Goal: Task Accomplishment & Management: Use online tool/utility

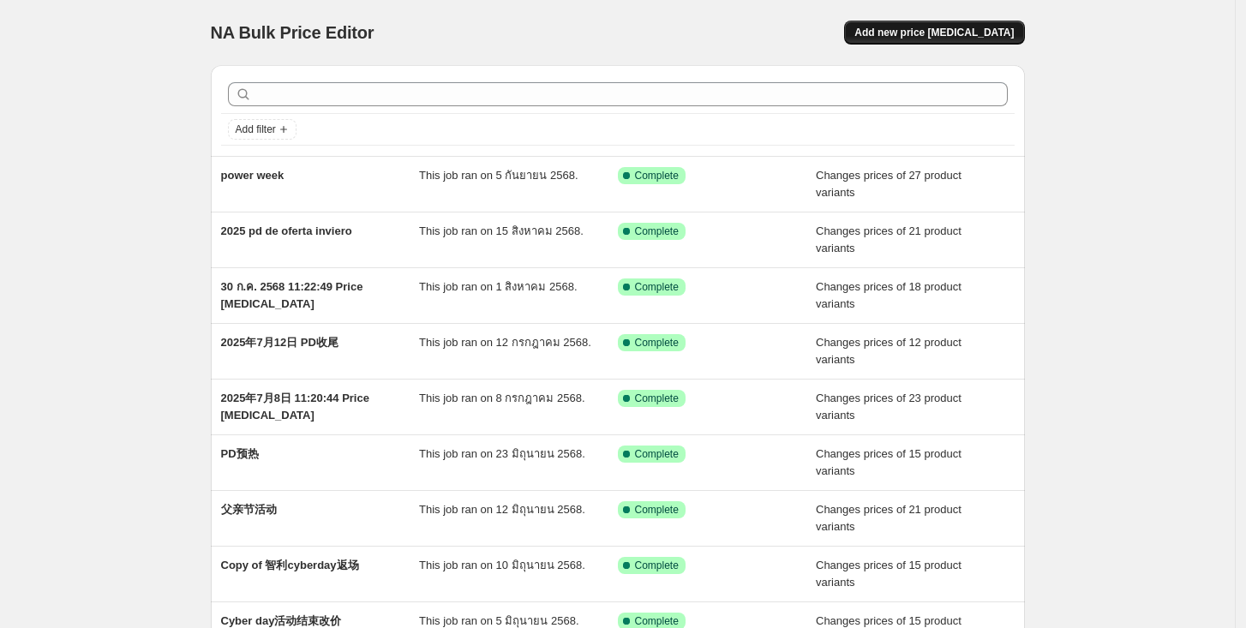
click at [938, 23] on button "Add new price [MEDICAL_DATA]" at bounding box center [934, 33] width 180 height 24
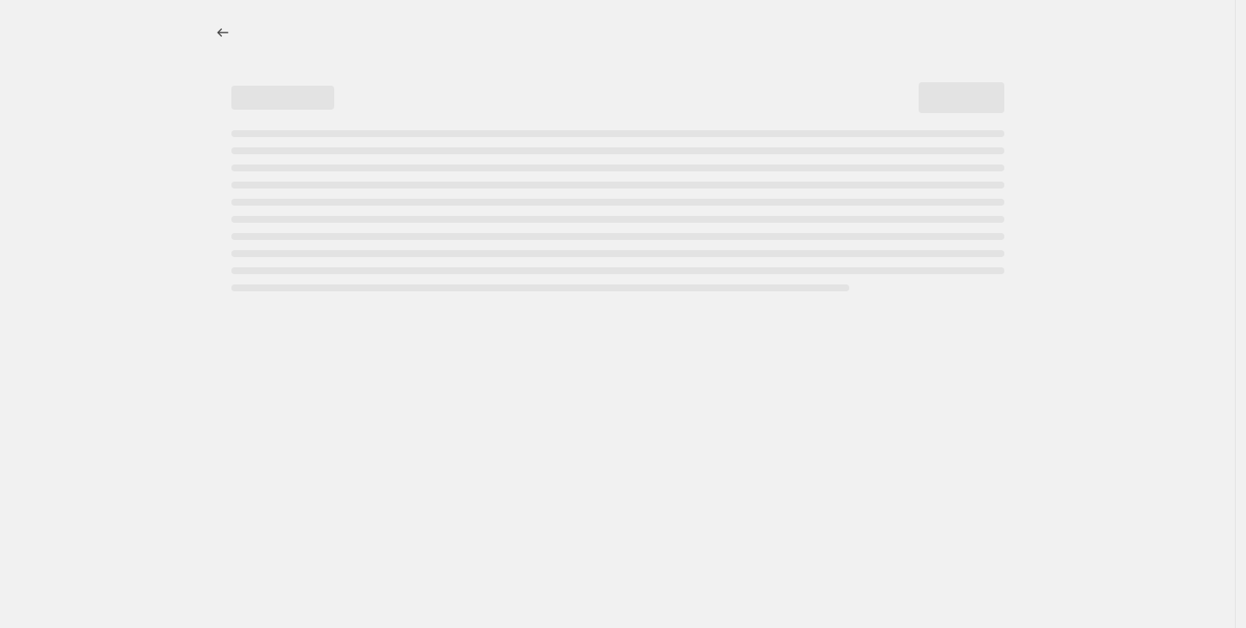
select select "percentage"
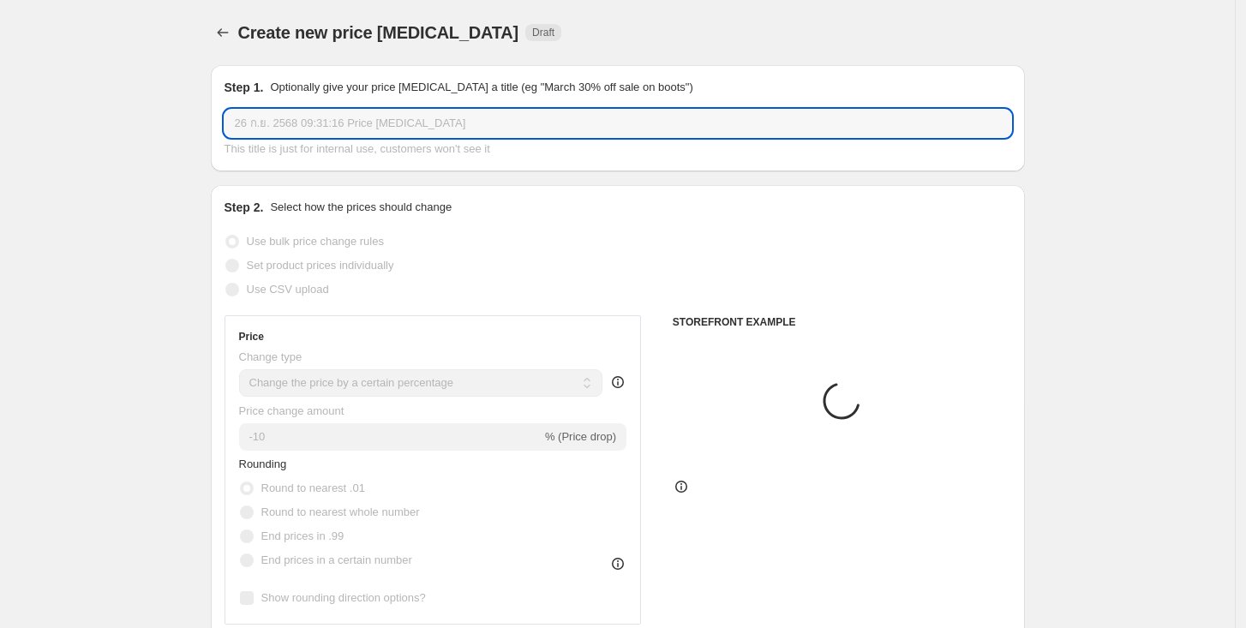
click at [464, 125] on input "26 ก.ย. 2568 09:31:16 Price [MEDICAL_DATA]" at bounding box center [618, 123] width 787 height 27
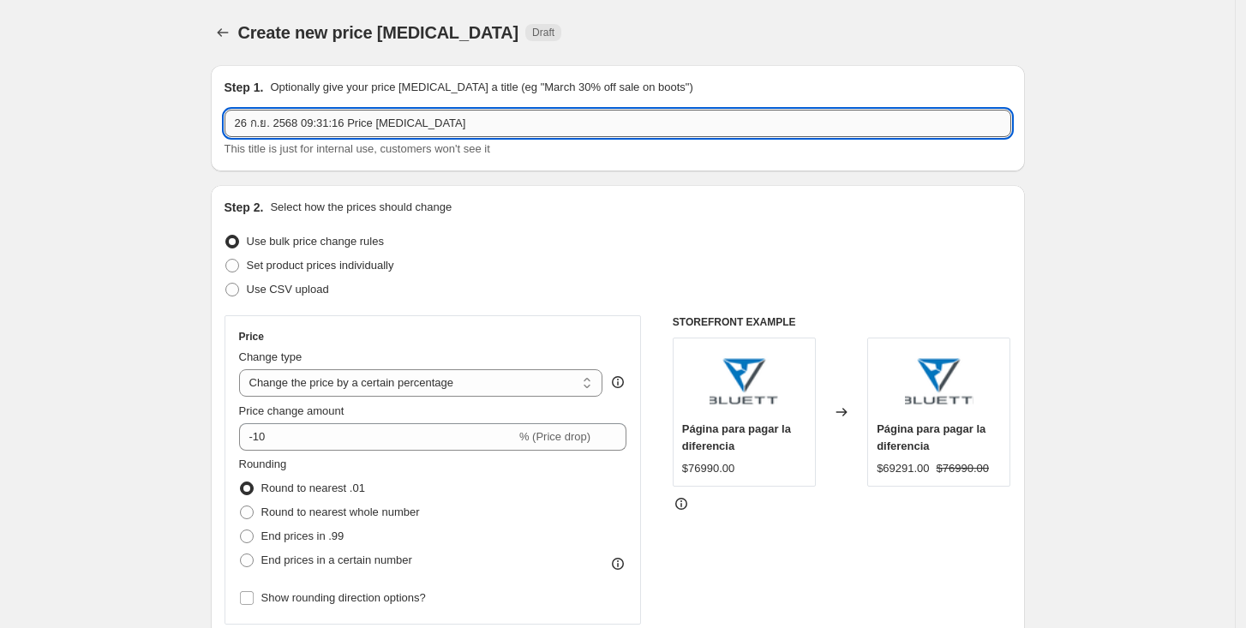
click at [478, 125] on input "26 ก.ย. 2568 09:31:16 Price [MEDICAL_DATA]" at bounding box center [618, 123] width 787 height 27
click at [494, 119] on input "26 ก.ย. 2568 09:31:16 Price [MEDICAL_DATA]" at bounding box center [618, 123] width 787 height 27
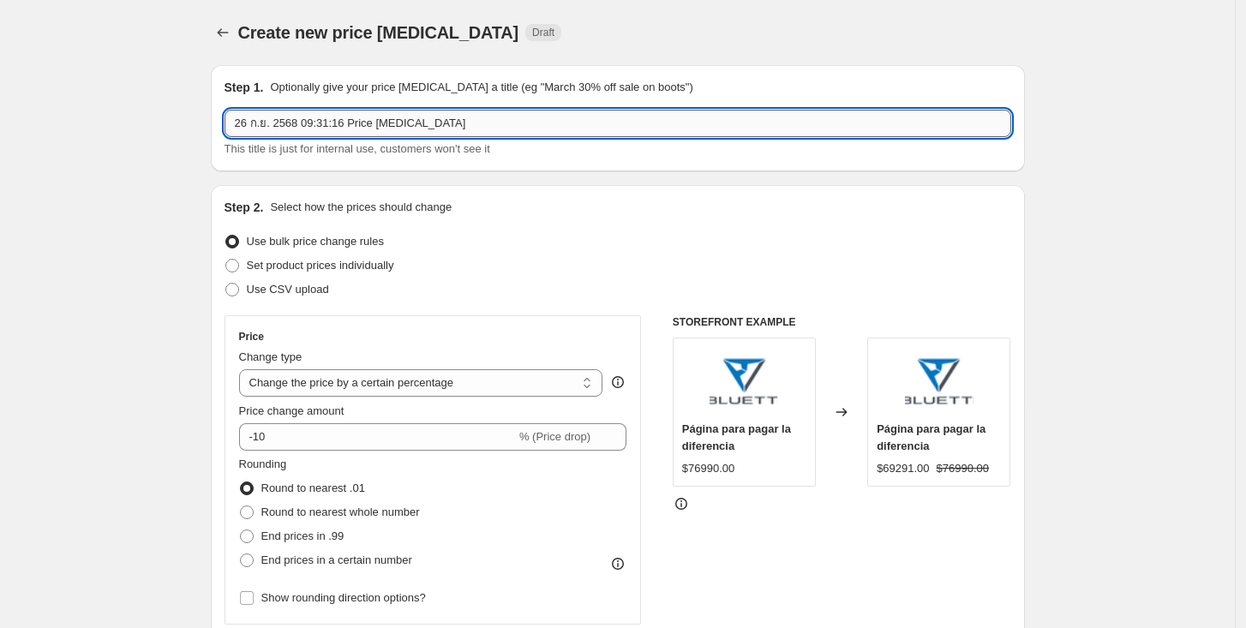
click at [494, 119] on input "26 ก.ย. 2568 09:31:16 Price [MEDICAL_DATA]" at bounding box center [618, 123] width 787 height 27
click at [872, 77] on div "Step 1. Optionally give your price [MEDICAL_DATA] a title (eg "March 30% off sa…" at bounding box center [618, 118] width 814 height 106
drag, startPoint x: 617, startPoint y: 126, endPoint x: 144, endPoint y: 137, distance: 473.3
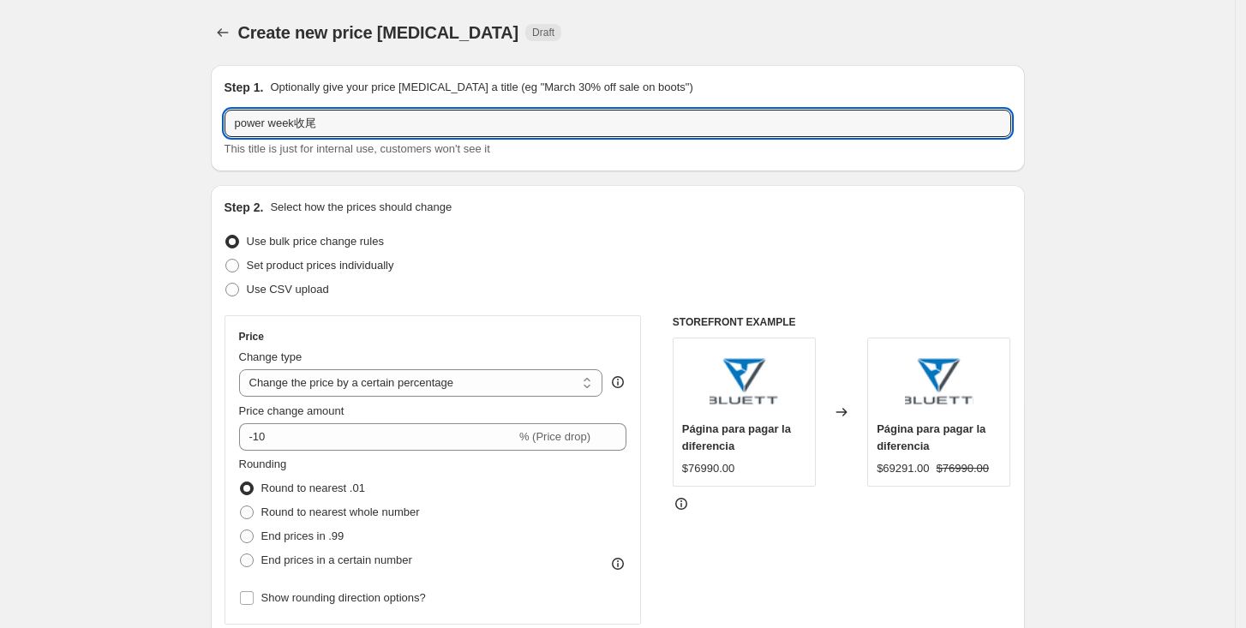
type input "power week收尾"
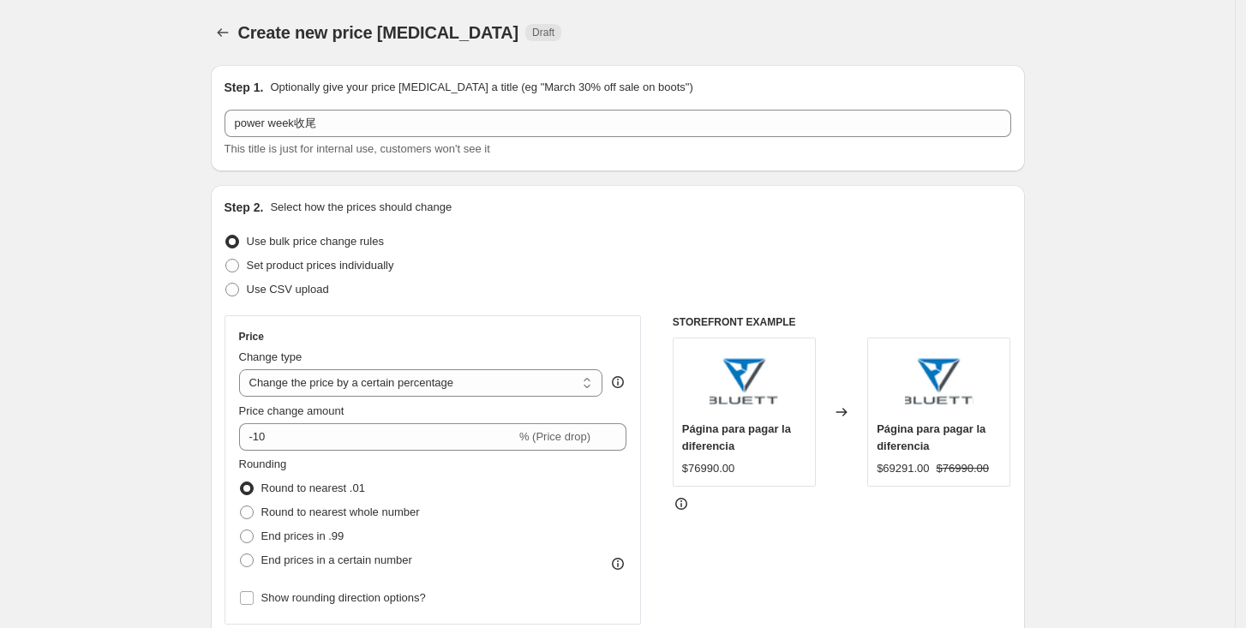
scroll to position [95, 0]
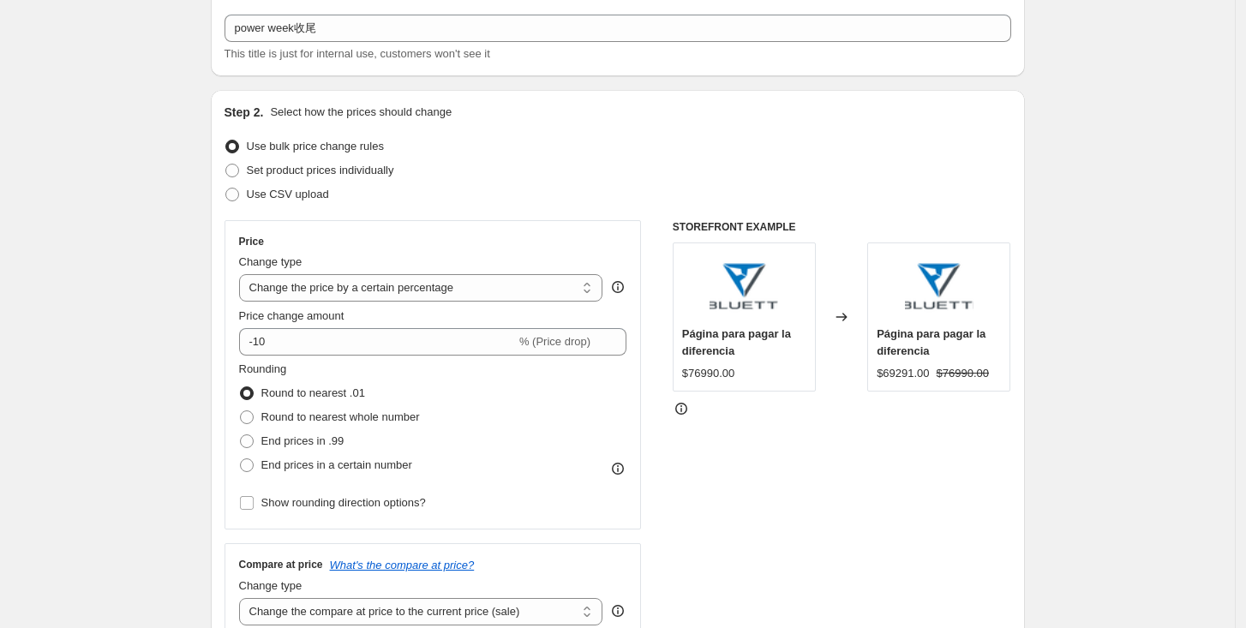
click at [359, 184] on div "Use CSV upload" at bounding box center [618, 195] width 787 height 24
click at [371, 172] on span "Set product prices individually" at bounding box center [320, 170] width 147 height 13
click at [226, 165] on input "Set product prices individually" at bounding box center [225, 164] width 1 height 1
radio input "true"
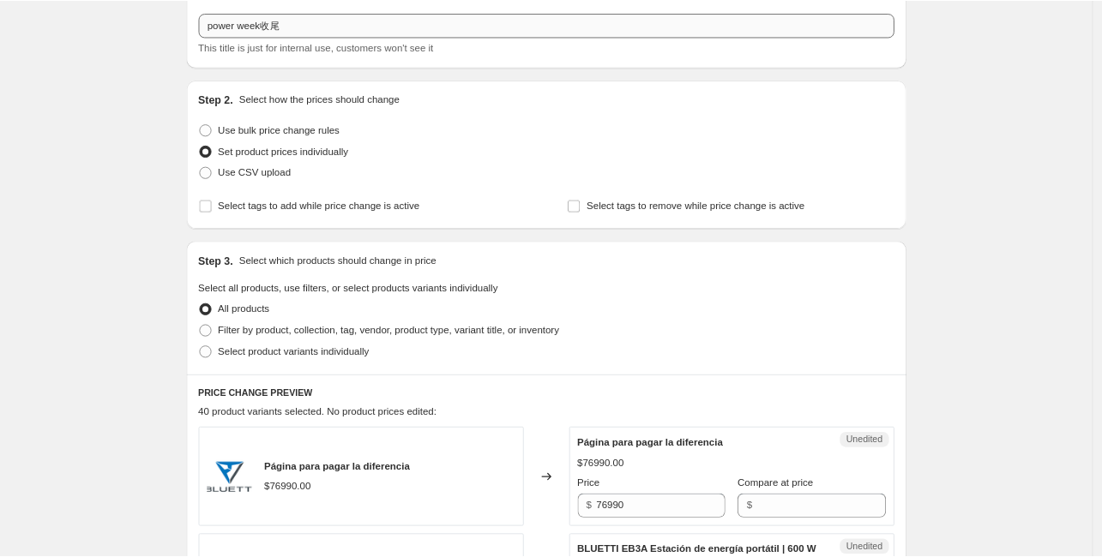
scroll to position [94, 0]
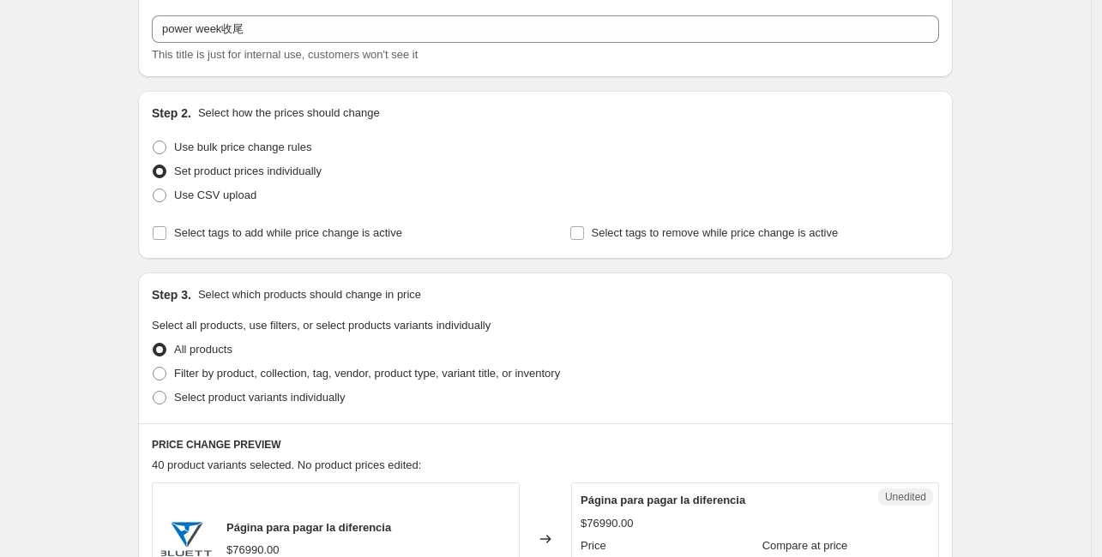
drag, startPoint x: 951, startPoint y: 20, endPoint x: 130, endPoint y: 224, distance: 845.4
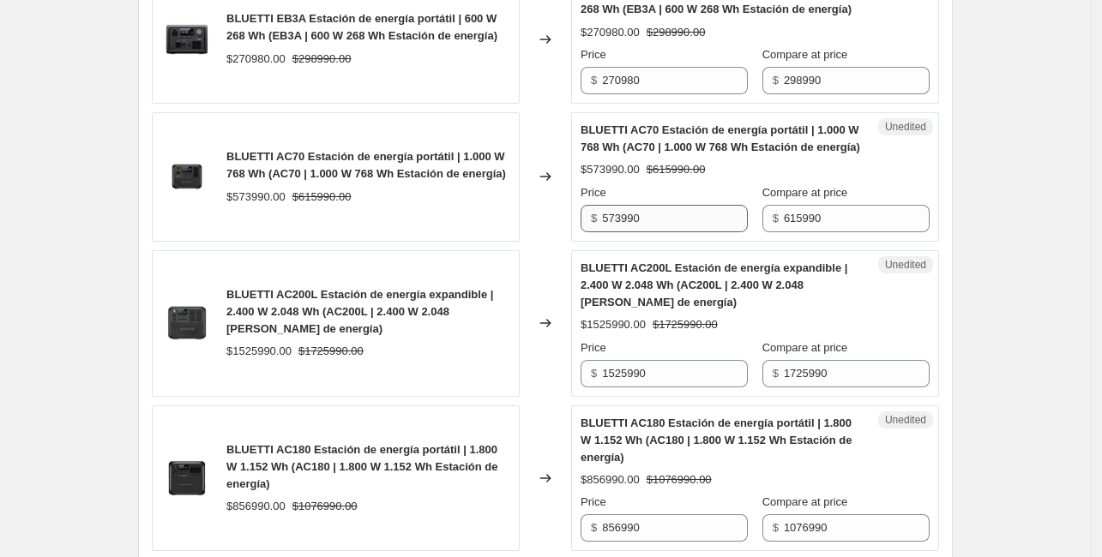
scroll to position [694, 0]
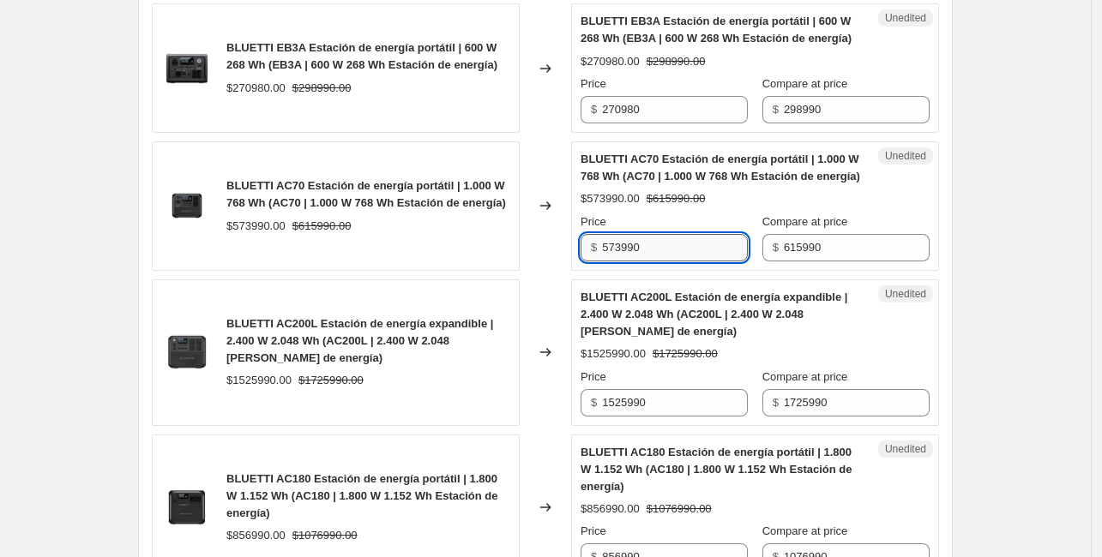
click at [694, 242] on input "573990" at bounding box center [675, 247] width 146 height 27
type input "595990"
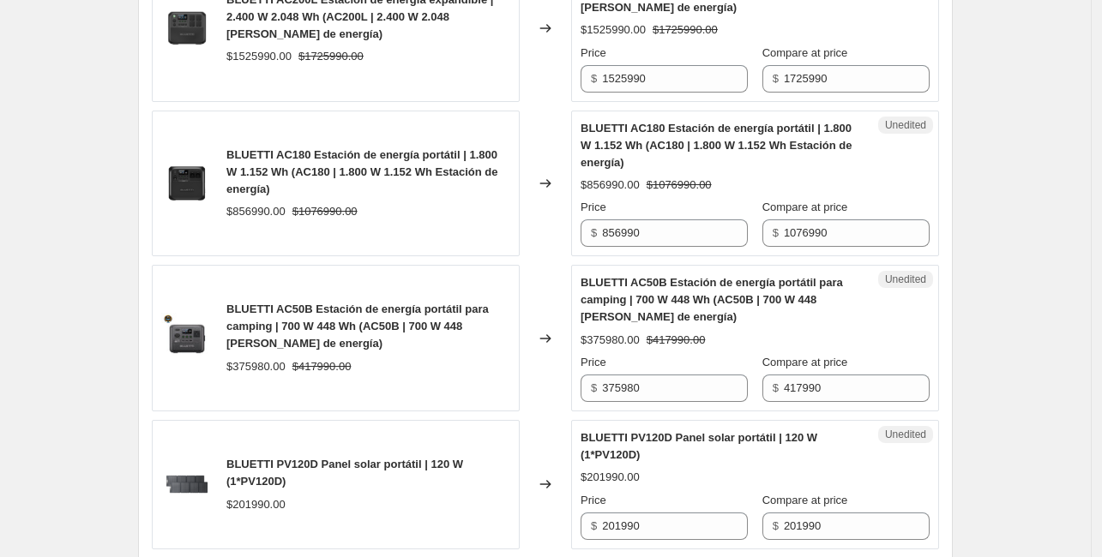
scroll to position [1037, 0]
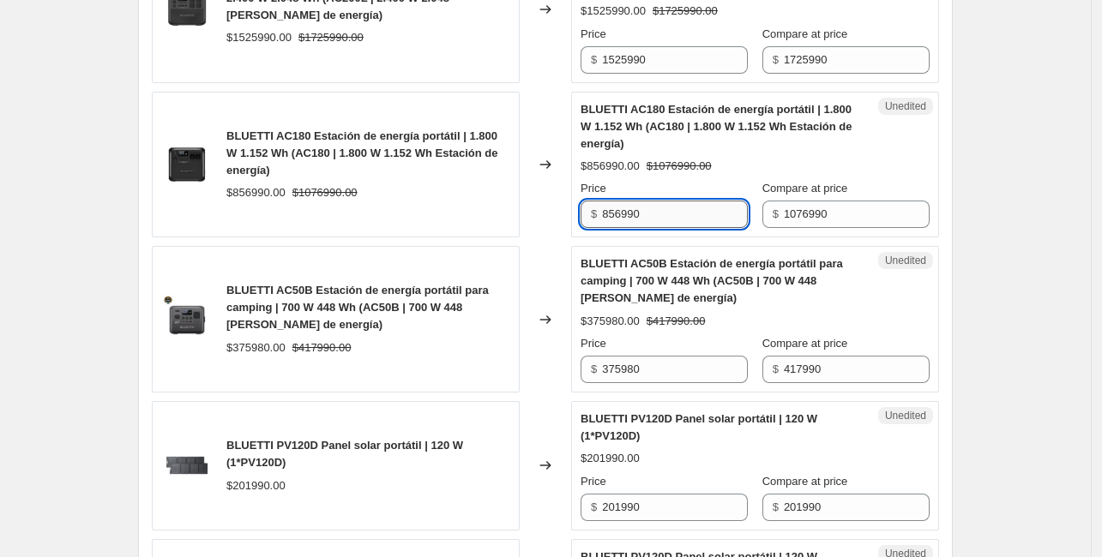
click at [708, 205] on input "856990" at bounding box center [675, 214] width 146 height 27
type input "882990"
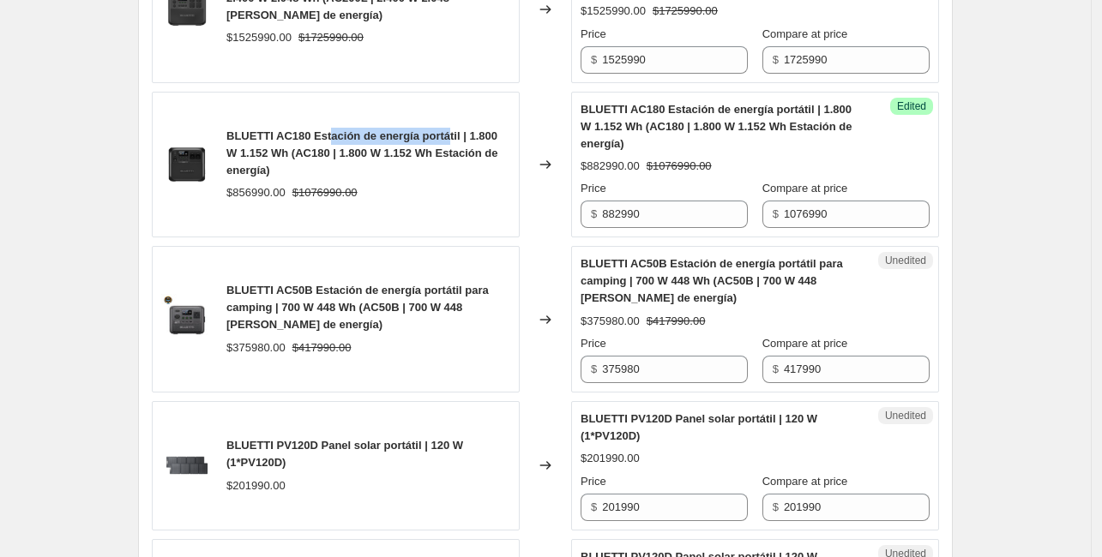
drag, startPoint x: 328, startPoint y: 141, endPoint x: 479, endPoint y: 145, distance: 150.9
click at [449, 130] on div "BLUETTI AC180 Estación de energía portátil | 1.800 W 1.152 Wh (AC180 | 1.800 W …" at bounding box center [368, 153] width 284 height 51
click at [483, 163] on div "BLUETTI AC180 Estación de energía portátil | 1.800 W 1.152 Wh (AC180 | 1.800 W …" at bounding box center [368, 153] width 284 height 51
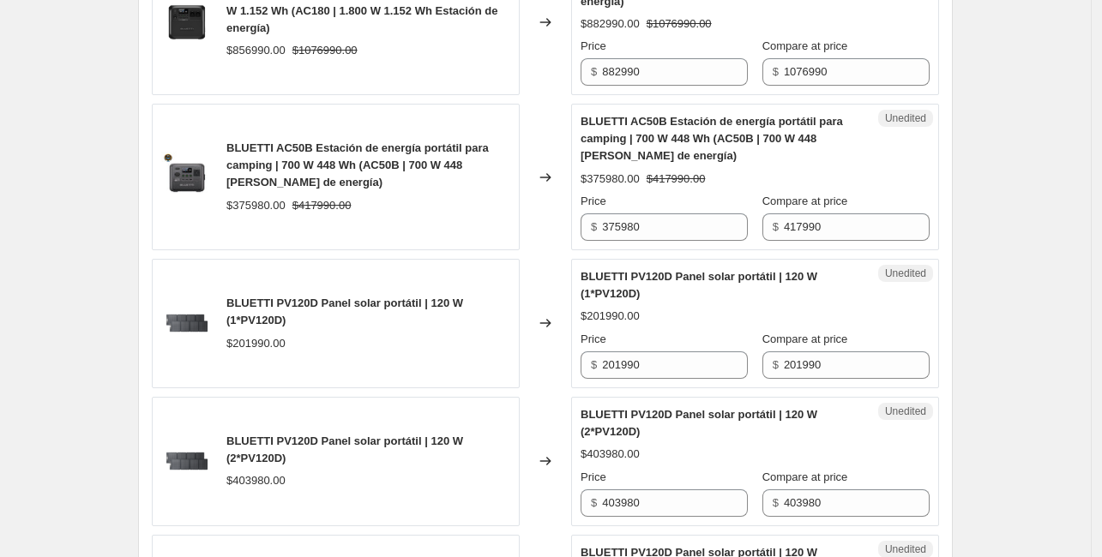
scroll to position [1209, 0]
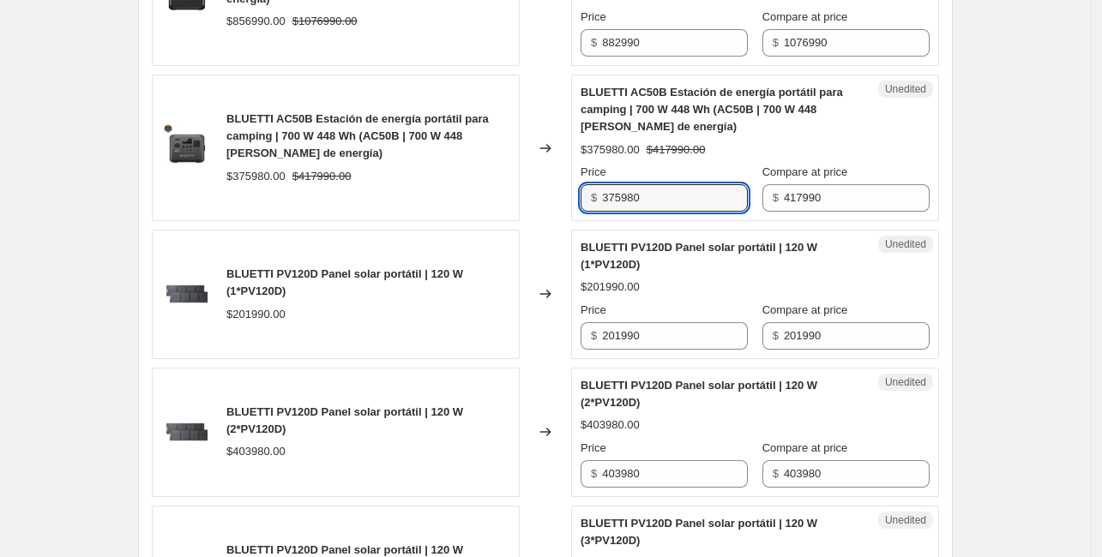
drag, startPoint x: 700, startPoint y: 196, endPoint x: 562, endPoint y: 213, distance: 139.1
click at [562, 213] on div "BLUETTI AC50B Estación de energía portátil para camping | 700 W 448 Wh (AC50B |…" at bounding box center [545, 148] width 787 height 147
type input "397990"
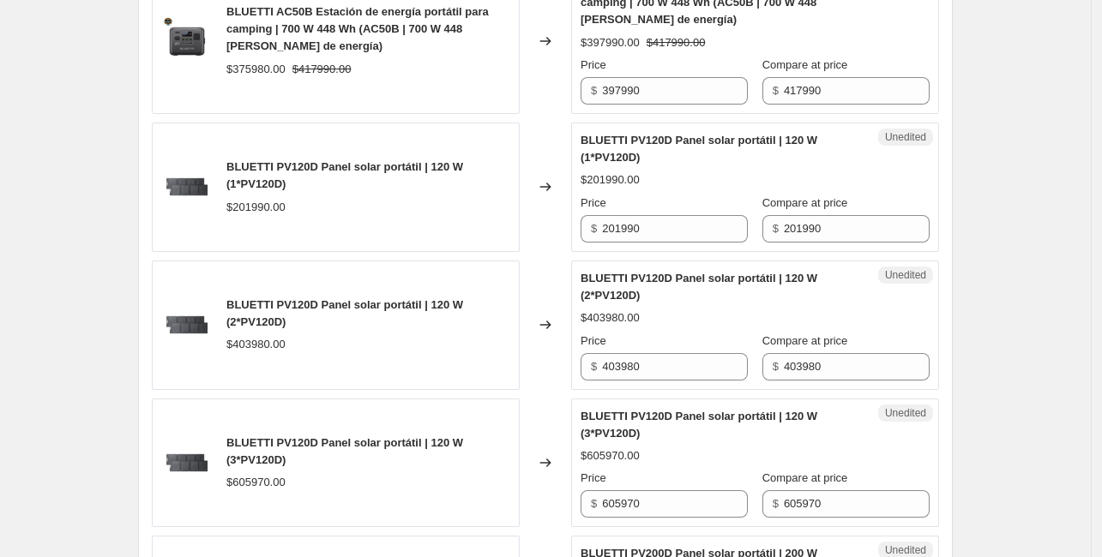
scroll to position [1294, 0]
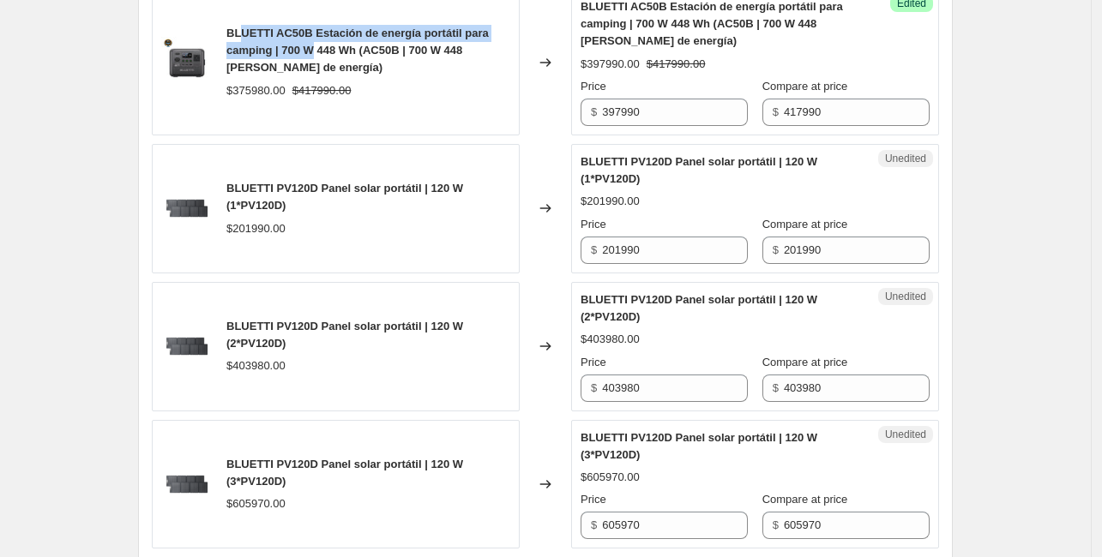
drag, startPoint x: 250, startPoint y: 31, endPoint x: 341, endPoint y: 61, distance: 95.7
click at [332, 57] on span "BLUETTI AC50B Estación de energía portátil para camping | 700 W 448 Wh (AC50B |…" at bounding box center [357, 50] width 262 height 47
click at [348, 64] on div "BLUETTI AC50B Estación de energía portátil para camping | 700 W 448 Wh (AC50B |…" at bounding box center [368, 50] width 284 height 51
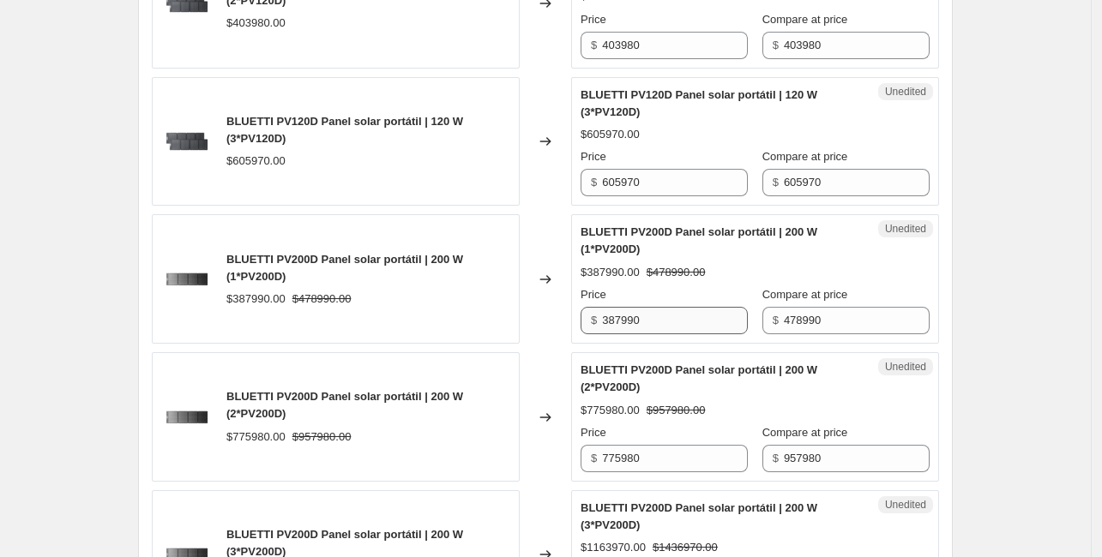
scroll to position [1809, 0]
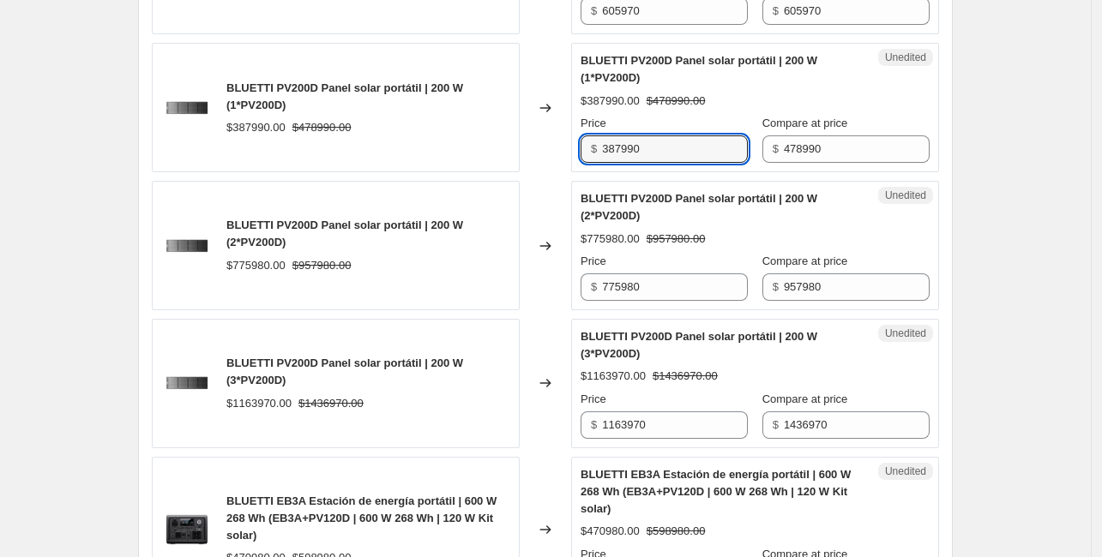
drag, startPoint x: 668, startPoint y: 141, endPoint x: 564, endPoint y: 152, distance: 104.2
click at [564, 152] on div "BLUETTI PV200D Panel solar portátil | 200 W (1*PV200D) $387990.00 $478990.00 Ch…" at bounding box center [545, 107] width 787 height 129
type input "408990"
click at [1006, 162] on div "Create new price [MEDICAL_DATA]. This page is ready Create new price [MEDICAL_D…" at bounding box center [545, 98] width 1090 height 3814
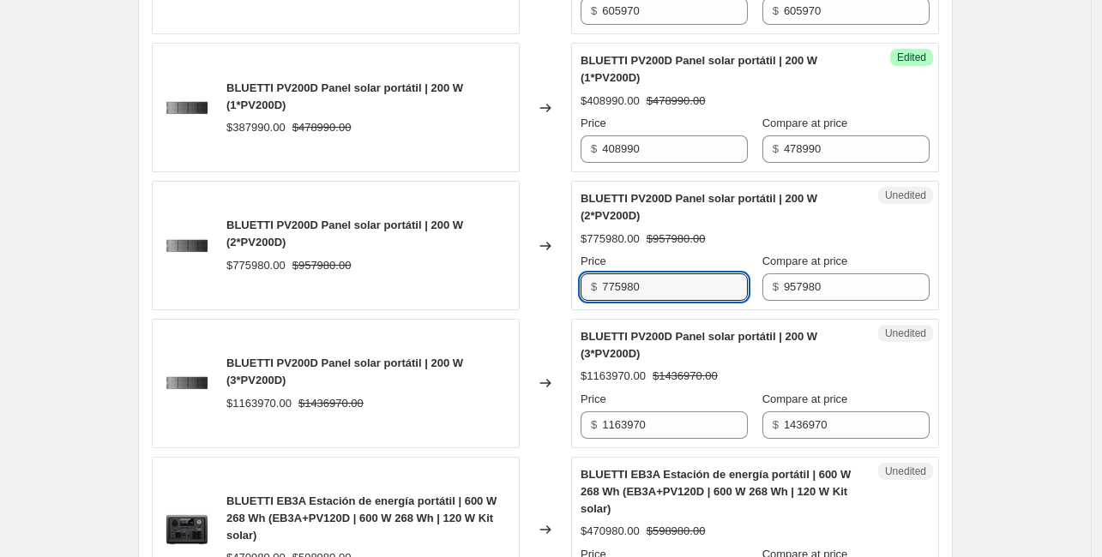
drag, startPoint x: 706, startPoint y: 285, endPoint x: 594, endPoint y: 277, distance: 111.8
click at [594, 277] on div "$ 775980" at bounding box center [663, 286] width 167 height 27
type input "817980"
click at [1061, 106] on div "Create new price [MEDICAL_DATA]. This page is ready Create new price [MEDICAL_D…" at bounding box center [545, 98] width 1090 height 3814
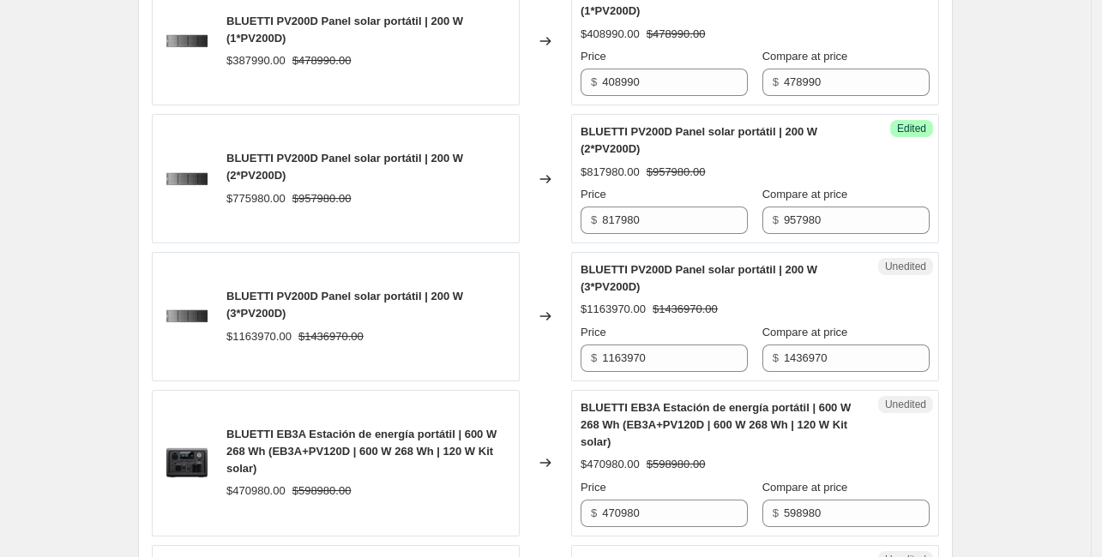
scroll to position [1895, 0]
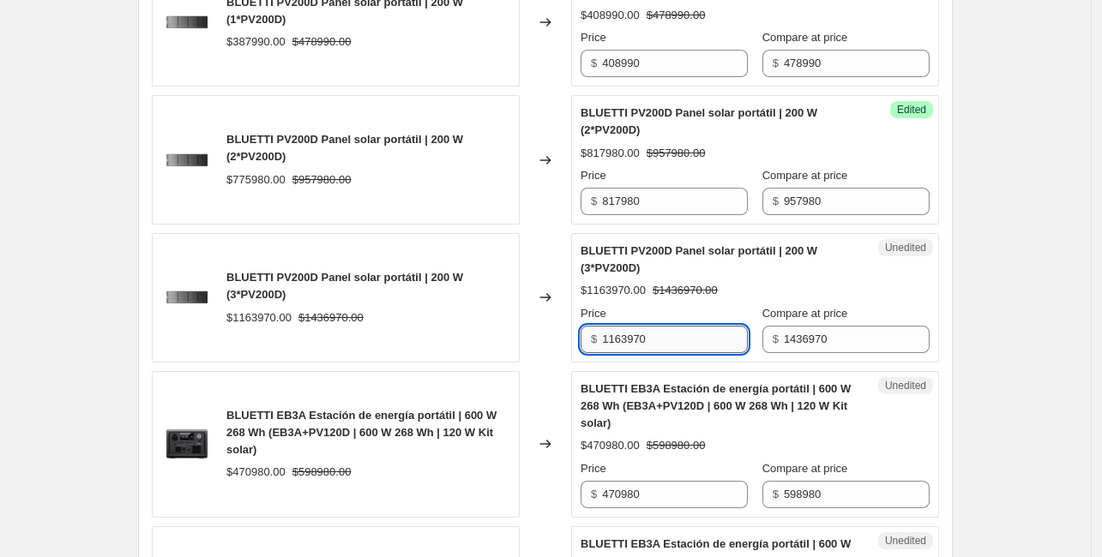
click at [646, 344] on input "1163970" at bounding box center [675, 339] width 146 height 27
click at [683, 344] on input "1163970" at bounding box center [675, 339] width 146 height 27
type input "1226970"
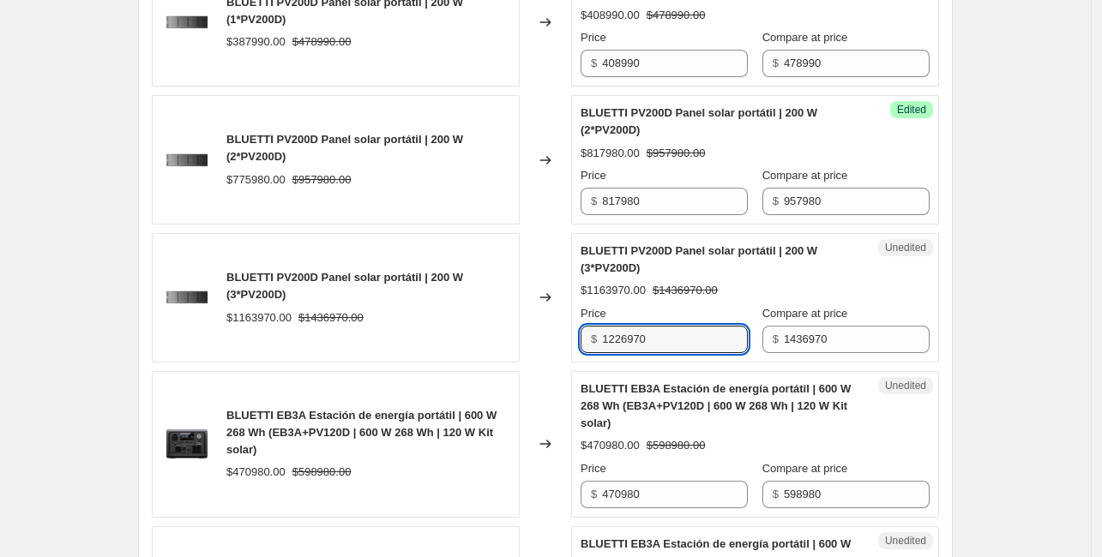
click at [1012, 273] on div "Create new price [MEDICAL_DATA]. This page is ready Create new price [MEDICAL_D…" at bounding box center [545, 12] width 1090 height 3814
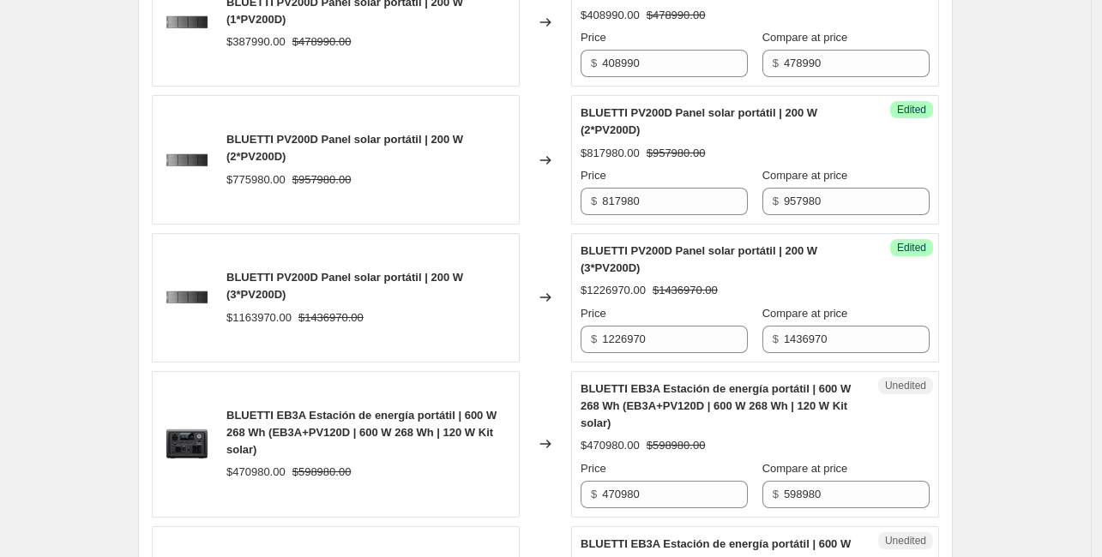
click at [1006, 350] on div "Create new price [MEDICAL_DATA]. This page is ready Create new price [MEDICAL_D…" at bounding box center [545, 12] width 1090 height 3814
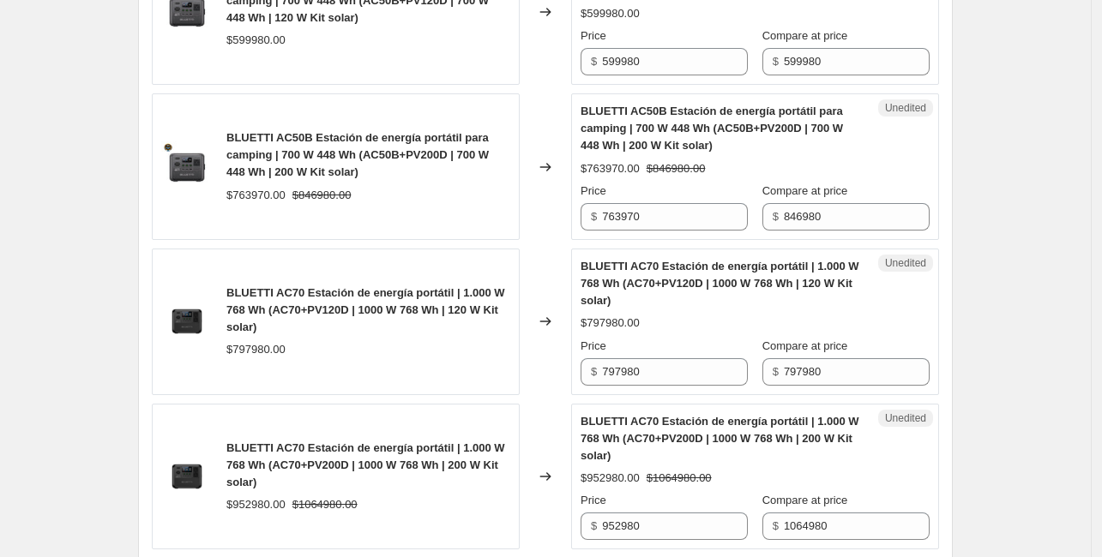
scroll to position [2666, 0]
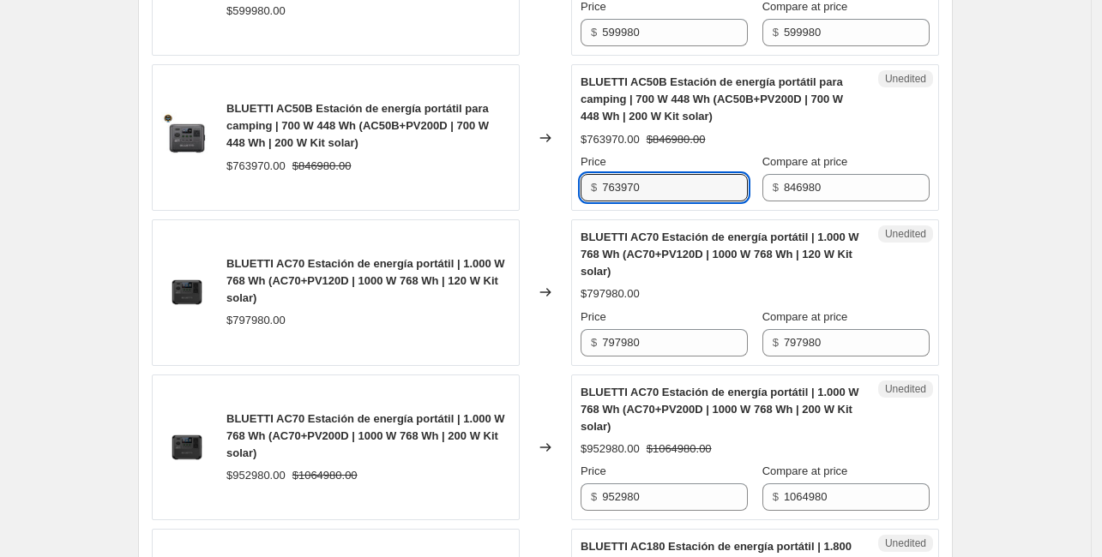
drag, startPoint x: 703, startPoint y: 181, endPoint x: 538, endPoint y: 180, distance: 164.6
click at [538, 180] on div "BLUETTI AC50B Estación de energía portátil para camping | 700 W 448 Wh (AC50B+P…" at bounding box center [545, 137] width 787 height 147
type input "806990"
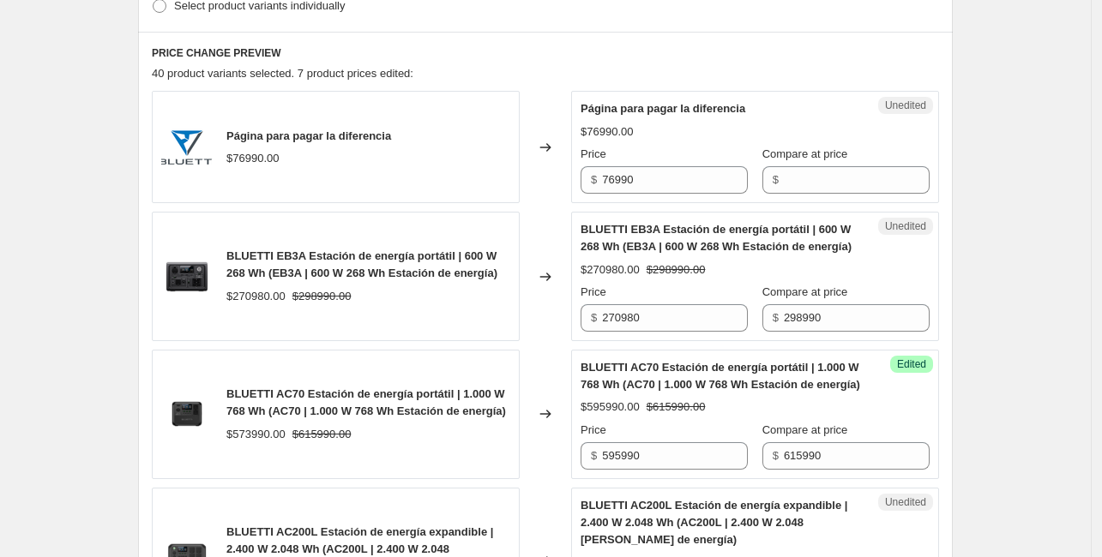
scroll to position [600, 0]
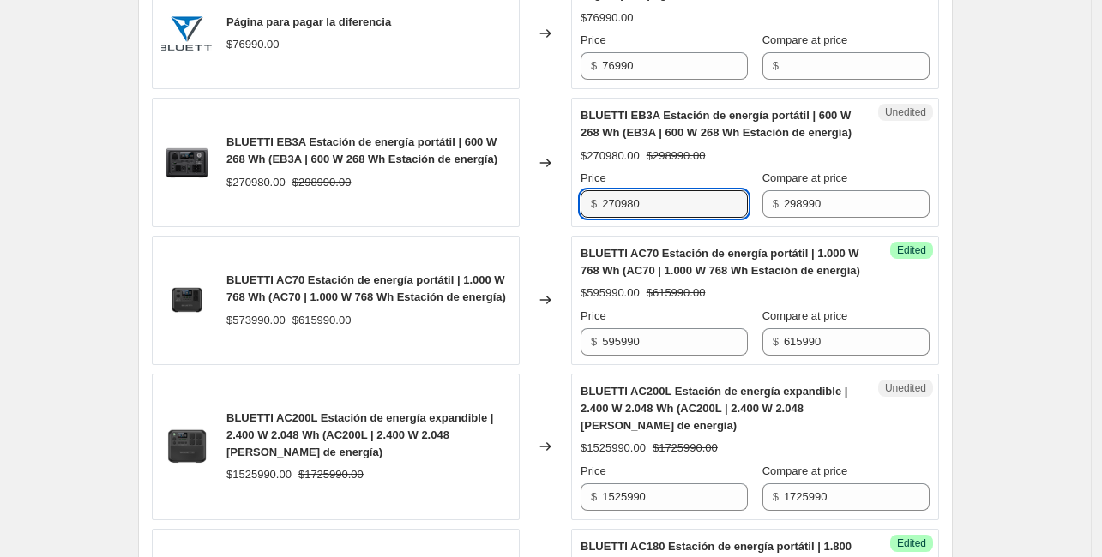
drag, startPoint x: 674, startPoint y: 195, endPoint x: 598, endPoint y: 198, distance: 76.4
click at [598, 198] on div "$ 270980" at bounding box center [663, 203] width 167 height 27
type input "288990"
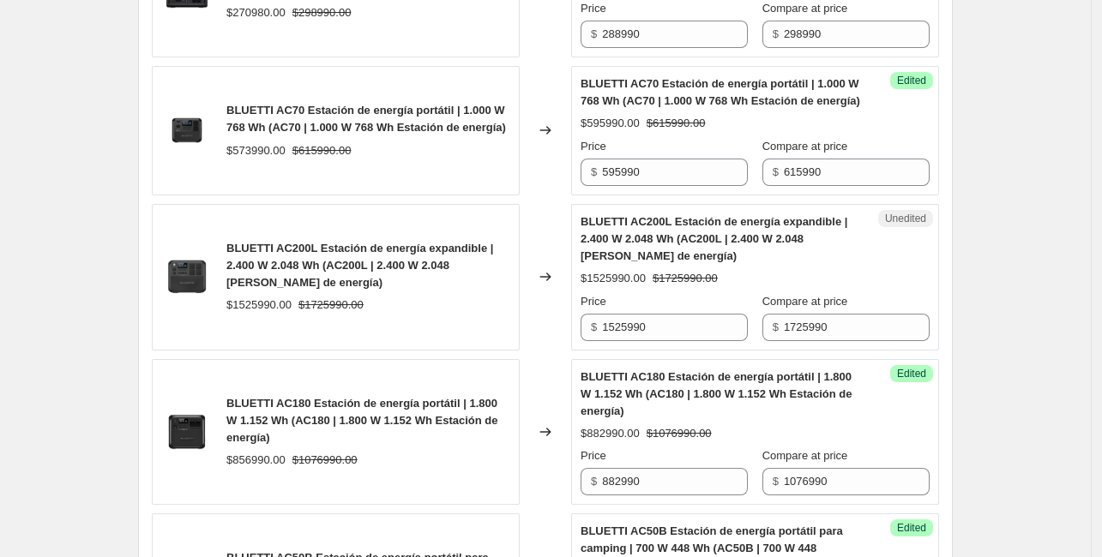
scroll to position [857, 0]
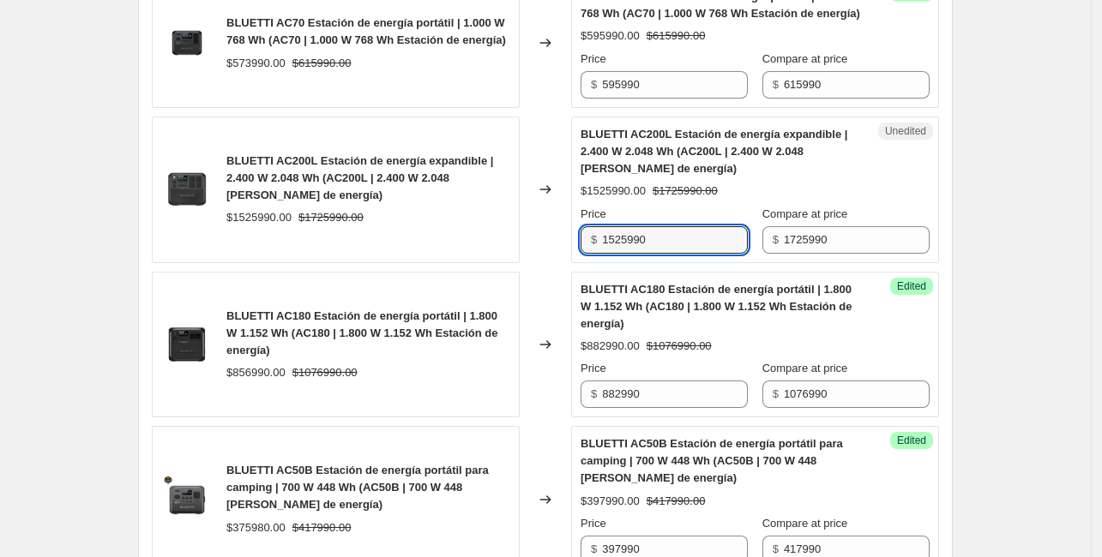
drag, startPoint x: 697, startPoint y: 240, endPoint x: 569, endPoint y: 234, distance: 127.9
click at [569, 234] on div "BLUETTI AC200L Estación de energía expandible | 2.400 W 2.048 Wh (AC200L | 2.40…" at bounding box center [545, 190] width 787 height 147
type input "1675990"
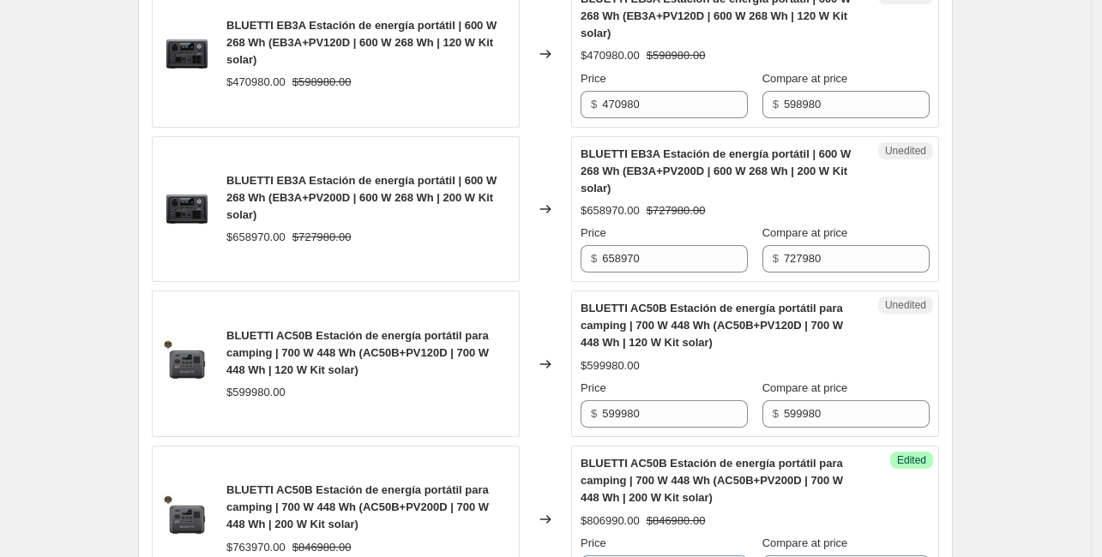
scroll to position [2400, 0]
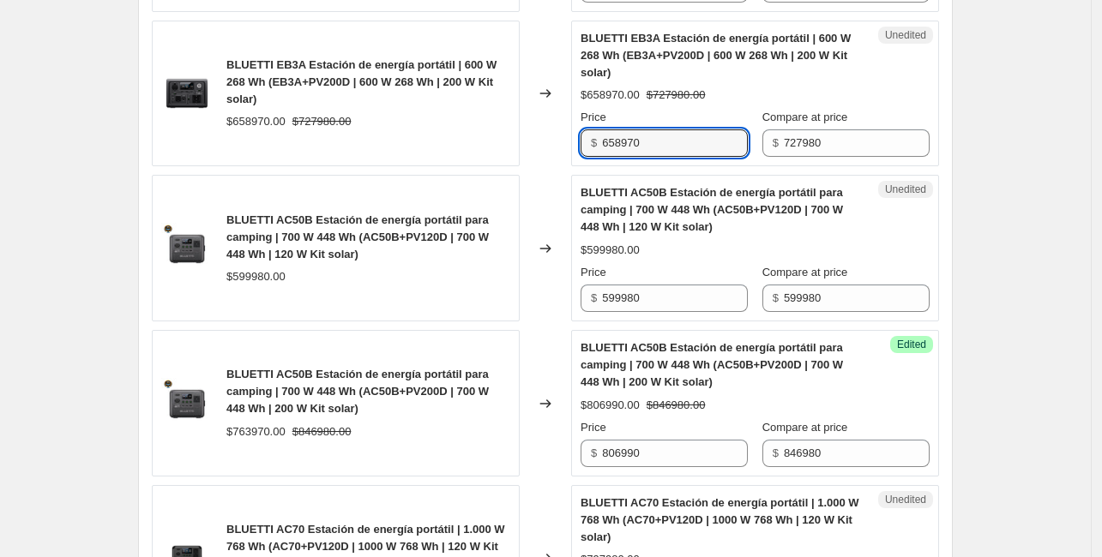
drag, startPoint x: 671, startPoint y: 135, endPoint x: 592, endPoint y: 126, distance: 80.2
click at [592, 129] on div "$ 658970" at bounding box center [663, 142] width 167 height 27
type input "697980"
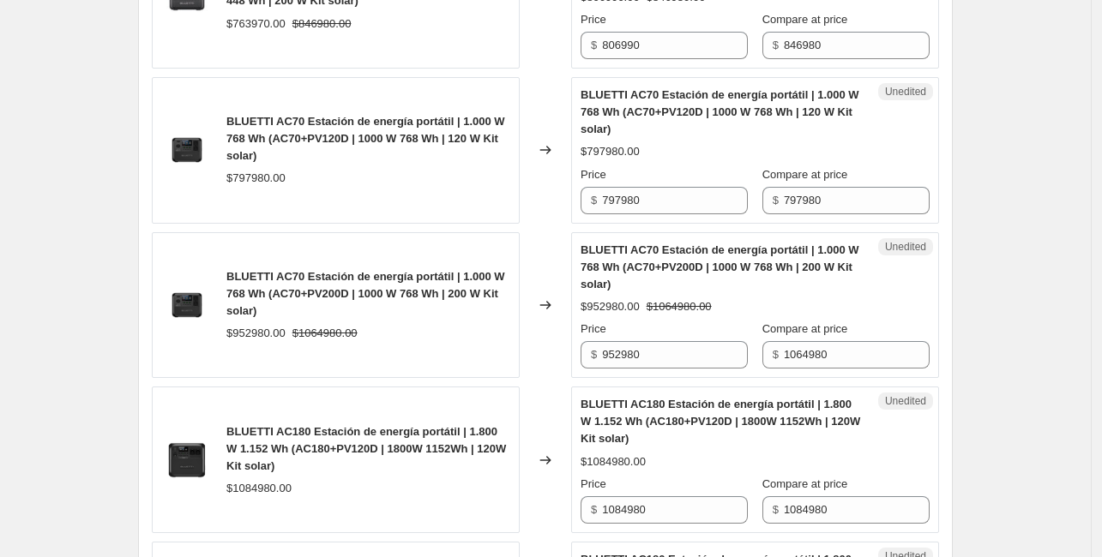
scroll to position [2915, 0]
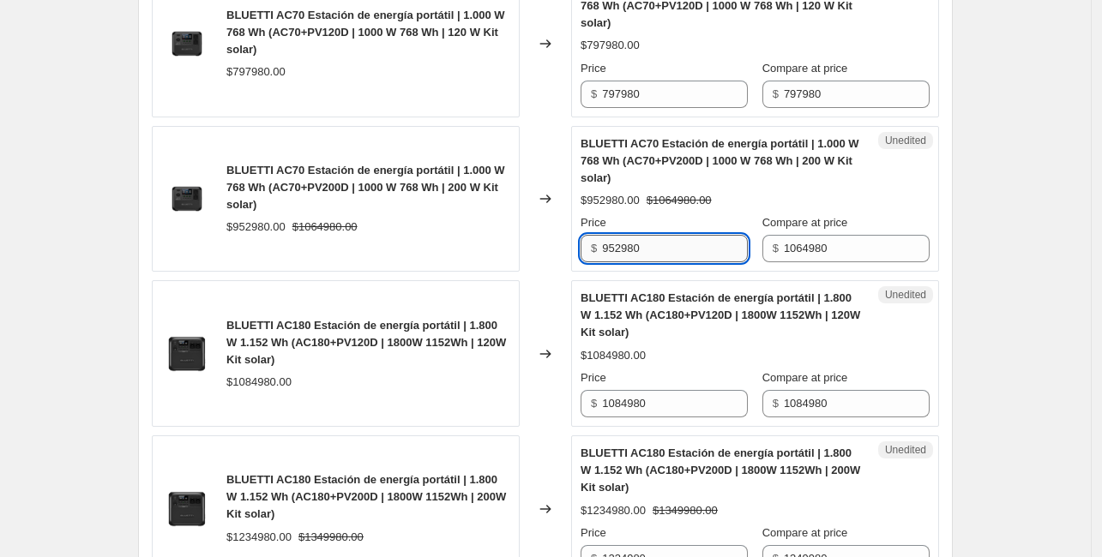
click at [678, 244] on input "952980" at bounding box center [675, 248] width 146 height 27
drag, startPoint x: 684, startPoint y: 248, endPoint x: 559, endPoint y: 247, distance: 125.2
click at [559, 247] on div "BLUETTI AC70 Estación de energía portátil | 1.000 W 768 Wh (AC70+PV200D | 1000 …" at bounding box center [545, 199] width 787 height 147
type input "1004980"
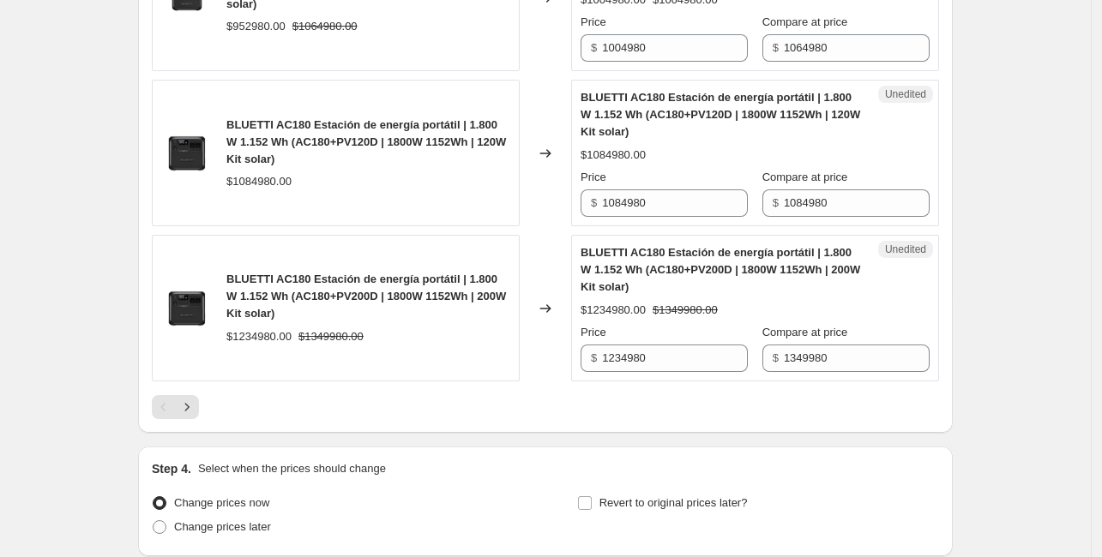
scroll to position [3086, 0]
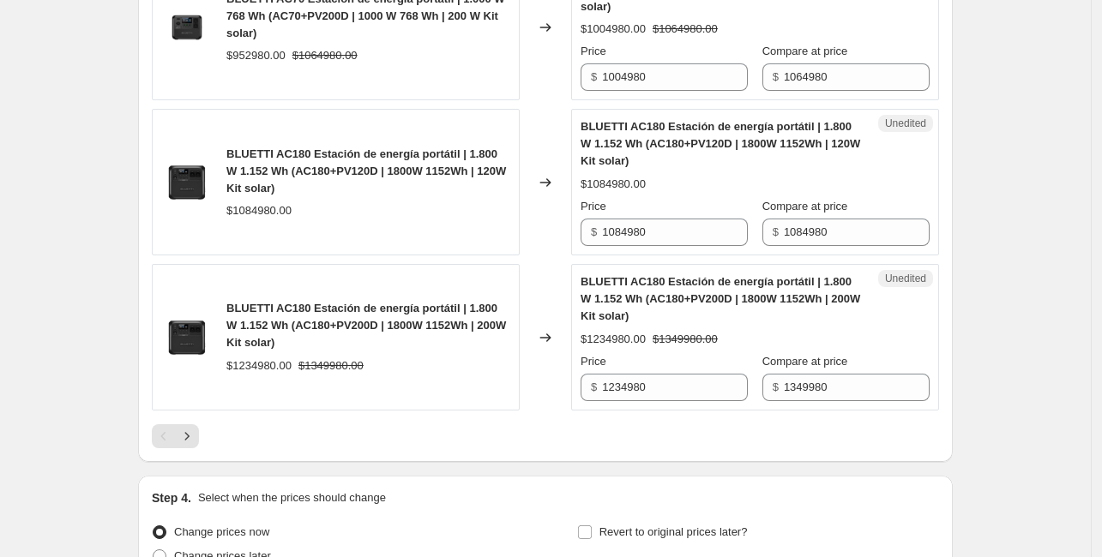
drag, startPoint x: 709, startPoint y: 364, endPoint x: 604, endPoint y: 374, distance: 105.9
click at [604, 374] on div "Price $ 1234980" at bounding box center [663, 377] width 167 height 48
click at [704, 374] on input "1234980" at bounding box center [675, 387] width 146 height 27
type input "1291980"
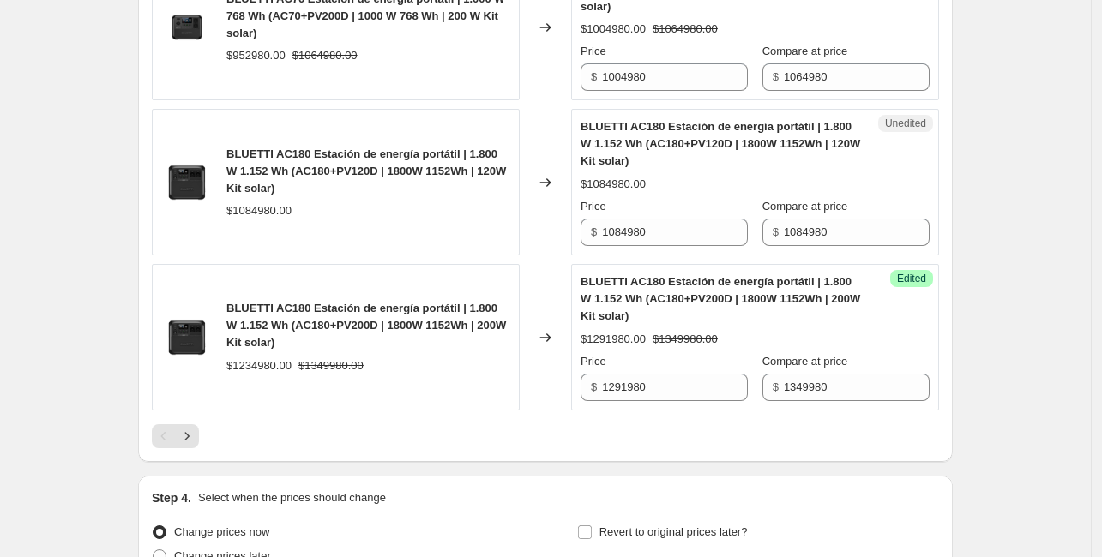
click at [194, 429] on icon "Next" at bounding box center [186, 436] width 17 height 17
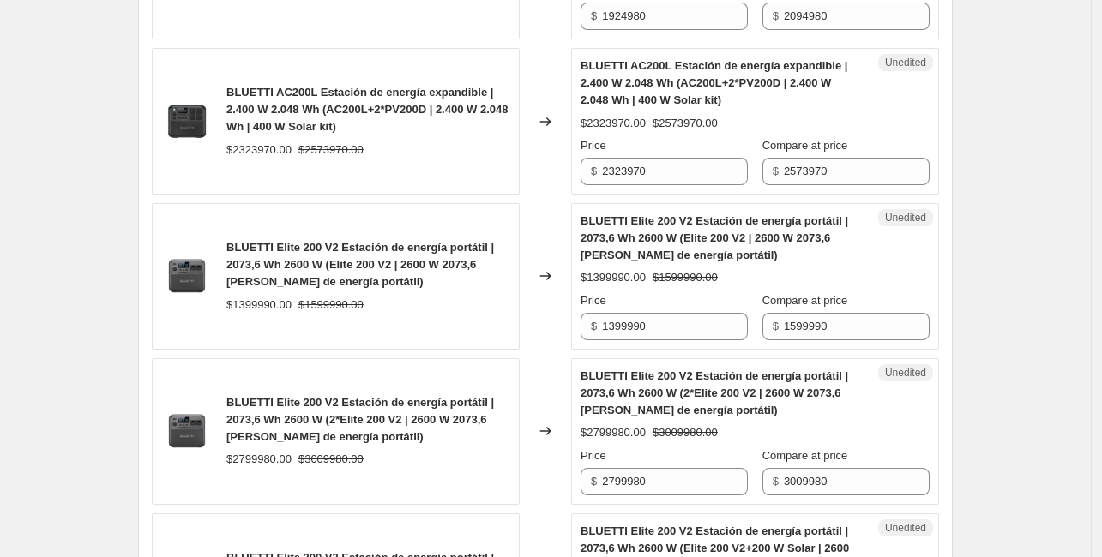
scroll to position [429, 0]
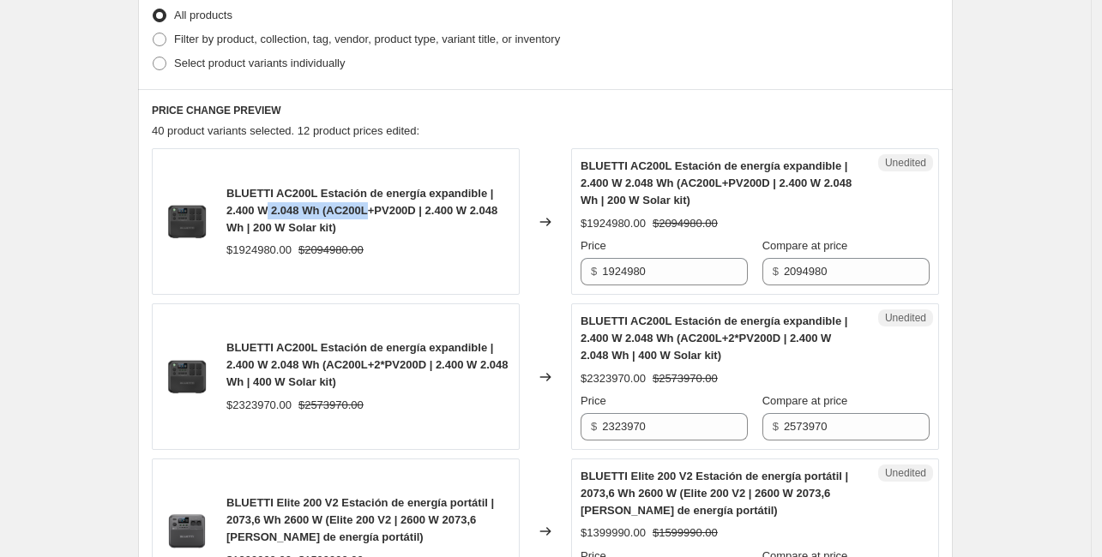
drag, startPoint x: 268, startPoint y: 203, endPoint x: 381, endPoint y: 217, distance: 113.1
click at [375, 212] on span "BLUETTI AC200L Estación de energía expandible | 2.400 W 2.048 Wh (AC200L+PV200D…" at bounding box center [361, 210] width 271 height 47
drag, startPoint x: 381, startPoint y: 217, endPoint x: 429, endPoint y: 251, distance: 59.0
click at [381, 217] on div "BLUETTI AC200L Estación de energía expandible | 2.400 W 2.048 Wh (AC200L+PV200D…" at bounding box center [368, 210] width 284 height 51
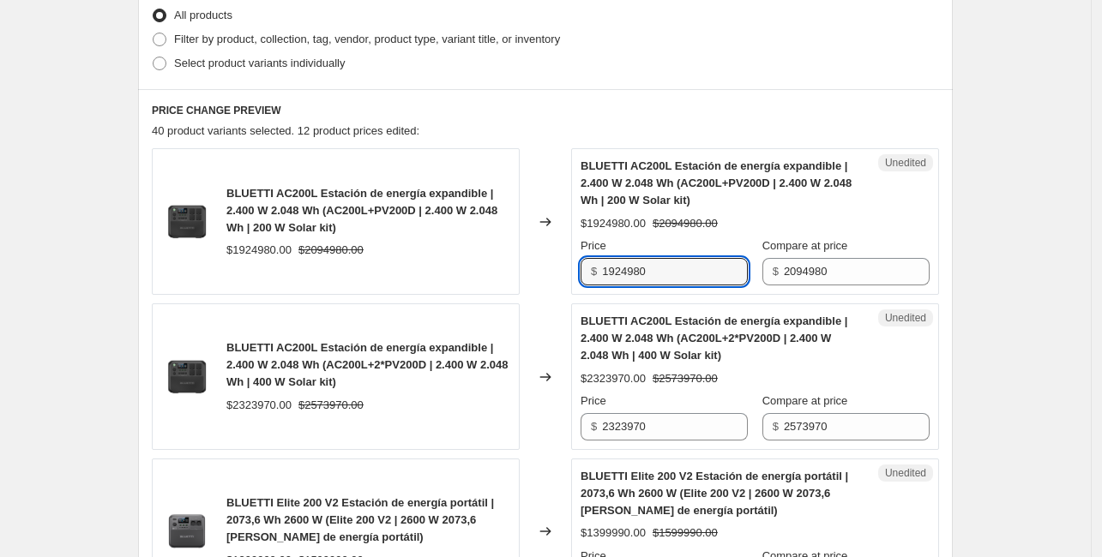
drag, startPoint x: 721, startPoint y: 276, endPoint x: 568, endPoint y: 261, distance: 153.4
click at [568, 261] on div "BLUETTI AC200L Estación de energía expandible | 2.400 W 2.048 Wh (AC200L+PV200D…" at bounding box center [545, 221] width 787 height 147
type input "2084980"
click at [537, 277] on div "Changed to" at bounding box center [544, 221] width 51 height 147
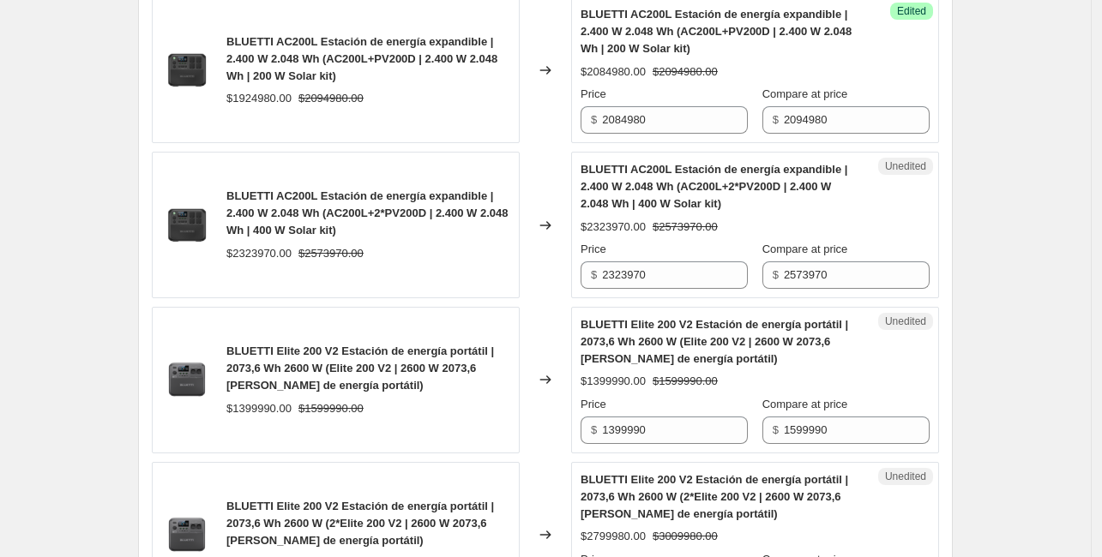
scroll to position [600, 0]
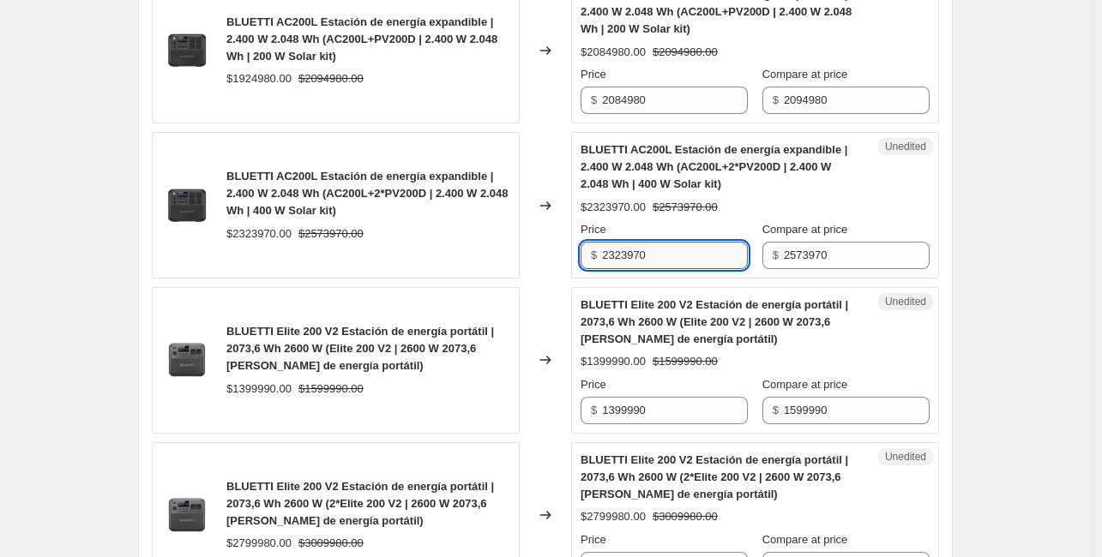
click at [713, 244] on input "2323970" at bounding box center [675, 255] width 146 height 27
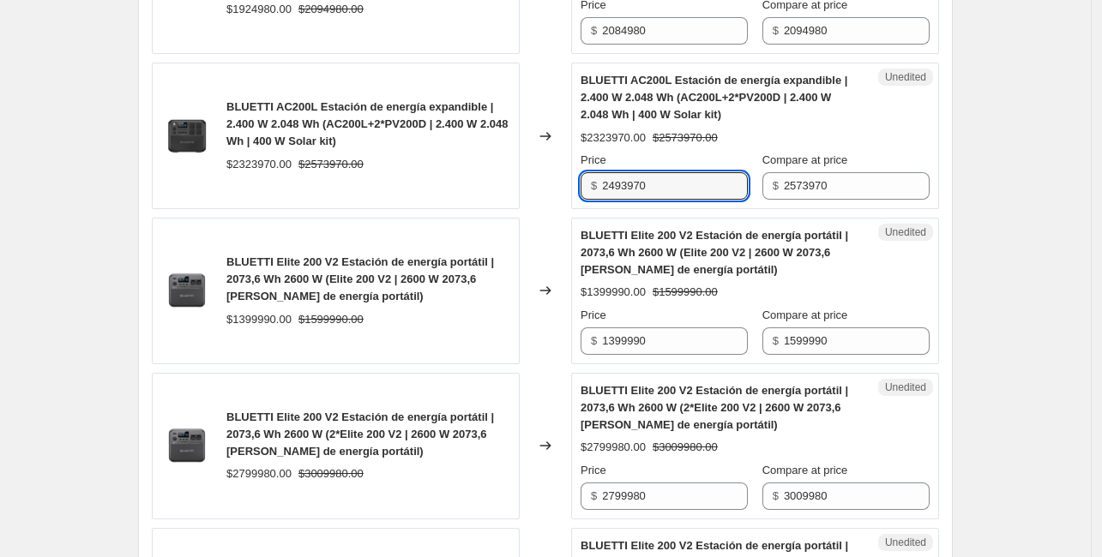
scroll to position [772, 0]
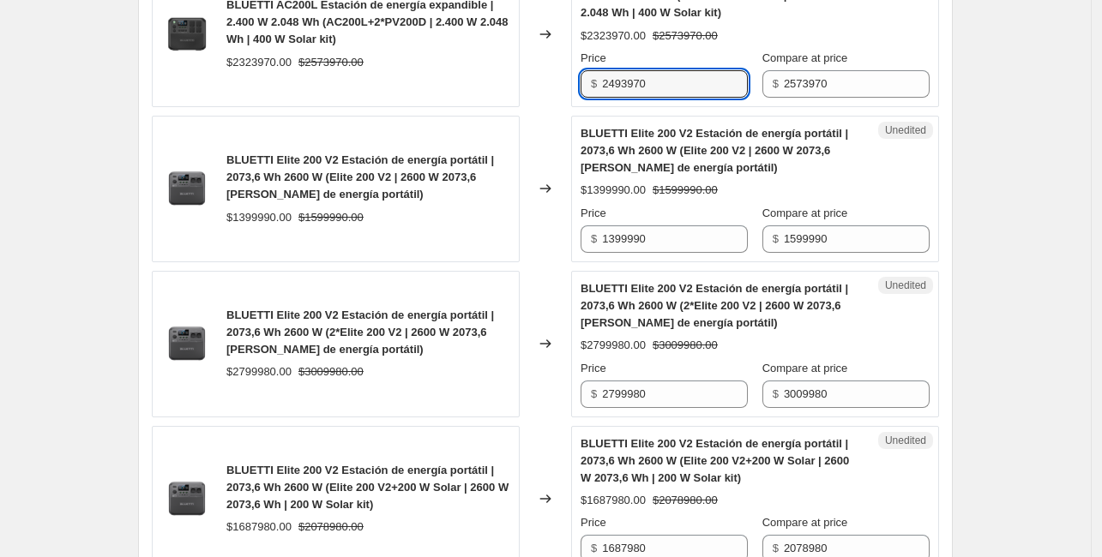
type input "2493970"
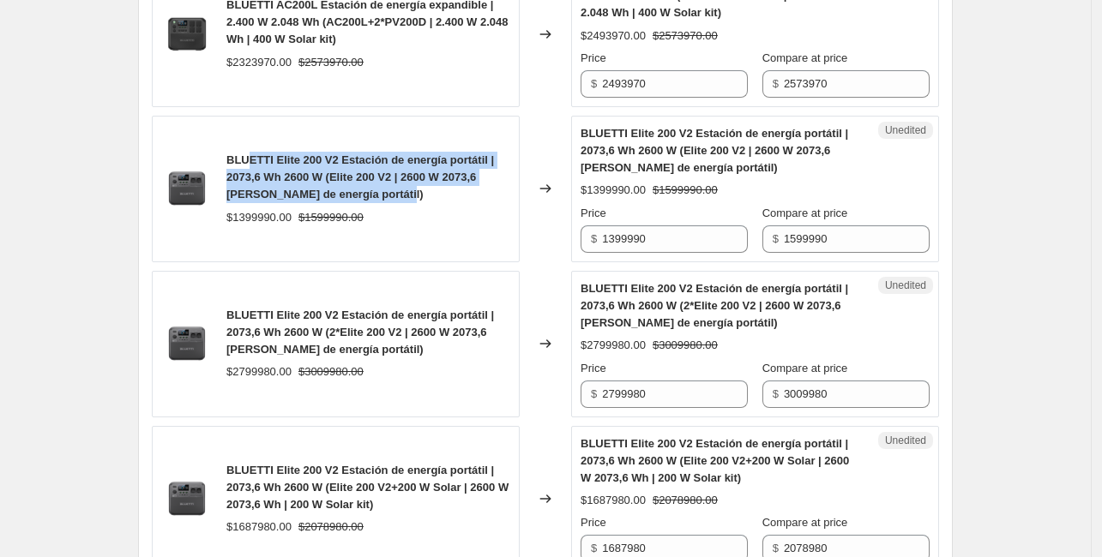
drag, startPoint x: 432, startPoint y: 183, endPoint x: 246, endPoint y: 141, distance: 190.5
click at [246, 141] on div "BLUETTI Elite 200 V2 Estación de energía portátil | 2073,6 Wh 2600 W (Elite 200…" at bounding box center [336, 189] width 368 height 147
click at [447, 174] on span "BLUETTI Elite 200 V2 Estación de energía portátil | 2073,6 Wh 2600 W (Elite 200…" at bounding box center [359, 176] width 267 height 47
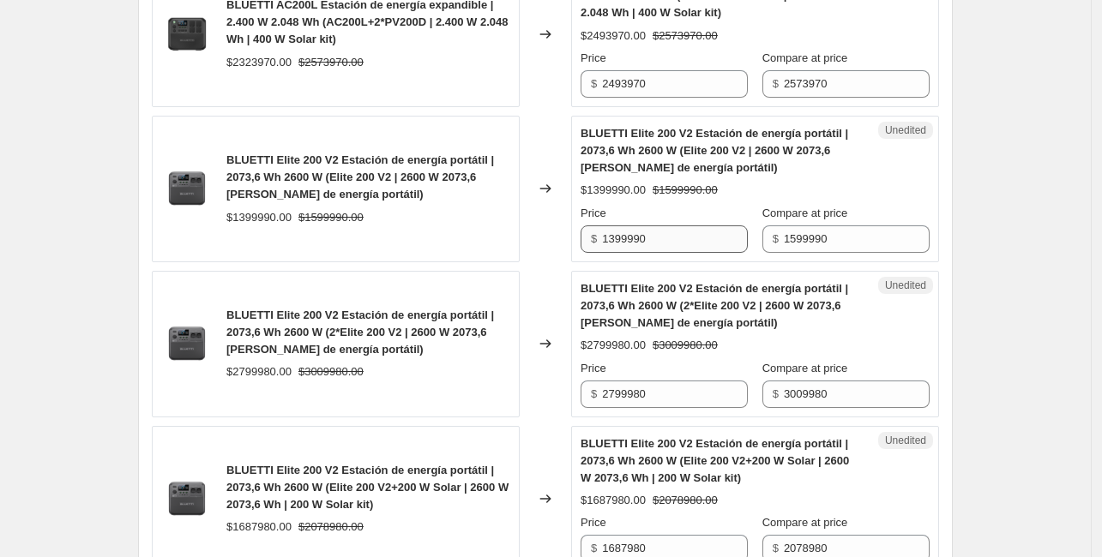
drag, startPoint x: 383, startPoint y: 207, endPoint x: 614, endPoint y: 233, distance: 232.1
click at [385, 207] on div "BLUETTI Elite 200 V2 Estación de energía portátil | 2073,6 Wh 2600 W (Elite 200…" at bounding box center [368, 189] width 284 height 74
drag, startPoint x: 685, startPoint y: 238, endPoint x: 592, endPoint y: 237, distance: 92.6
click at [592, 237] on div "$ 1399990" at bounding box center [663, 238] width 167 height 27
type input "1599990"
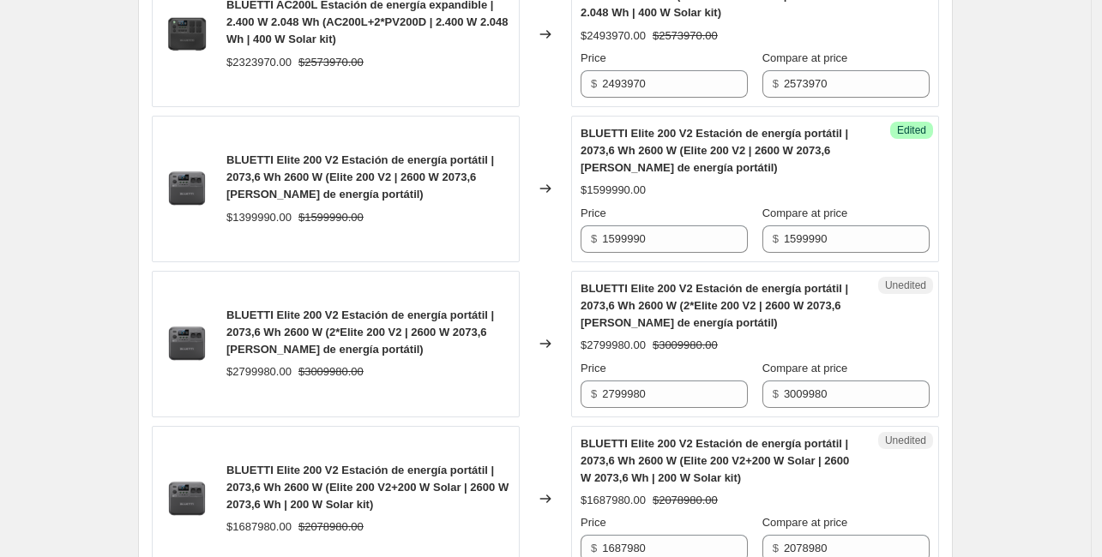
click at [527, 247] on div "Changed to" at bounding box center [544, 189] width 51 height 147
click at [617, 235] on input "1599990" at bounding box center [675, 238] width 146 height 27
click at [676, 237] on input "1599990" at bounding box center [675, 238] width 146 height 27
click at [628, 243] on input "1599990" at bounding box center [675, 238] width 146 height 27
click at [672, 248] on input "1599990" at bounding box center [675, 238] width 146 height 27
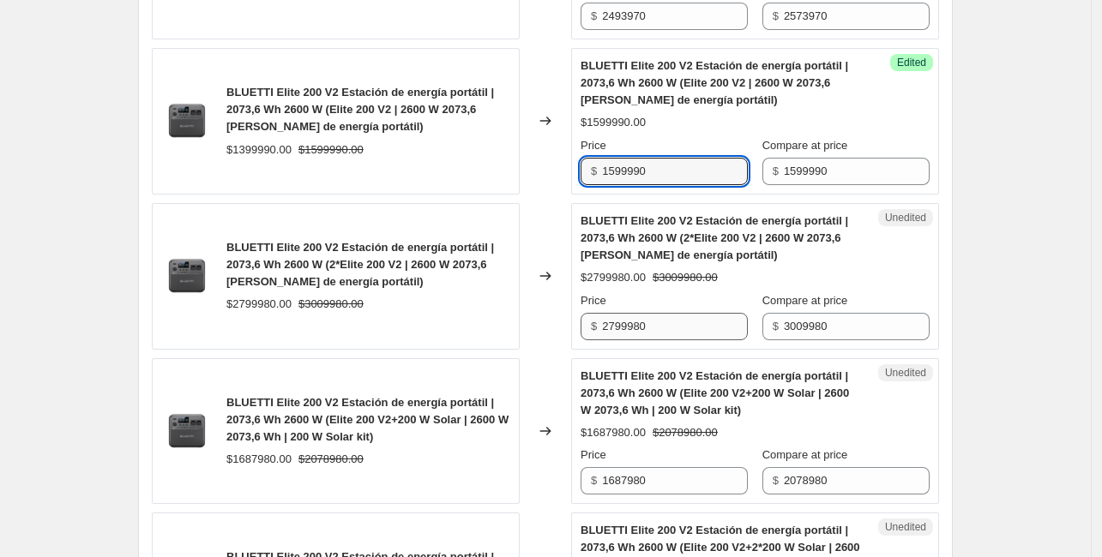
scroll to position [857, 0]
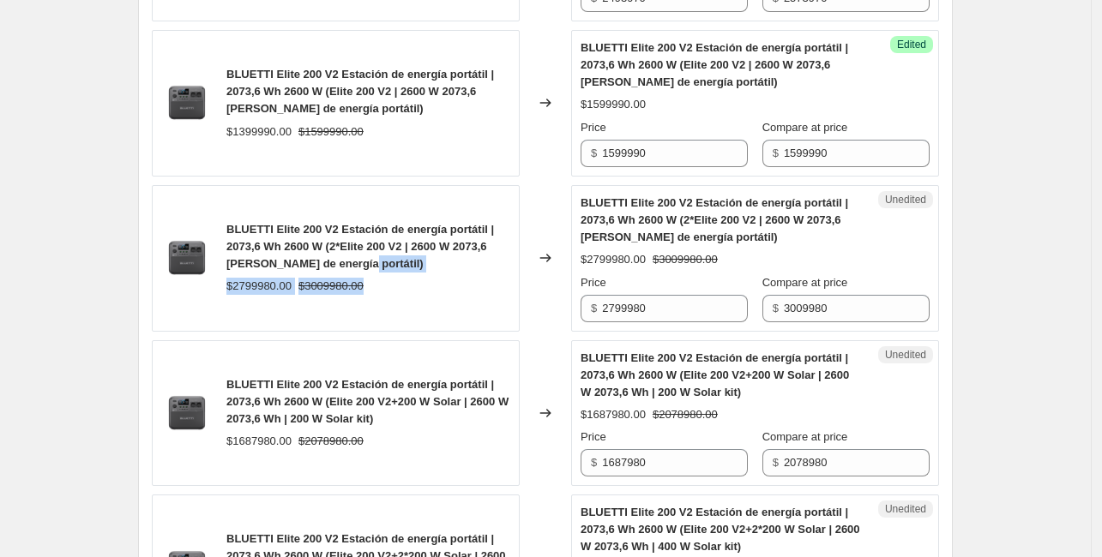
drag, startPoint x: 433, startPoint y: 273, endPoint x: 363, endPoint y: 256, distance: 71.5
click at [363, 256] on div "BLUETTI Elite 200 V2 Estación de energía portátil | 2073,6 Wh 2600 W (2*Elite 2…" at bounding box center [368, 258] width 284 height 74
click at [548, 286] on div "Changed to" at bounding box center [544, 258] width 51 height 147
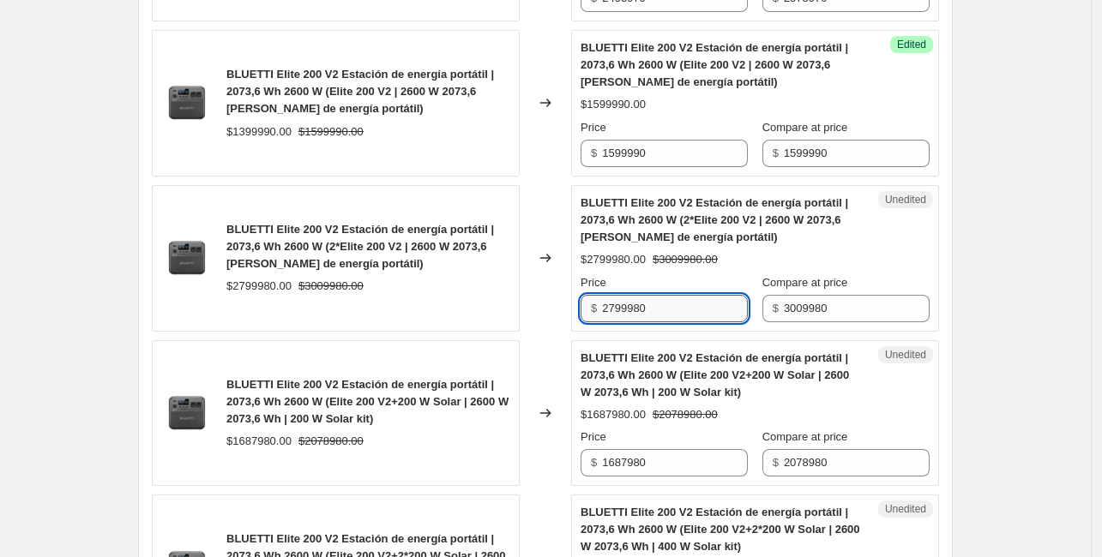
click at [739, 306] on input "2799980" at bounding box center [675, 308] width 146 height 27
type input "319980"
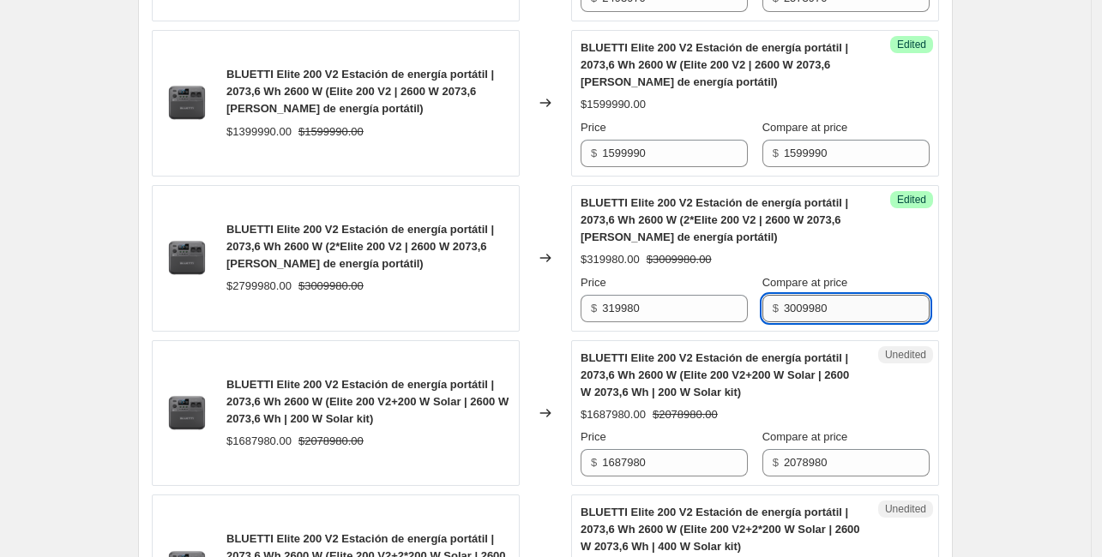
click at [880, 309] on input "3009980" at bounding box center [857, 308] width 146 height 27
click at [864, 309] on input "3009980" at bounding box center [857, 308] width 146 height 27
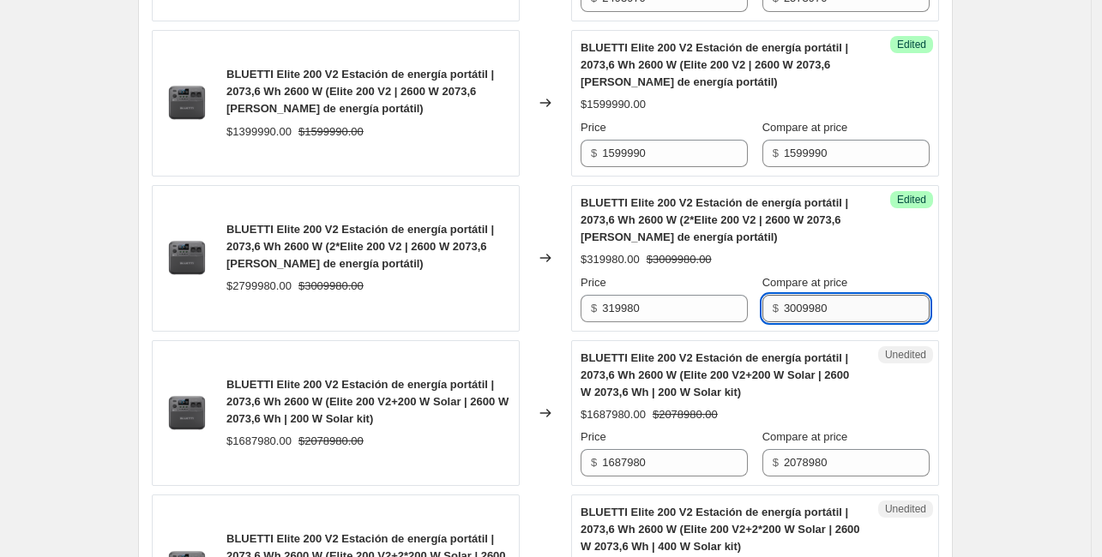
click at [864, 309] on input "3009980" at bounding box center [857, 308] width 146 height 27
click at [878, 291] on div "Compare at price $ 3009980" at bounding box center [845, 298] width 167 height 48
click at [886, 306] on input "3009980" at bounding box center [857, 308] width 146 height 27
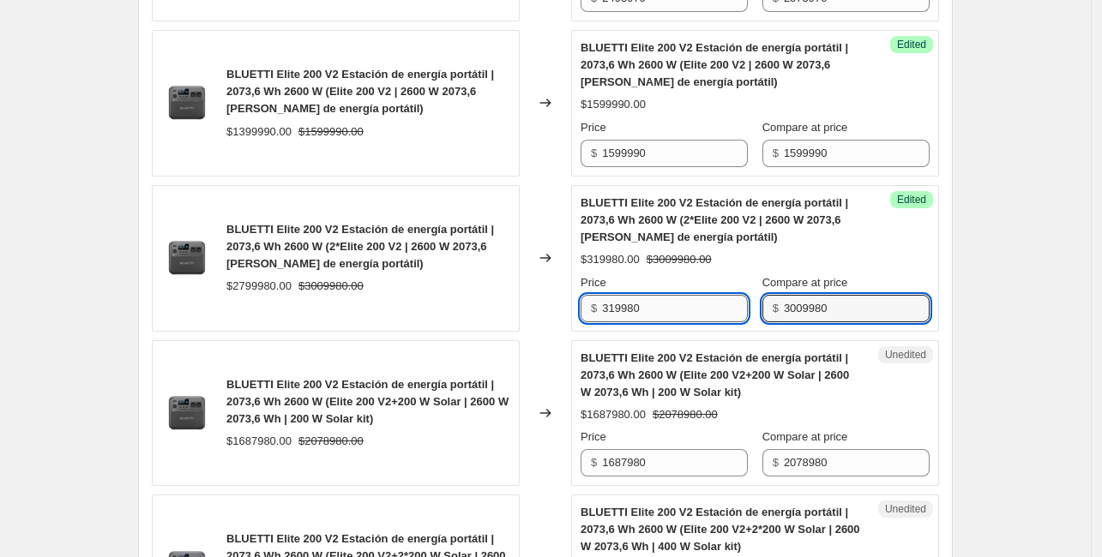
click at [716, 295] on input "319980" at bounding box center [675, 308] width 146 height 27
click at [716, 297] on input "319980" at bounding box center [675, 308] width 146 height 27
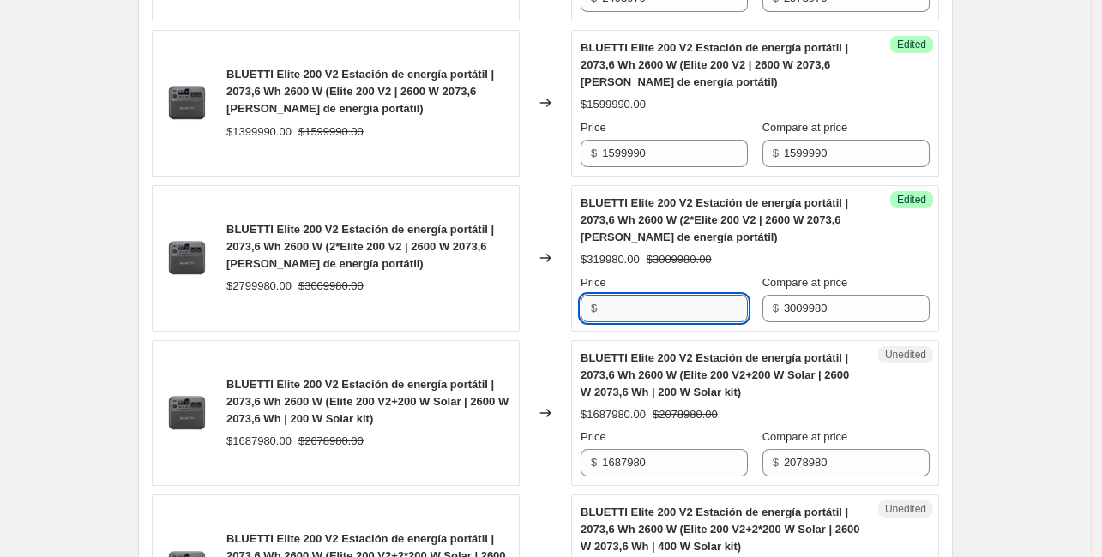
click at [729, 296] on input "Price" at bounding box center [675, 308] width 146 height 27
type input "3199980"
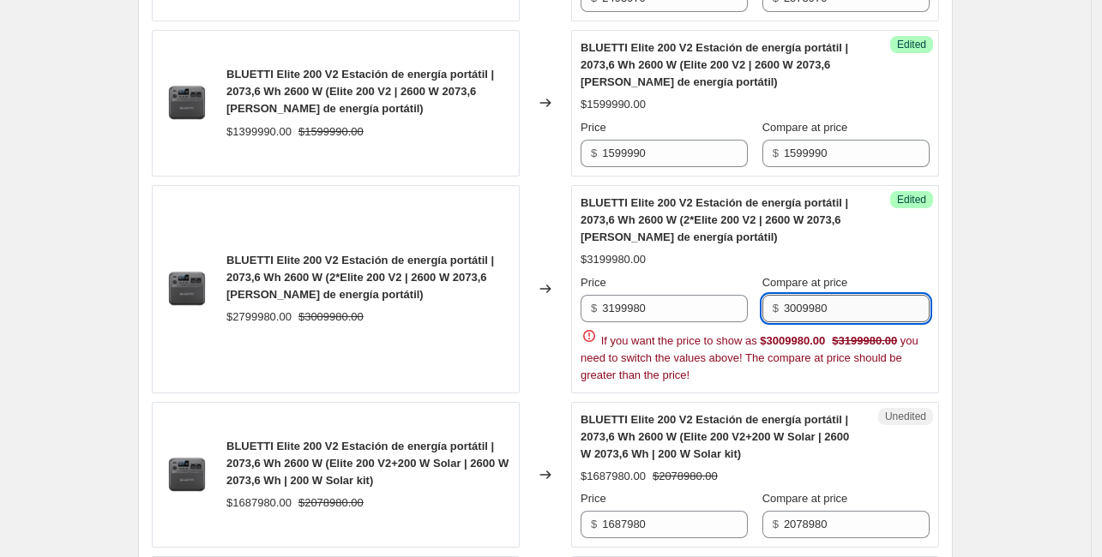
click at [861, 309] on input "3009980" at bounding box center [857, 308] width 146 height 27
type input "3199980"
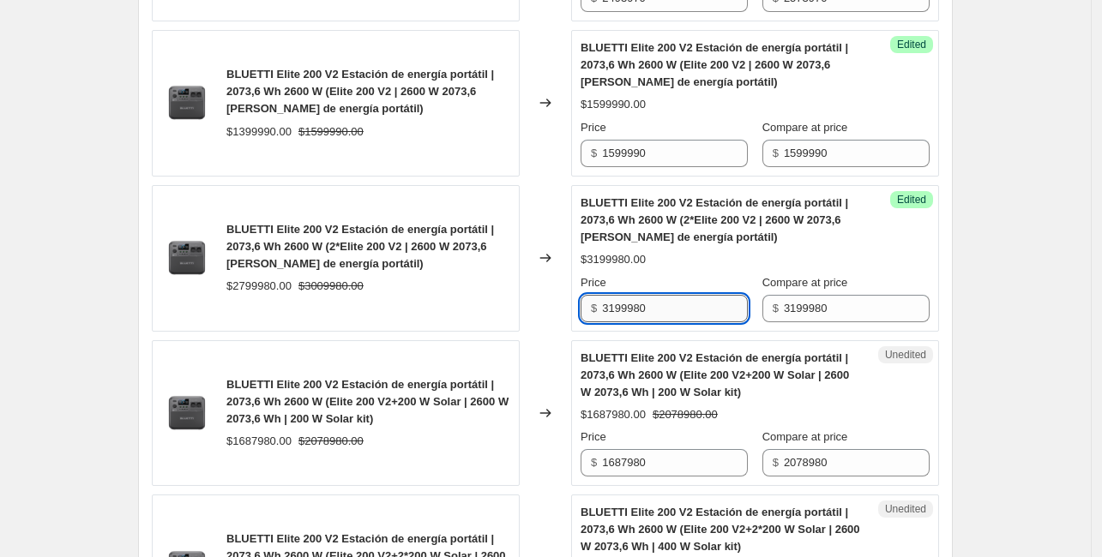
click at [706, 309] on input "3199980" at bounding box center [675, 308] width 146 height 27
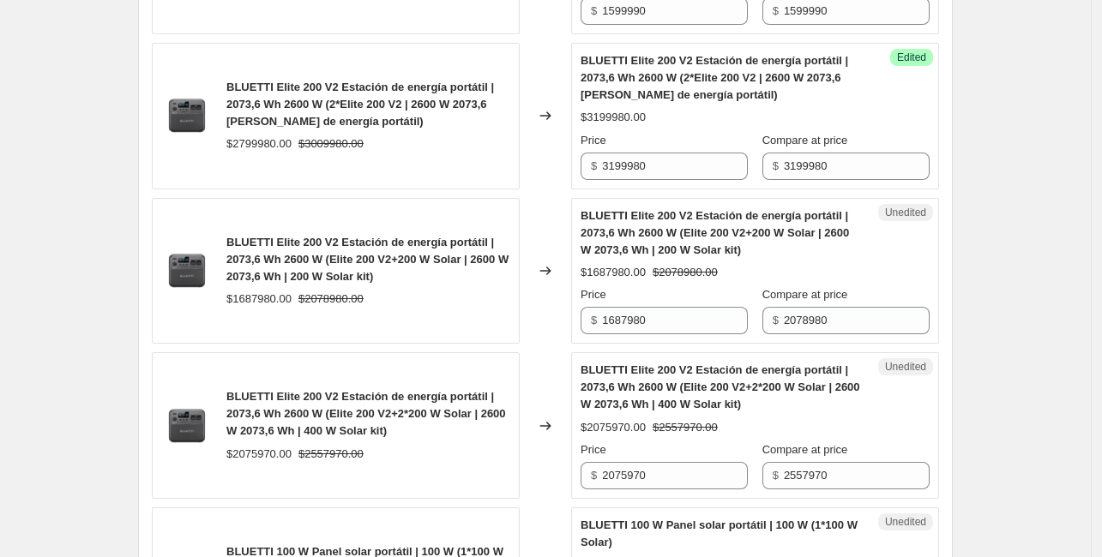
scroll to position [1029, 0]
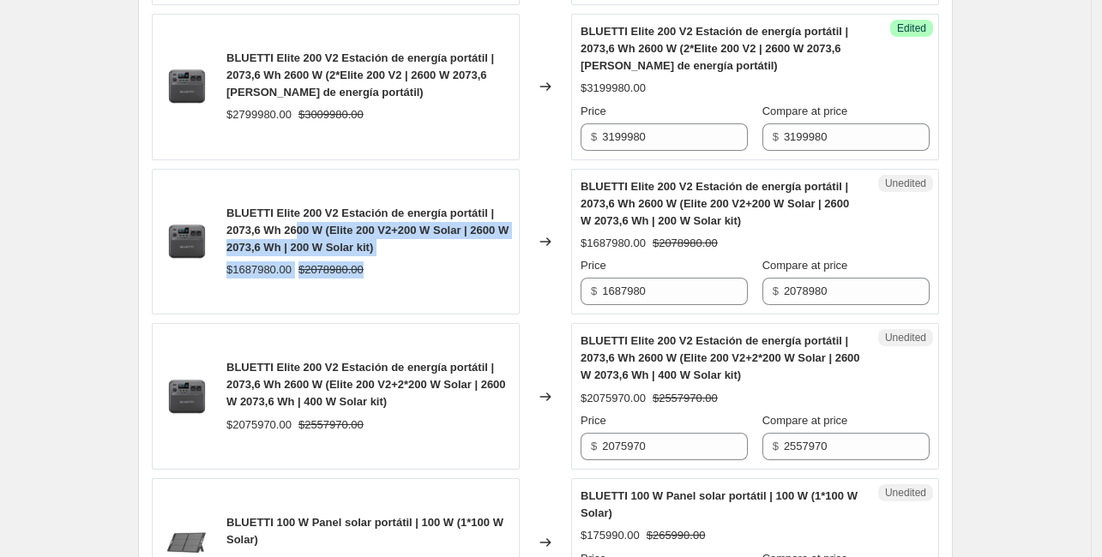
drag, startPoint x: 303, startPoint y: 224, endPoint x: 440, endPoint y: 262, distance: 142.5
click at [440, 262] on div "BLUETTI Elite 200 V2 Estación de energía portátil | 2073,6 Wh 2600 W (Elite 200…" at bounding box center [368, 242] width 284 height 74
click at [512, 283] on div "BLUETTI Elite 200 V2 Estación de energía portátil | 2073,6 Wh 2600 W (Elite 200…" at bounding box center [336, 242] width 368 height 147
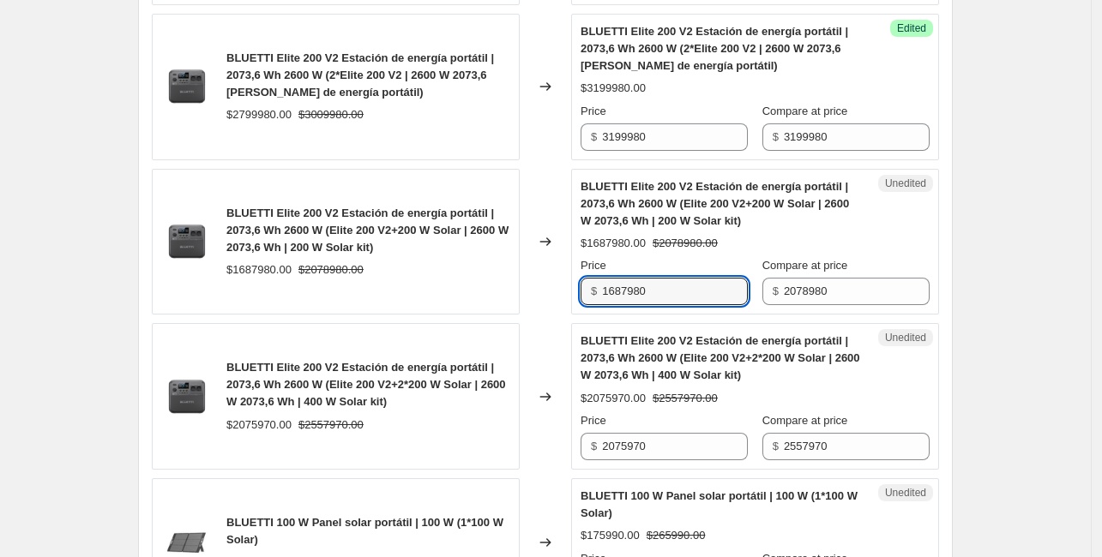
drag, startPoint x: 669, startPoint y: 296, endPoint x: 591, endPoint y: 285, distance: 78.7
click at [591, 285] on div "$ 1687980" at bounding box center [663, 291] width 167 height 27
type input "1999980"
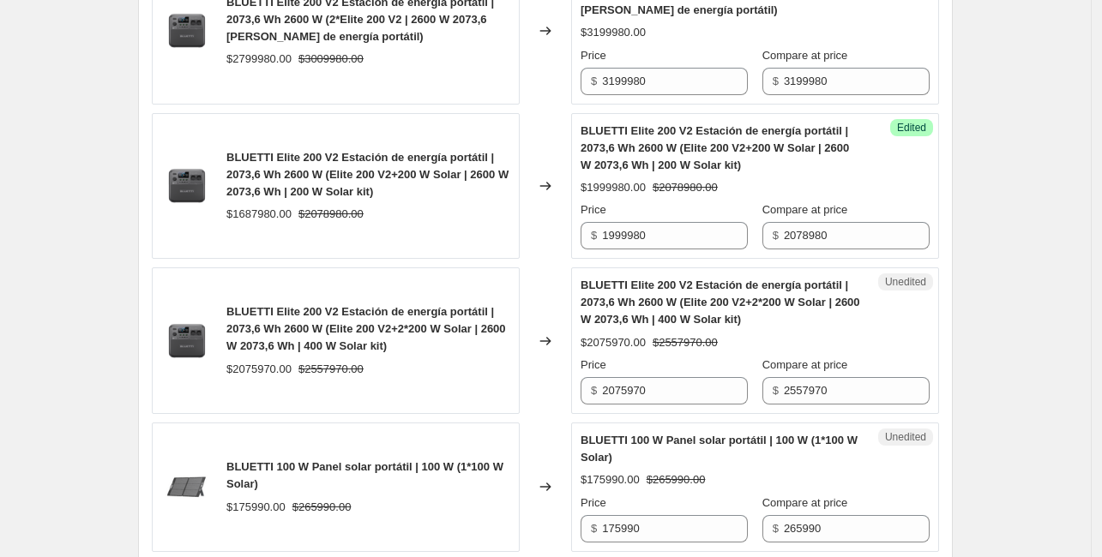
scroll to position [1114, 0]
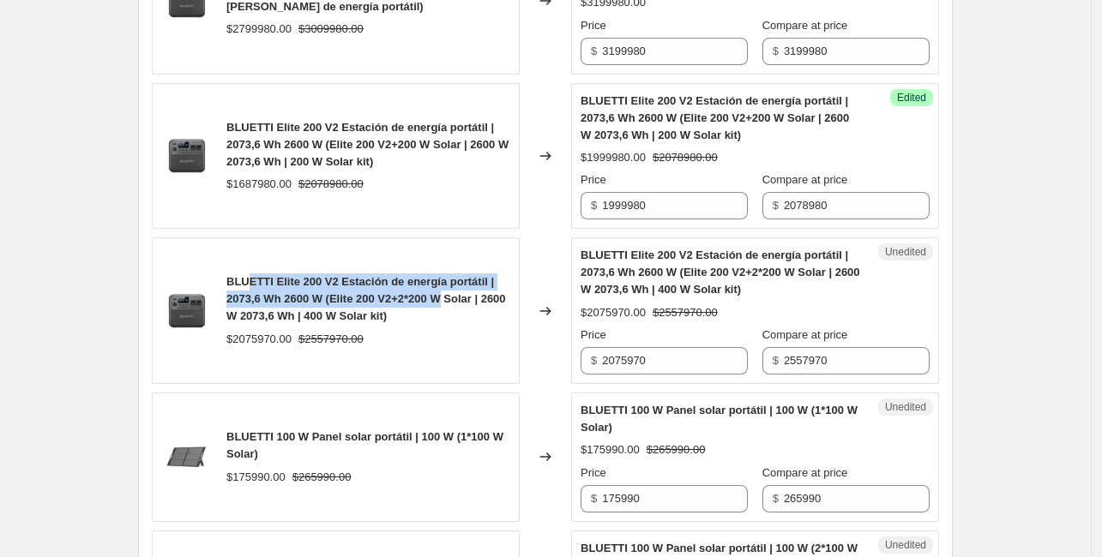
drag, startPoint x: 449, startPoint y: 304, endPoint x: 248, endPoint y: 261, distance: 206.0
click at [248, 261] on div "BLUETTI Elite 200 V2 Estación de energía portátil | 2073,6 Wh 2600 W (Elite 200…" at bounding box center [336, 310] width 368 height 147
click at [402, 300] on span "BLUETTI Elite 200 V2 Estación de energía portátil | 2073,6 Wh 2600 W (Elite 200…" at bounding box center [365, 298] width 279 height 47
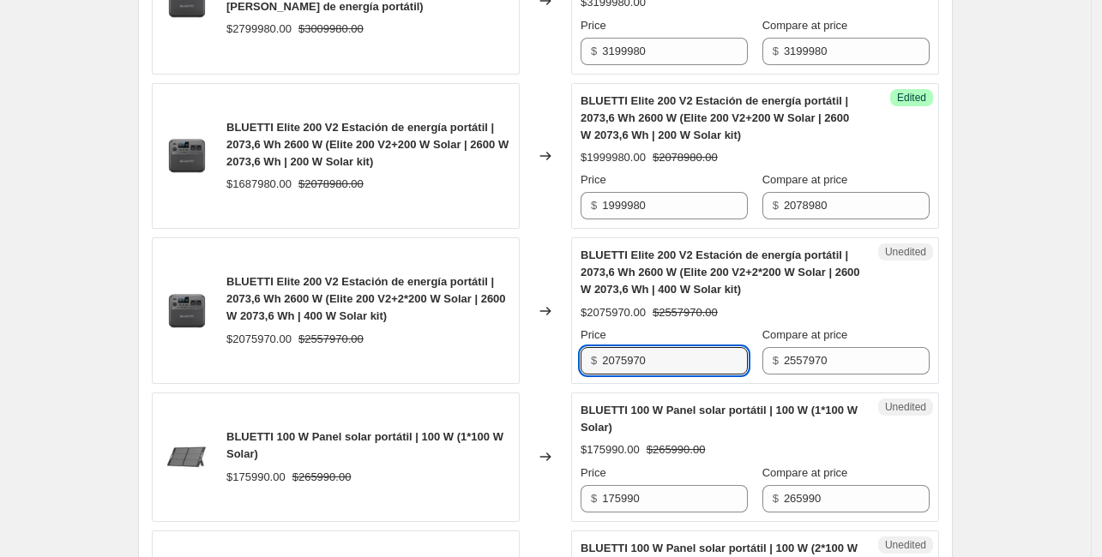
drag, startPoint x: 723, startPoint y: 362, endPoint x: 602, endPoint y: 347, distance: 121.7
click at [602, 347] on div "$ 2075970" at bounding box center [663, 360] width 167 height 27
type input "2408970"
click at [555, 358] on div "Changed to" at bounding box center [544, 310] width 51 height 147
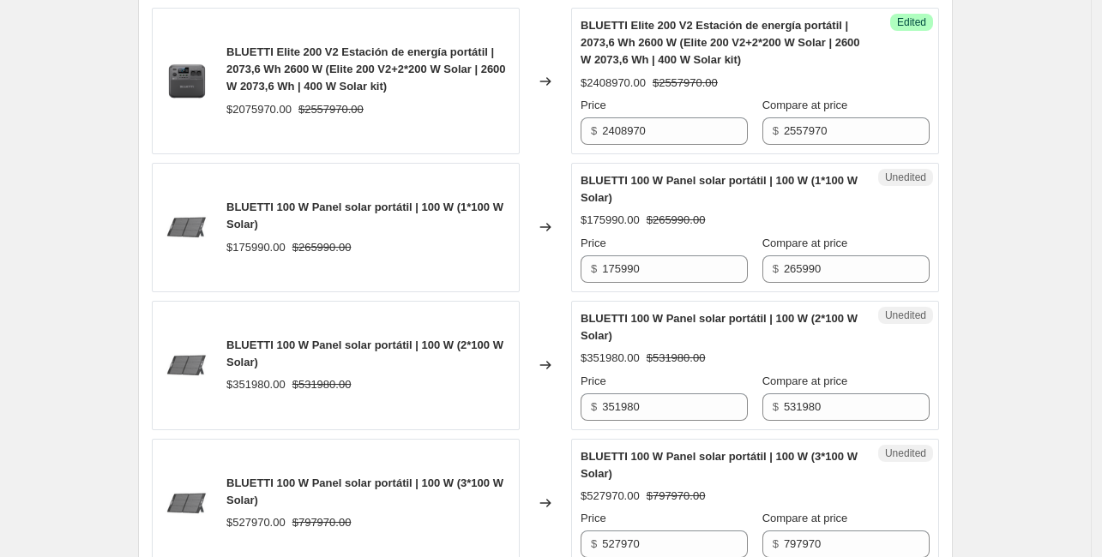
scroll to position [1372, 0]
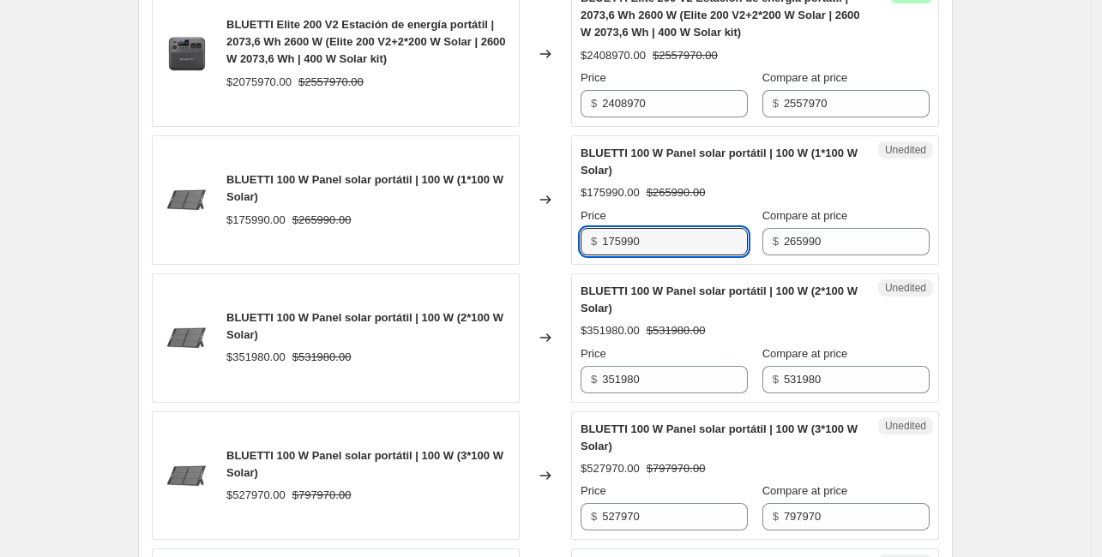
drag, startPoint x: 686, startPoint y: 243, endPoint x: 586, endPoint y: 244, distance: 99.4
click at [586, 244] on div "$ 175990" at bounding box center [663, 241] width 167 height 27
type input "189990"
click at [542, 227] on div "Changed to" at bounding box center [544, 199] width 51 height 129
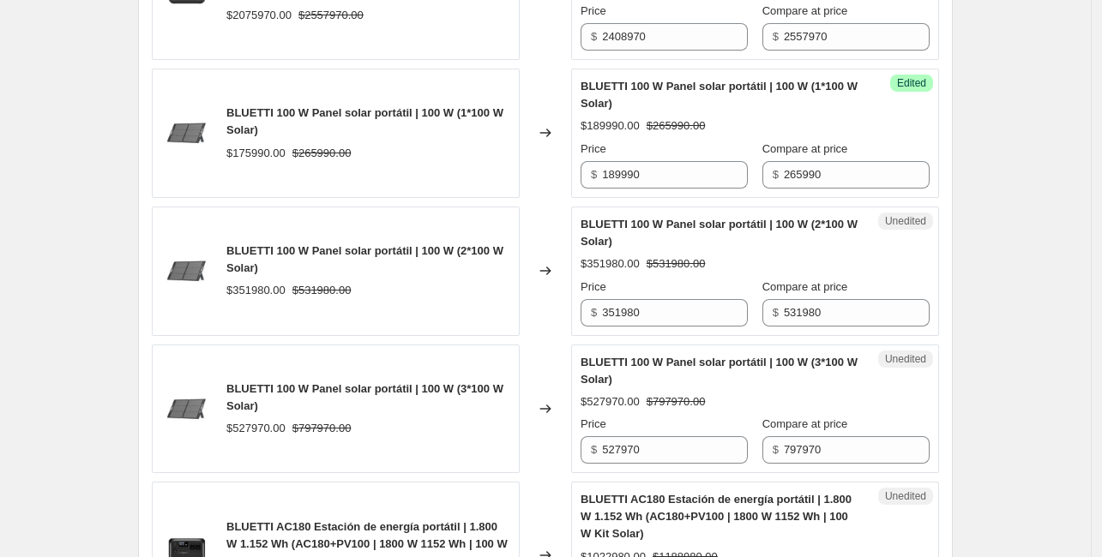
scroll to position [1457, 0]
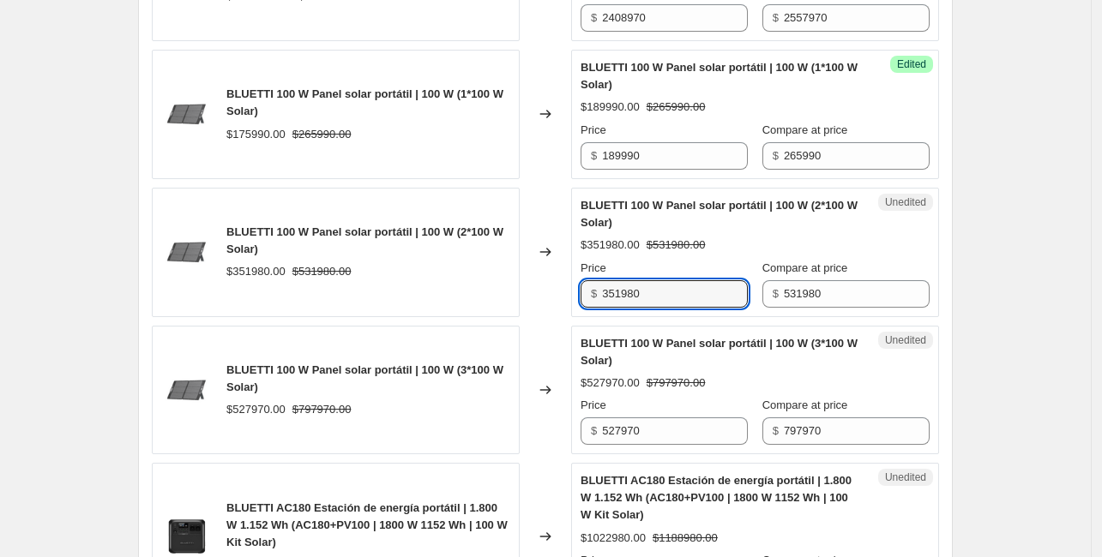
drag, startPoint x: 669, startPoint y: 296, endPoint x: 532, endPoint y: 291, distance: 136.4
click at [532, 291] on div "BLUETTI 100 W Panel solar portátil | 100 W (2*100 W Solar) $351980.00 $531980.0…" at bounding box center [545, 252] width 787 height 129
type input "379980"
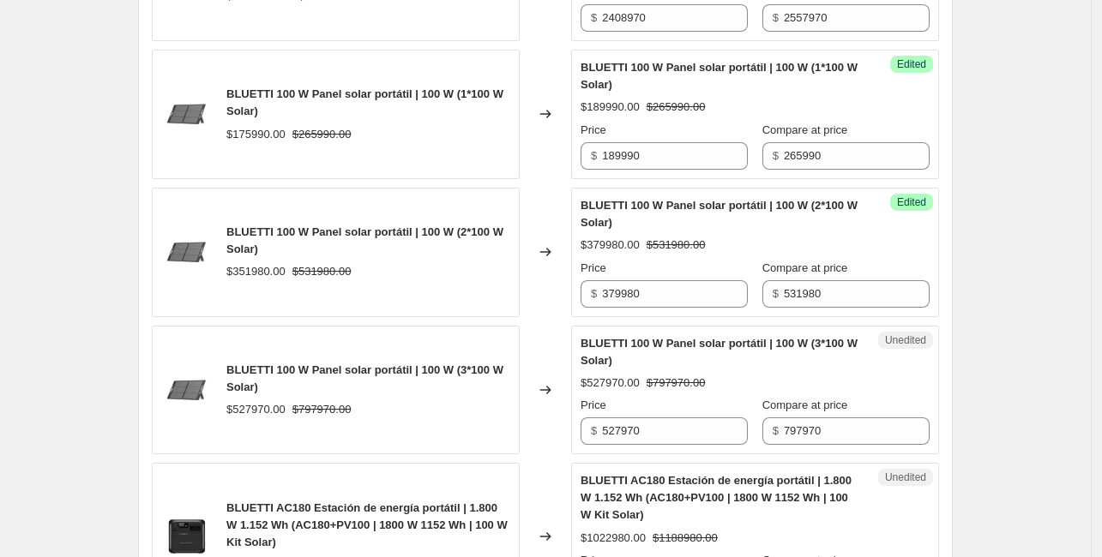
click at [530, 291] on div "Changed to" at bounding box center [544, 252] width 51 height 129
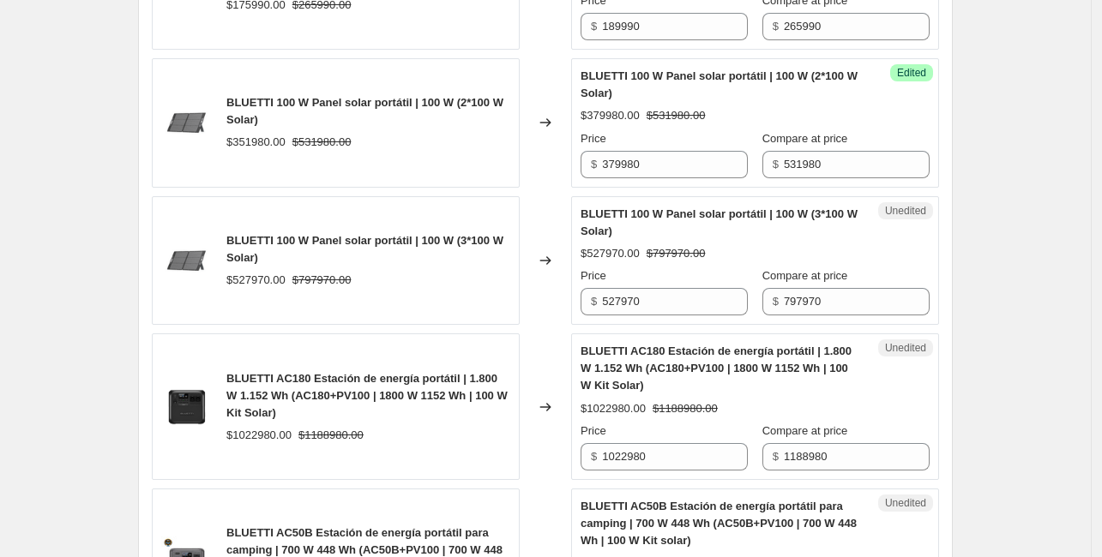
scroll to position [1629, 0]
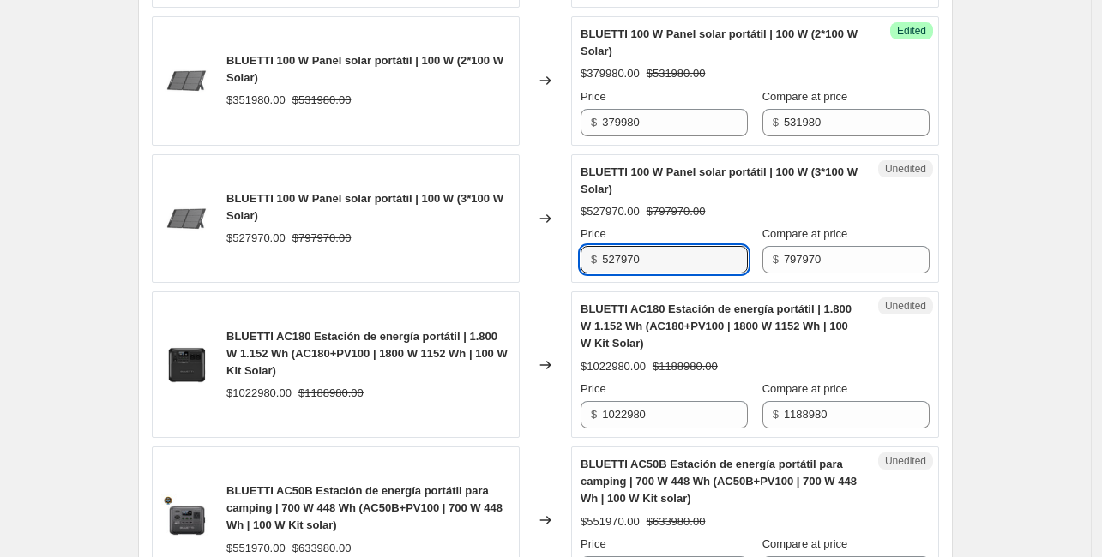
drag, startPoint x: 682, startPoint y: 258, endPoint x: 531, endPoint y: 246, distance: 151.4
click at [531, 246] on div "BLUETTI 100 W Panel solar portátil | 100 W (3*100 W Solar) $527970.00 $797970.0…" at bounding box center [545, 218] width 787 height 129
type input "569970"
click at [525, 248] on div "Changed to" at bounding box center [544, 218] width 51 height 129
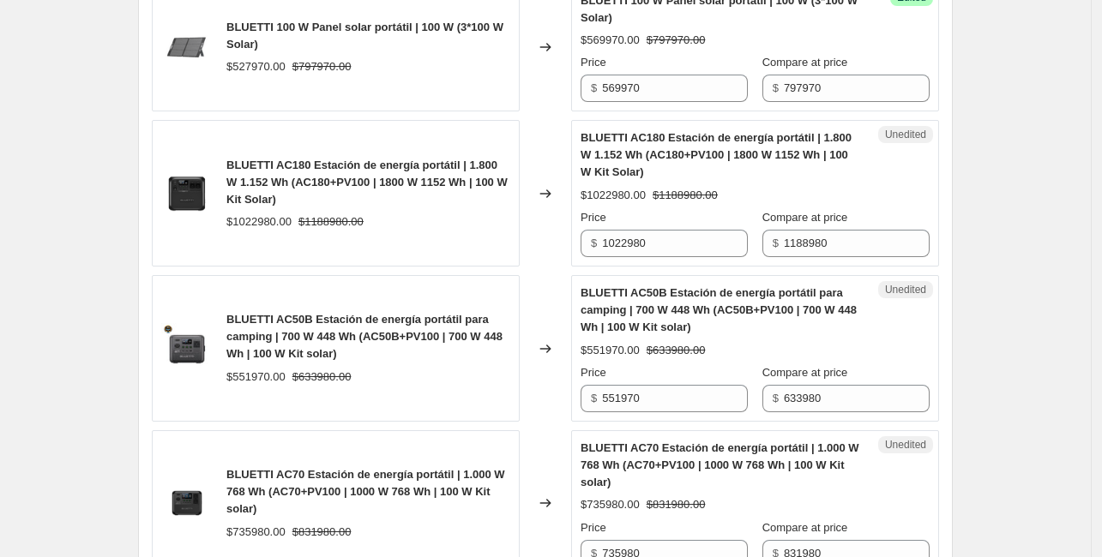
scroll to position [1886, 0]
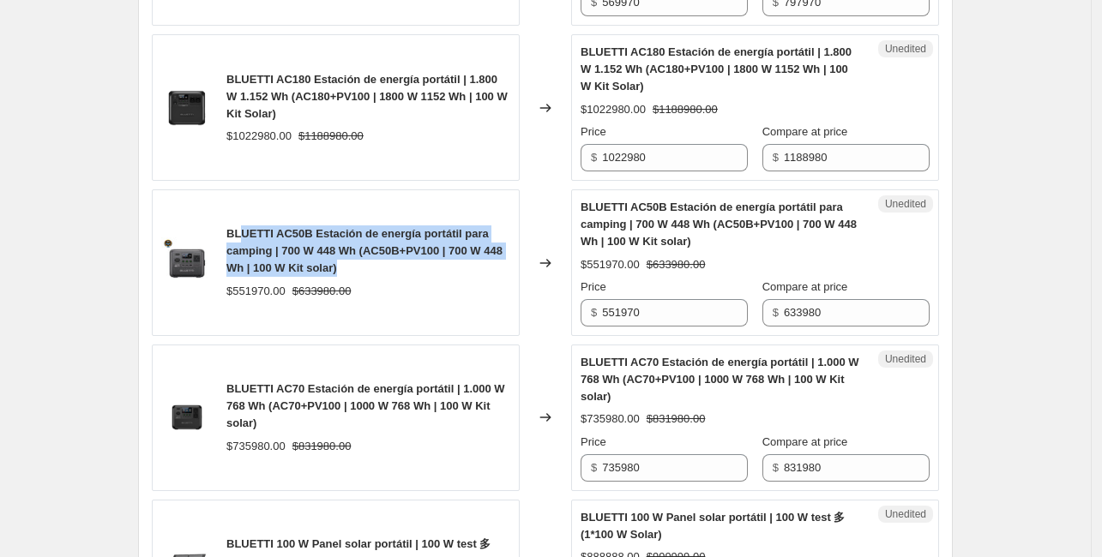
drag, startPoint x: 312, startPoint y: 249, endPoint x: 246, endPoint y: 222, distance: 71.2
click at [246, 225] on div "BLUETTI AC50B Estación de energía portátil para camping | 700 W 448 Wh (AC50B+P…" at bounding box center [368, 250] width 284 height 51
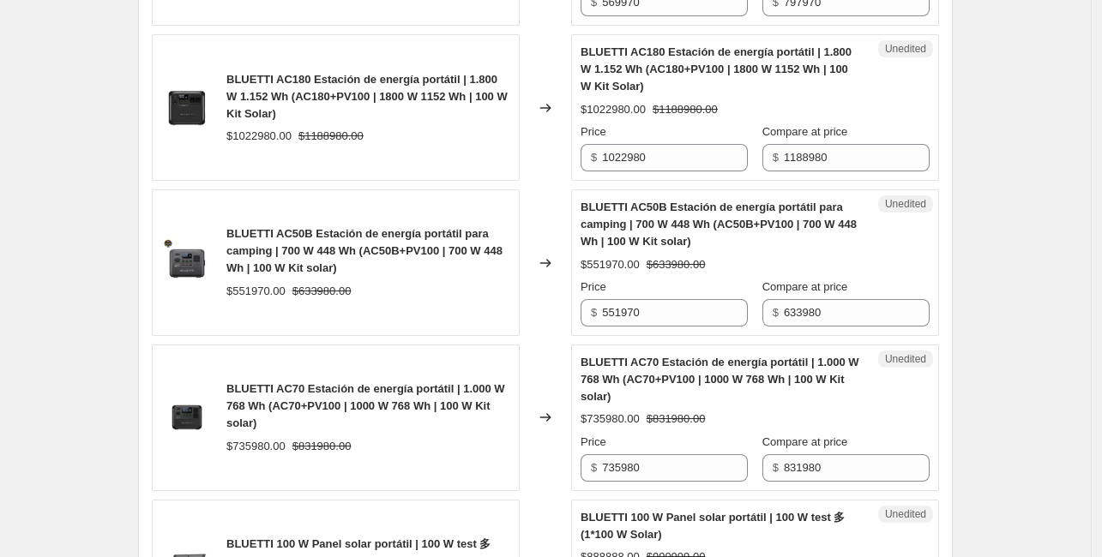
click at [357, 306] on div "BLUETTI AC50B Estación de energía portátil para camping | 700 W 448 Wh (AC50B+P…" at bounding box center [336, 262] width 368 height 147
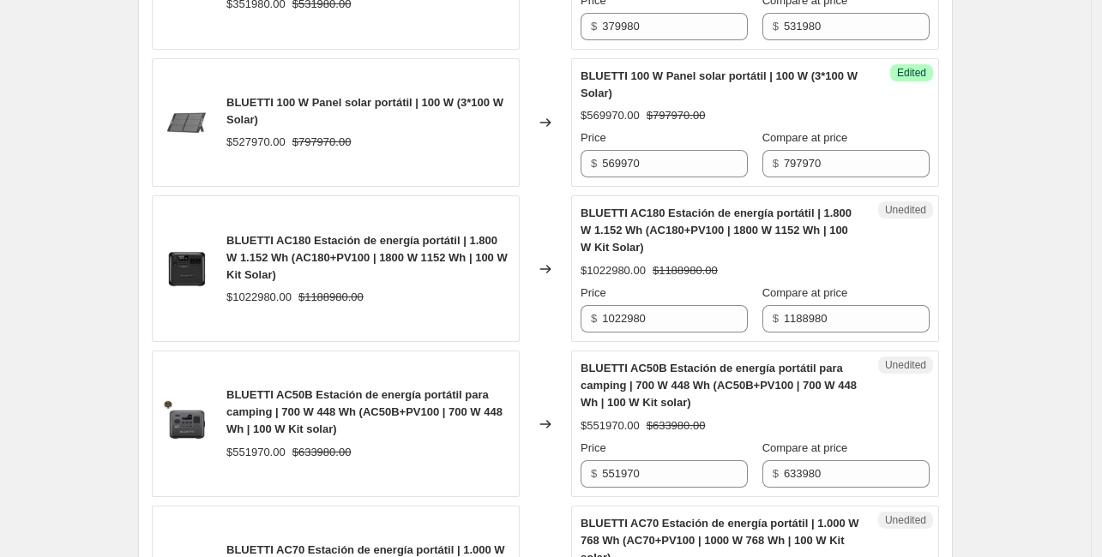
scroll to position [1715, 0]
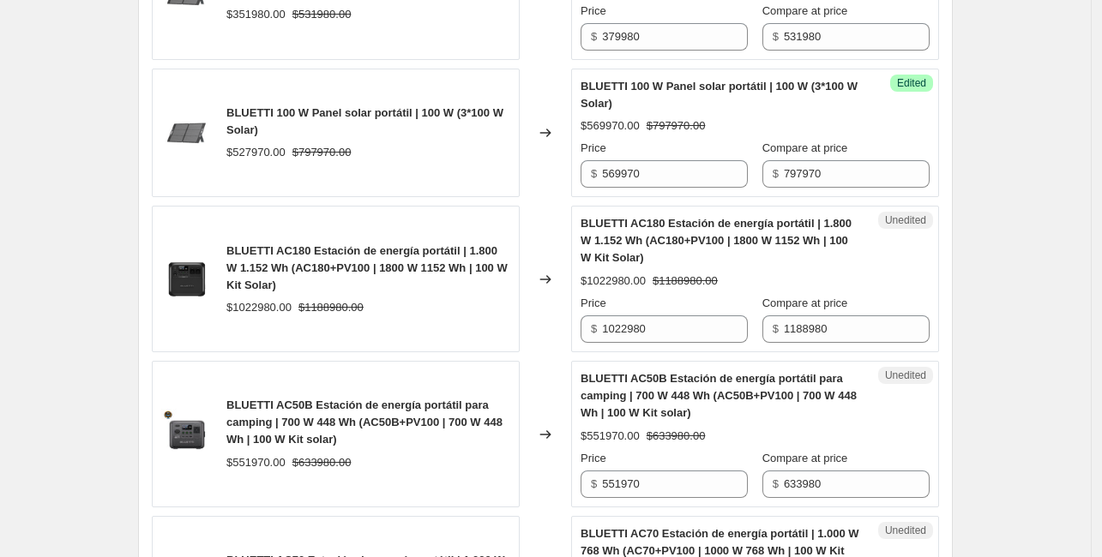
click at [466, 299] on div "$1022980.00 $1188980.00" at bounding box center [368, 307] width 284 height 17
drag, startPoint x: 733, startPoint y: 339, endPoint x: 694, endPoint y: 330, distance: 40.4
click at [731, 339] on input "1022980" at bounding box center [675, 328] width 146 height 27
click at [694, 330] on input "1022980" at bounding box center [675, 328] width 146 height 27
drag, startPoint x: 667, startPoint y: 323, endPoint x: 657, endPoint y: 322, distance: 10.3
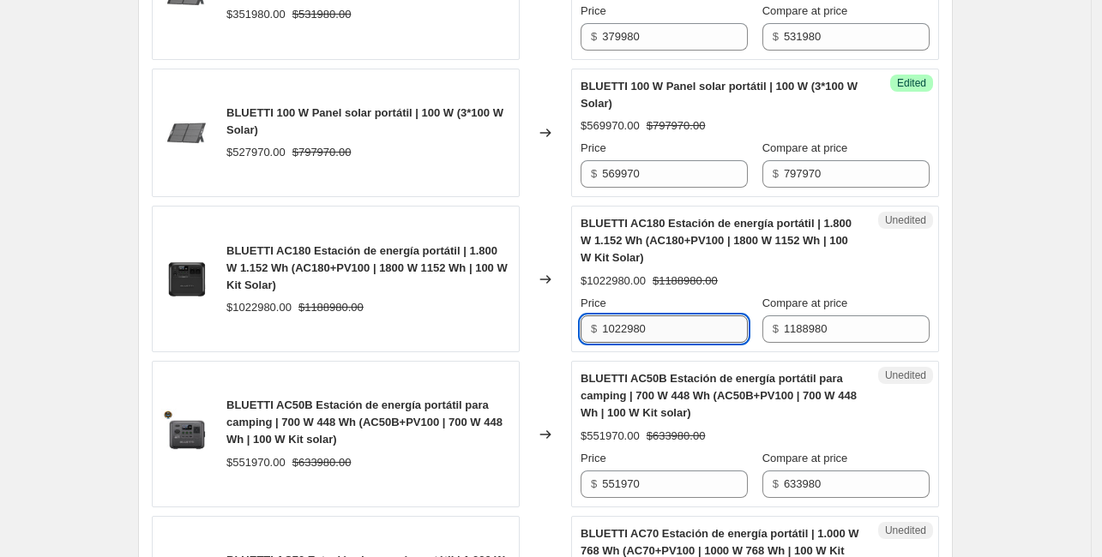
click at [657, 322] on input "1022980" at bounding box center [675, 328] width 146 height 27
type input "1072980"
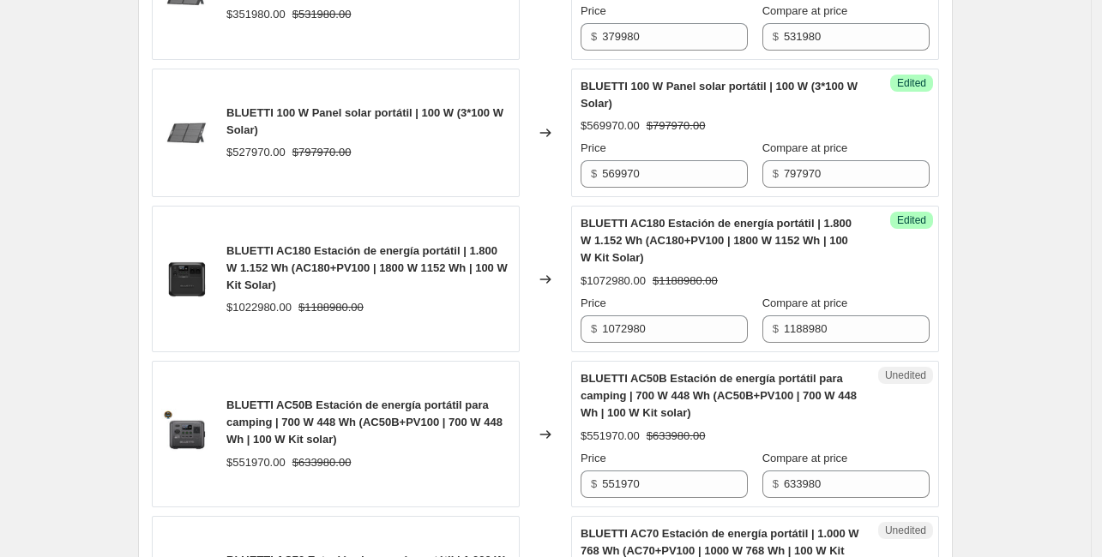
click at [562, 320] on div "Changed to" at bounding box center [544, 279] width 51 height 147
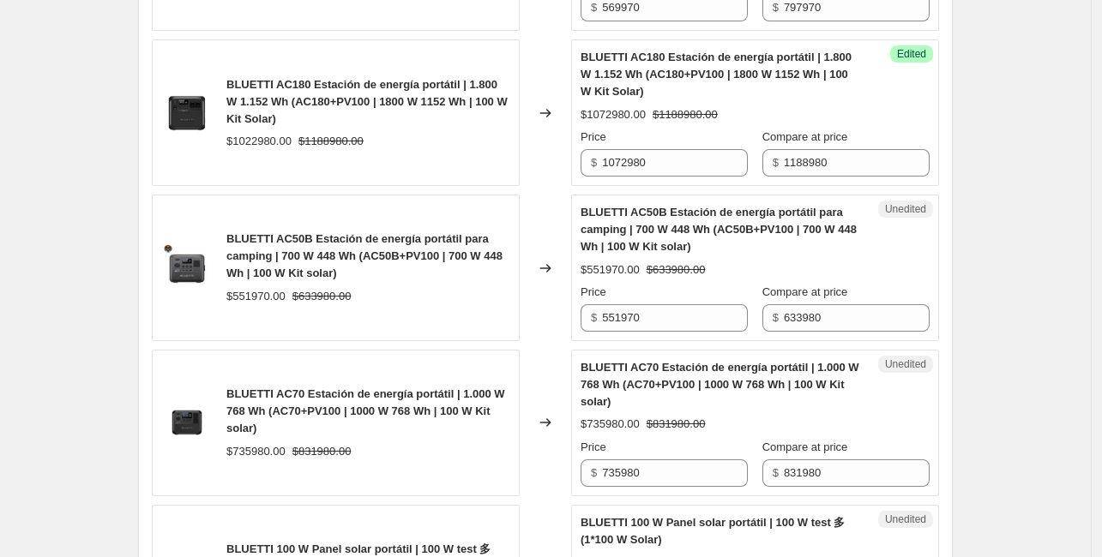
scroll to position [1886, 0]
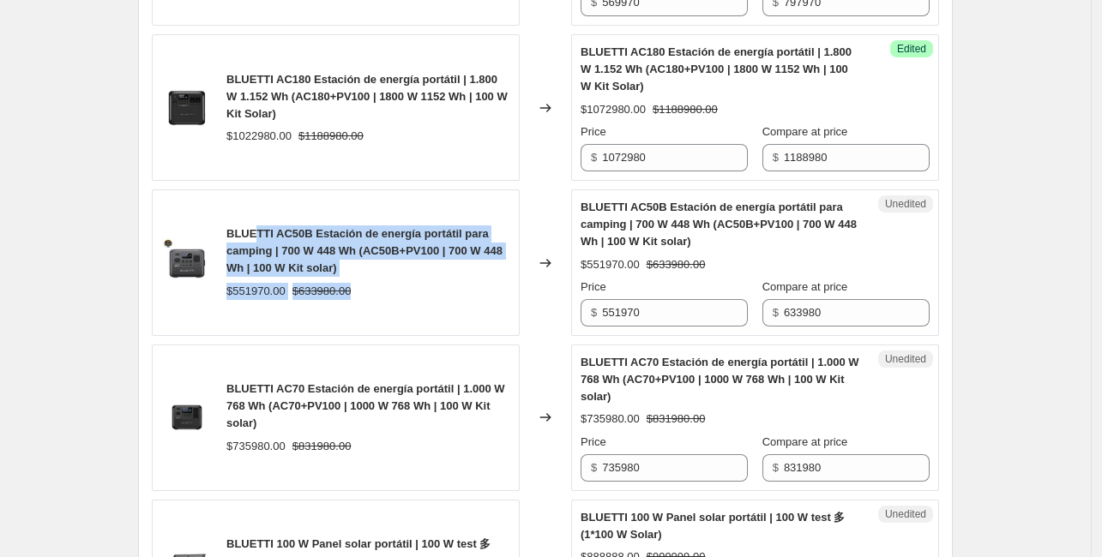
drag, startPoint x: 372, startPoint y: 285, endPoint x: 283, endPoint y: 237, distance: 101.7
click at [255, 234] on div "BLUETTI AC50B Estación de energía portátil para camping | 700 W 448 Wh (AC50B+P…" at bounding box center [368, 262] width 284 height 74
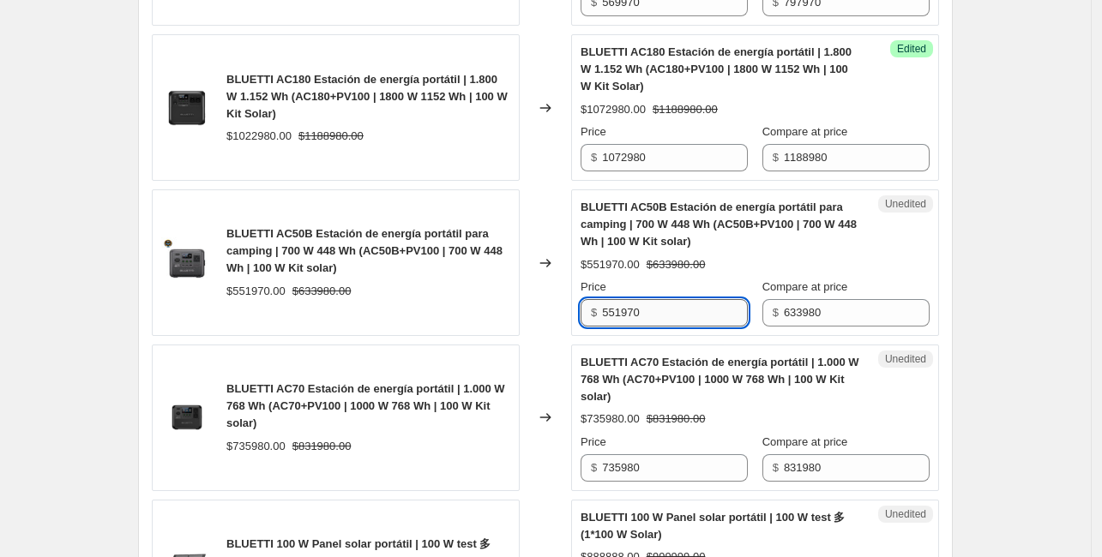
click at [689, 306] on input "551970" at bounding box center [675, 312] width 146 height 27
type input "587980"
click at [534, 263] on div "Changed to" at bounding box center [544, 262] width 51 height 147
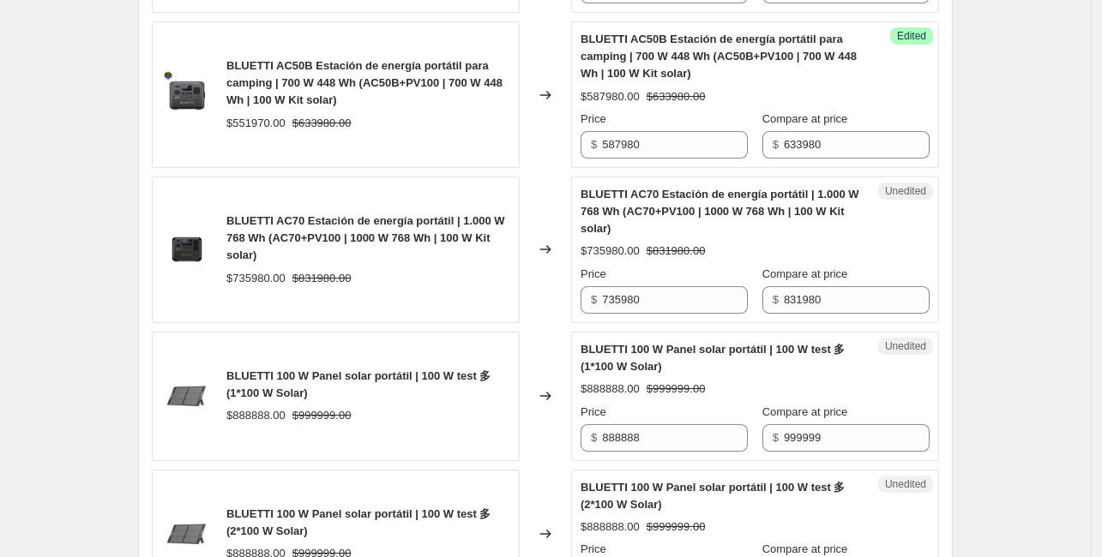
scroll to position [2057, 0]
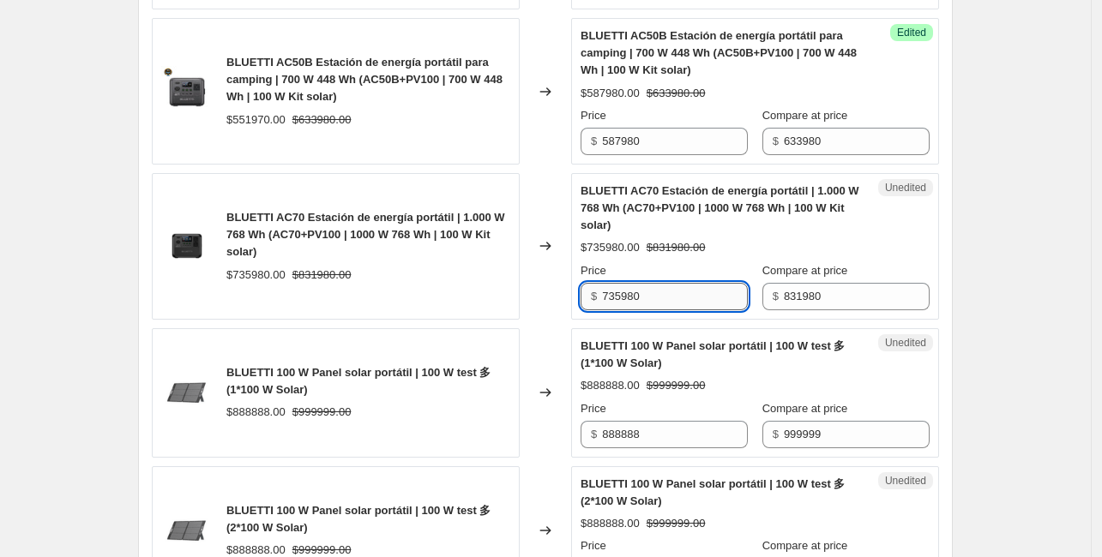
click at [713, 294] on input "735980" at bounding box center [675, 296] width 146 height 27
type input "785980"
click at [567, 305] on div "Changed to" at bounding box center [544, 246] width 51 height 147
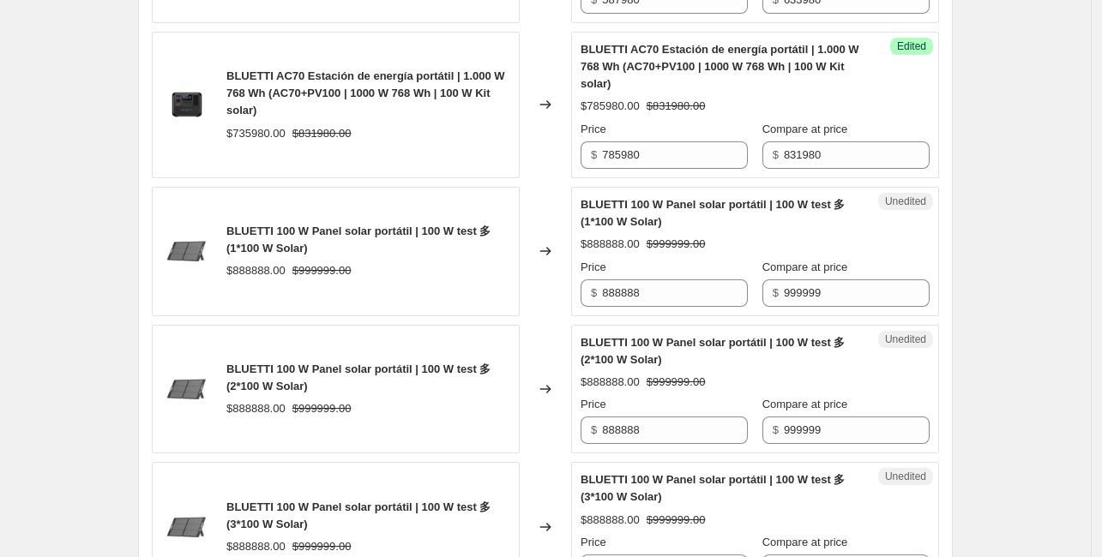
scroll to position [2229, 0]
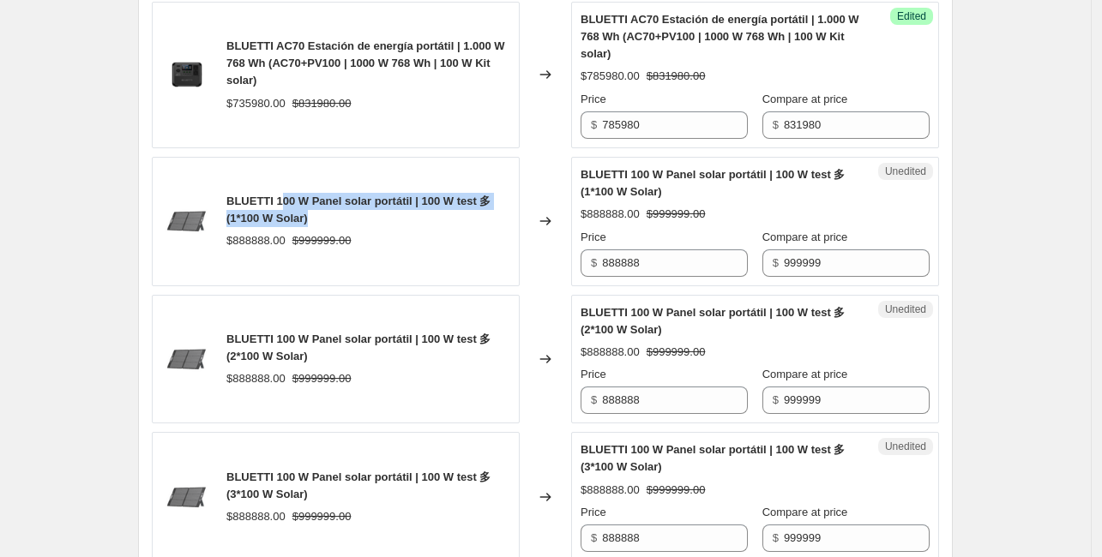
drag, startPoint x: 286, startPoint y: 187, endPoint x: 422, endPoint y: 225, distance: 140.6
click at [411, 218] on div "BLUETTI 100 W Panel solar portátil | 100 W test 多 (1*100 W Solar) $888888.00 $9…" at bounding box center [336, 221] width 368 height 129
click at [441, 235] on div "$888888.00 $999999.00" at bounding box center [368, 240] width 284 height 17
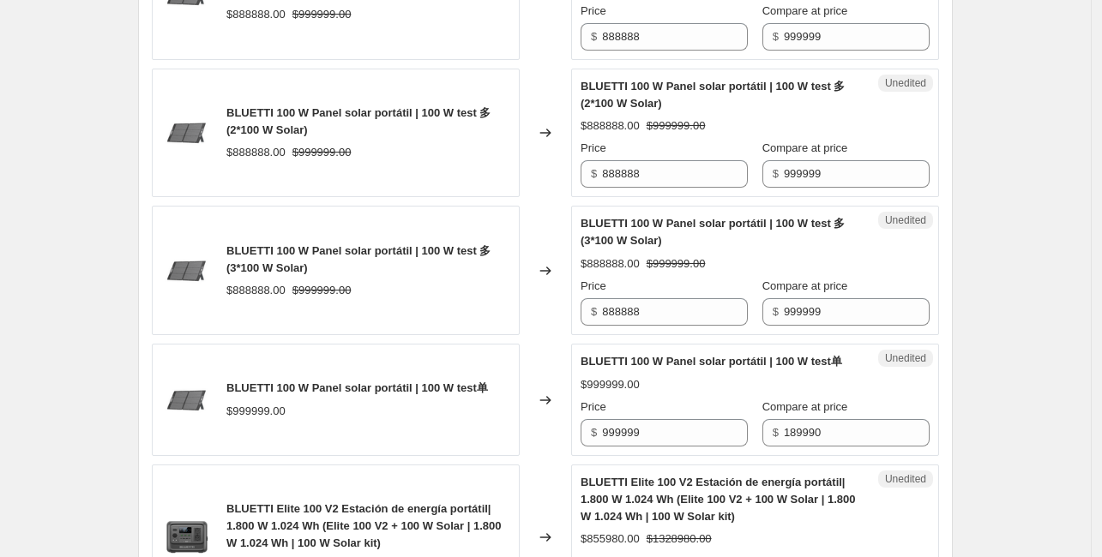
scroll to position [2486, 0]
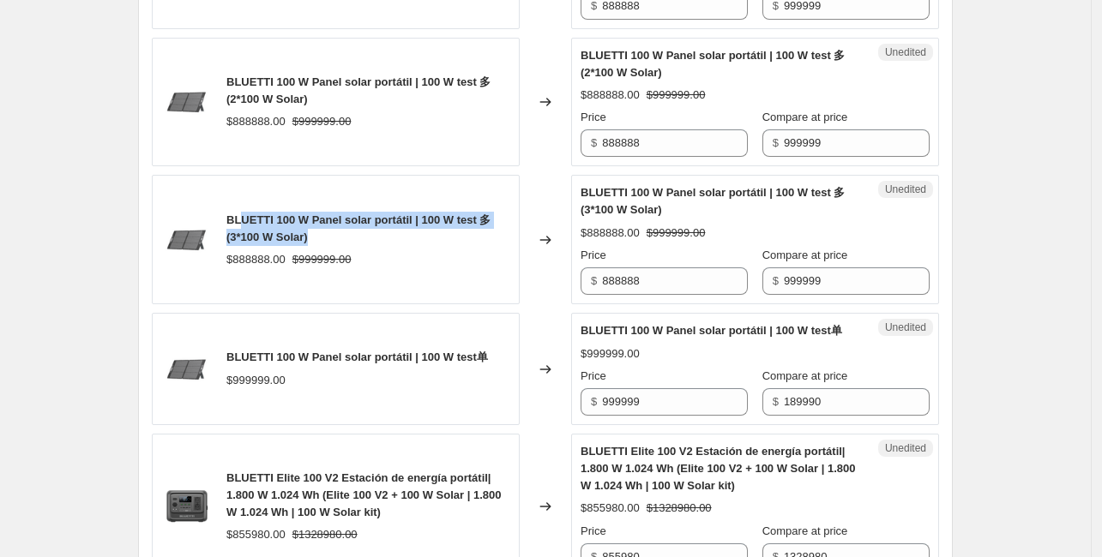
drag, startPoint x: 337, startPoint y: 229, endPoint x: 297, endPoint y: 225, distance: 39.6
click at [241, 219] on div "BLUETTI 100 W Panel solar portátil | 100 W test 多 (3*100 W Solar)" at bounding box center [368, 229] width 284 height 34
click at [387, 235] on div "BLUETTI 100 W Panel solar portátil | 100 W test 多 (3*100 W Solar)" at bounding box center [368, 229] width 284 height 34
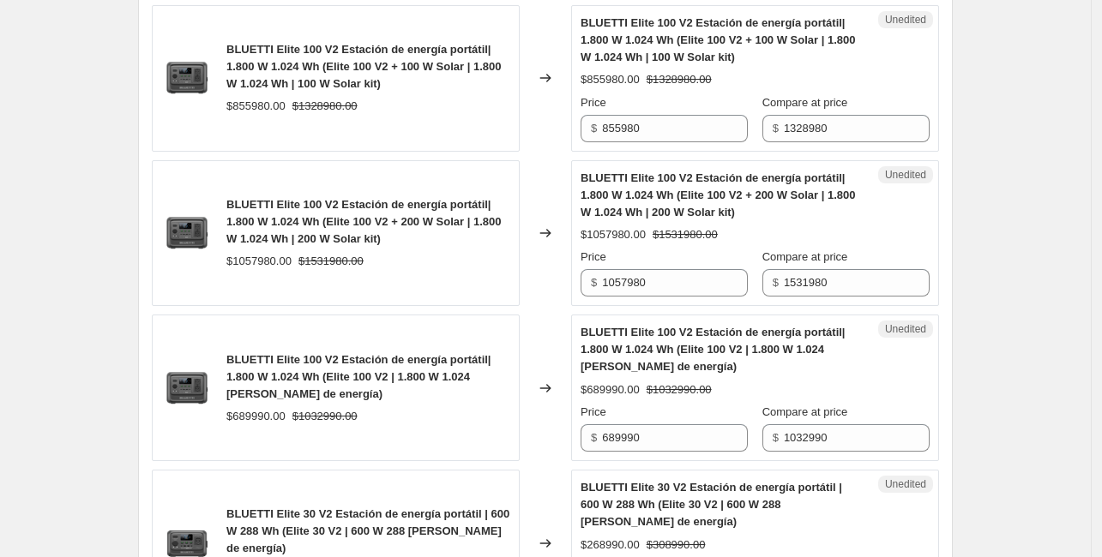
scroll to position [2829, 0]
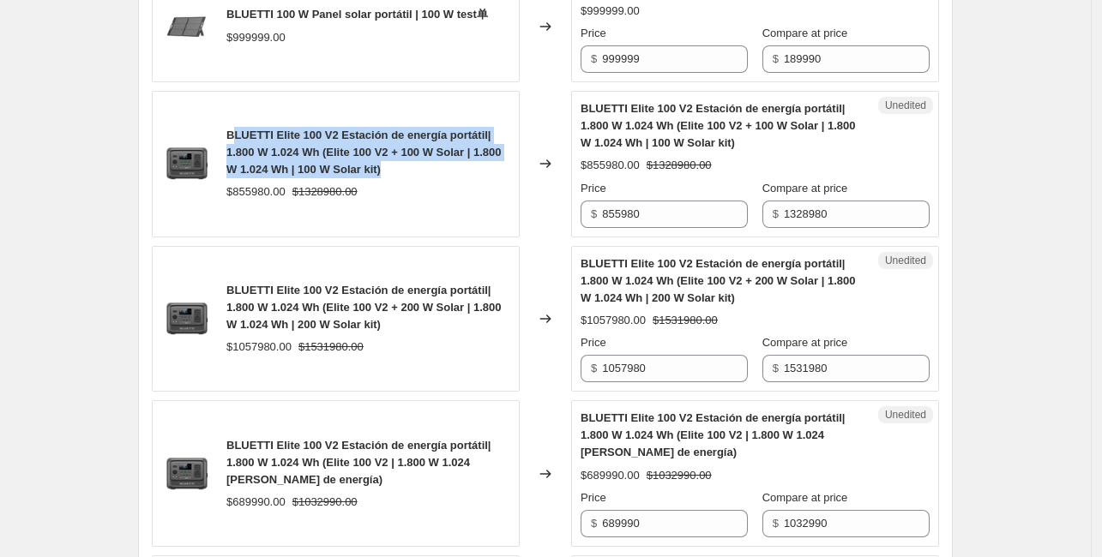
drag, startPoint x: 410, startPoint y: 172, endPoint x: 345, endPoint y: 159, distance: 65.7
click at [243, 131] on div "BLUETTI Elite 100 V2 Estación de energía portátil| 1.800 W 1.024 Wh (Elite 100 …" at bounding box center [336, 164] width 368 height 147
click at [367, 162] on span "BLUETTI Elite 100 V2 Estación de energía portátil| 1.800 W 1.024 Wh (Elite 100 …" at bounding box center [363, 152] width 275 height 47
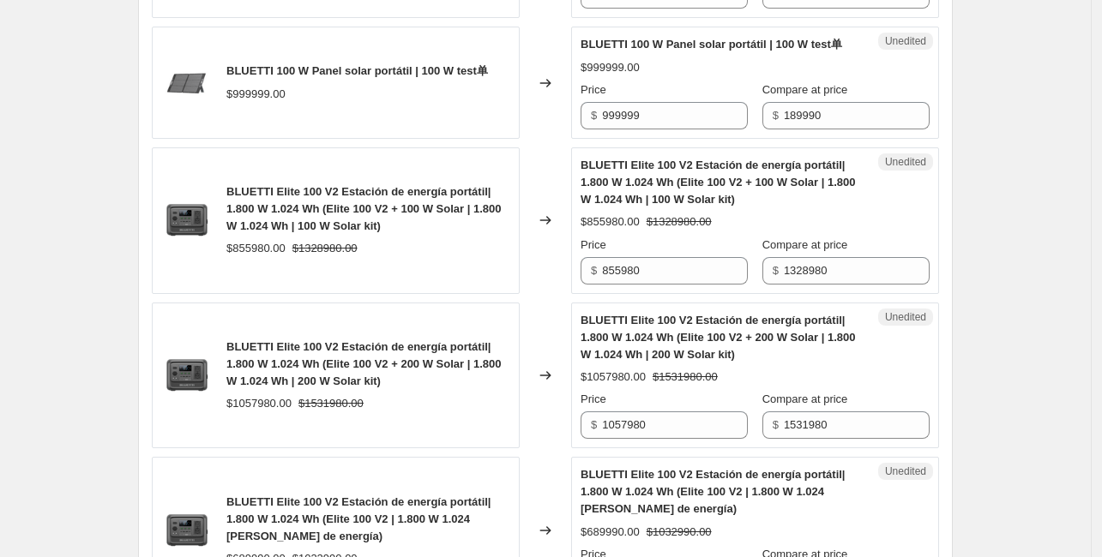
scroll to position [2743, 0]
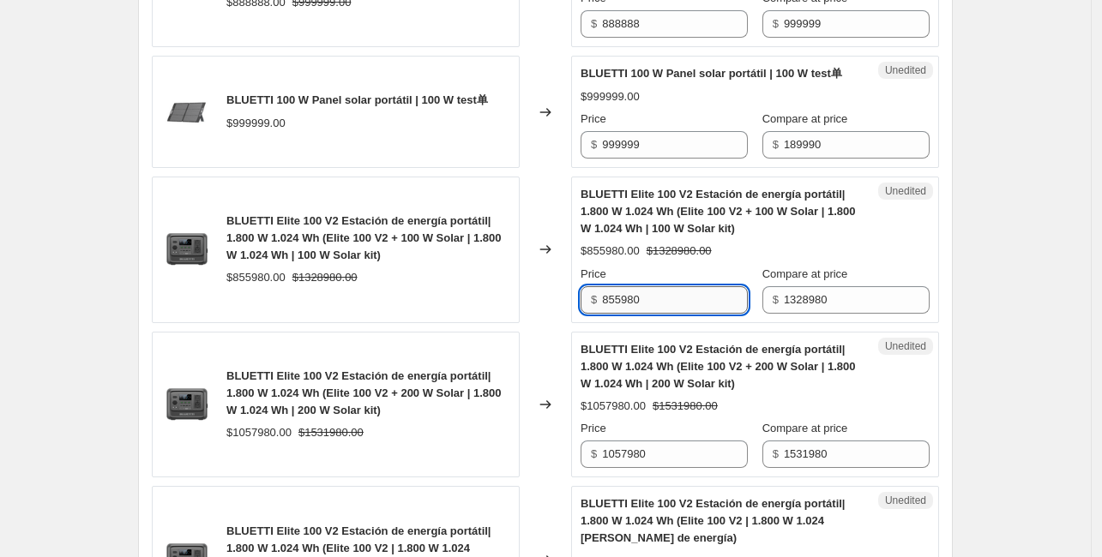
drag, startPoint x: 655, startPoint y: 303, endPoint x: 610, endPoint y: 300, distance: 44.7
click at [610, 300] on input "855980" at bounding box center [675, 299] width 146 height 27
type input "8"
type input "989980"
click at [567, 306] on div "Changed to" at bounding box center [544, 250] width 51 height 147
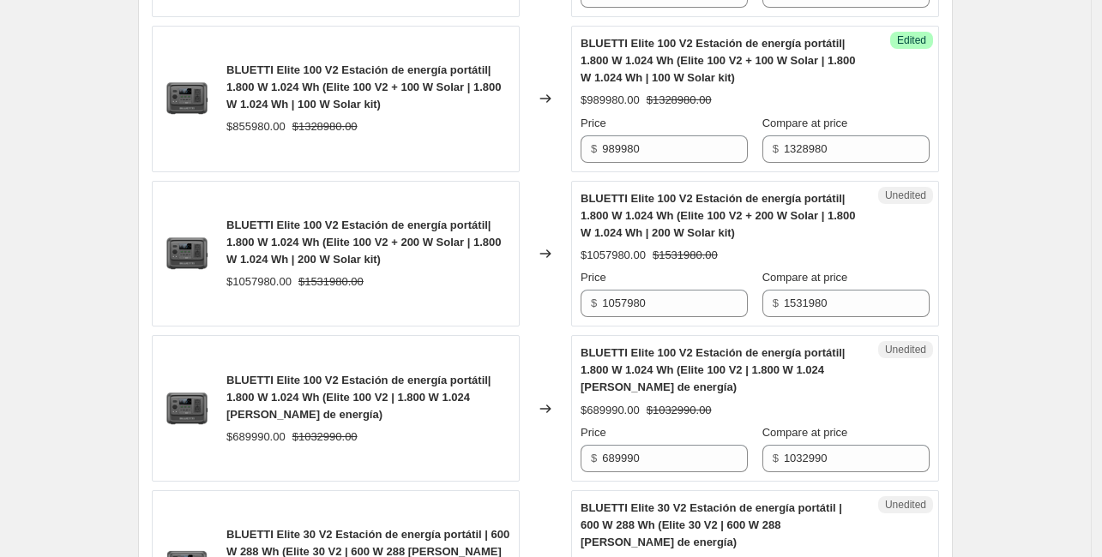
scroll to position [2915, 0]
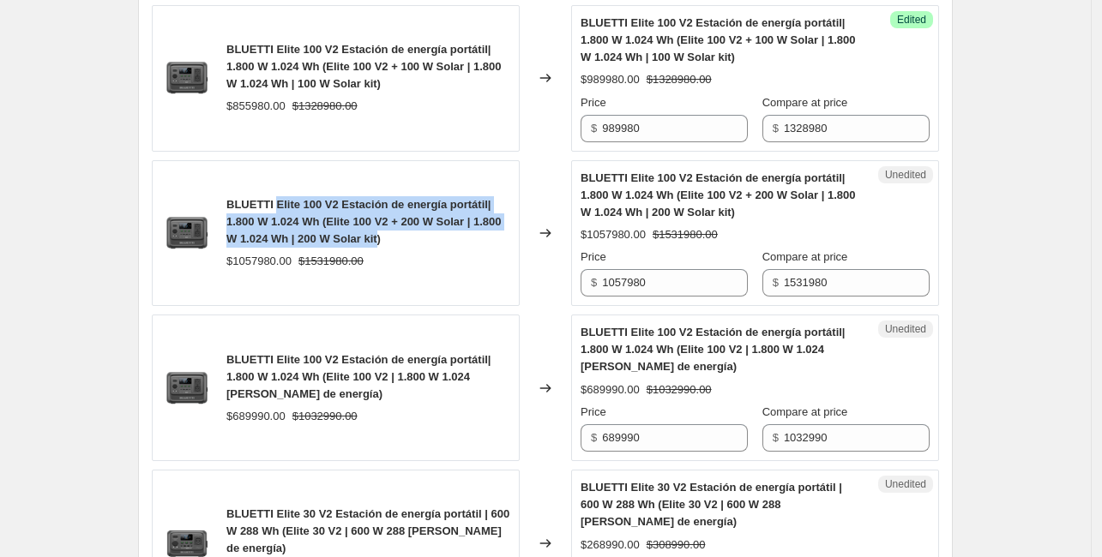
drag, startPoint x: 383, startPoint y: 249, endPoint x: 261, endPoint y: 214, distance: 127.5
click at [250, 214] on span "BLUETTI Elite 100 V2 Estación de energía portátil| 1.800 W 1.024 Wh (Elite 100 …" at bounding box center [363, 221] width 275 height 47
click at [422, 238] on span "BLUETTI Elite 100 V2 Estación de energía portátil| 1.800 W 1.024 Wh (Elite 100 …" at bounding box center [363, 221] width 275 height 47
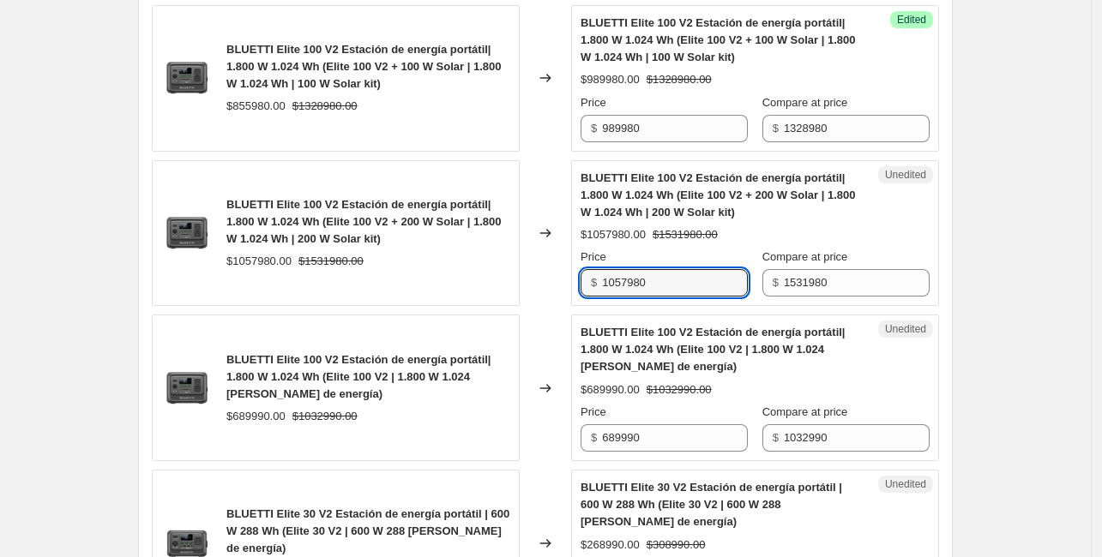
drag, startPoint x: 688, startPoint y: 305, endPoint x: 574, endPoint y: 299, distance: 113.3
click at [574, 299] on div "BLUETTI Elite 100 V2 Estación de energía portátil| 1.800 W 1.024 Wh (Elite 100 …" at bounding box center [545, 233] width 787 height 147
type input "1208980"
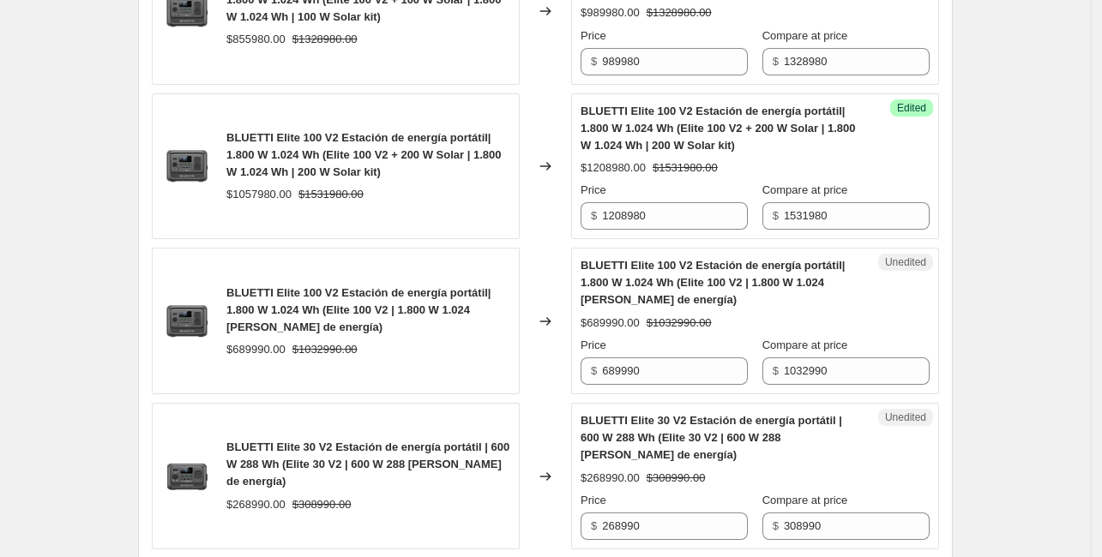
scroll to position [3000, 0]
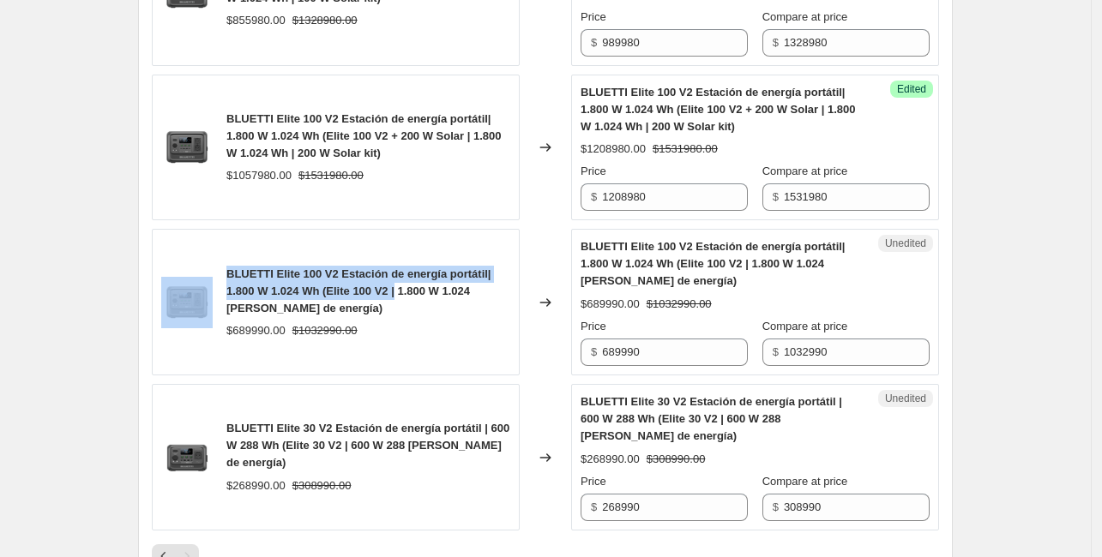
drag, startPoint x: 400, startPoint y: 309, endPoint x: 219, endPoint y: 286, distance: 182.2
click at [219, 290] on div "BLUETTI Elite 100 V2 Estación de energía portátil| 1.800 W 1.024 Wh (Elite 100 …" at bounding box center [336, 302] width 368 height 147
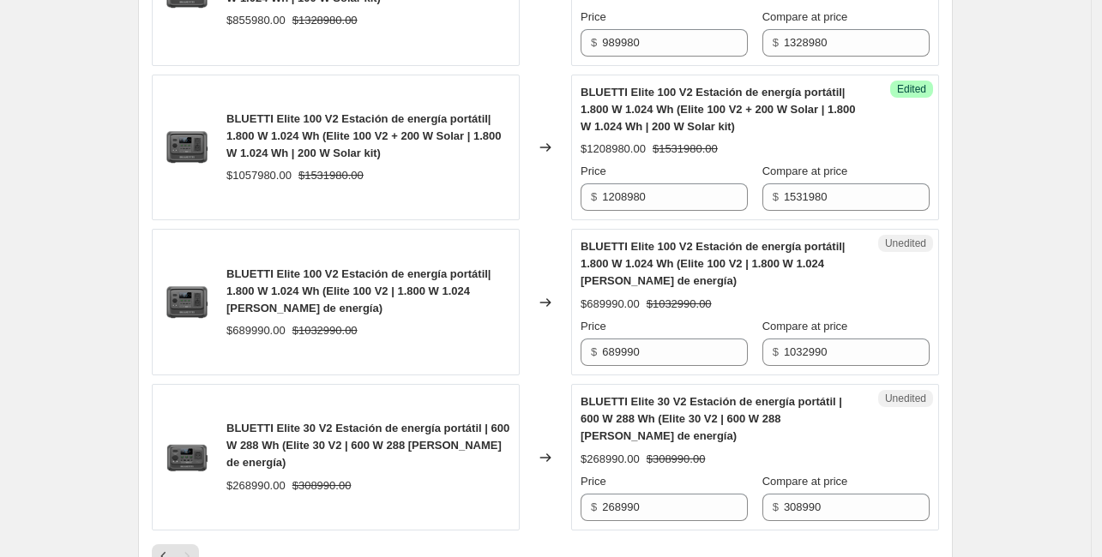
click at [438, 305] on span "BLUETTI Elite 100 V2 Estación de energía portátil| 1.800 W 1.024 Wh (Elite 100 …" at bounding box center [358, 290] width 265 height 47
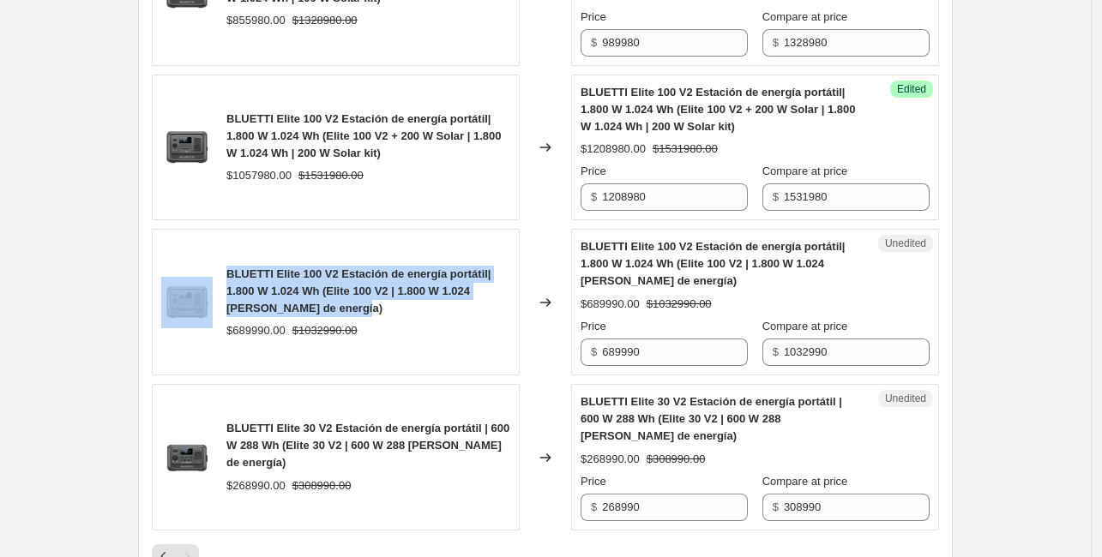
drag, startPoint x: 411, startPoint y: 327, endPoint x: 218, endPoint y: 282, distance: 198.8
click at [218, 282] on div "BLUETTI Elite 100 V2 Estación de energía portátil| 1.800 W 1.024 Wh (Elite 100 …" at bounding box center [336, 302] width 368 height 147
click at [333, 308] on span "BLUETTI Elite 100 V2 Estación de energía portátil| 1.800 W 1.024 Wh (Elite 100 …" at bounding box center [358, 290] width 265 height 47
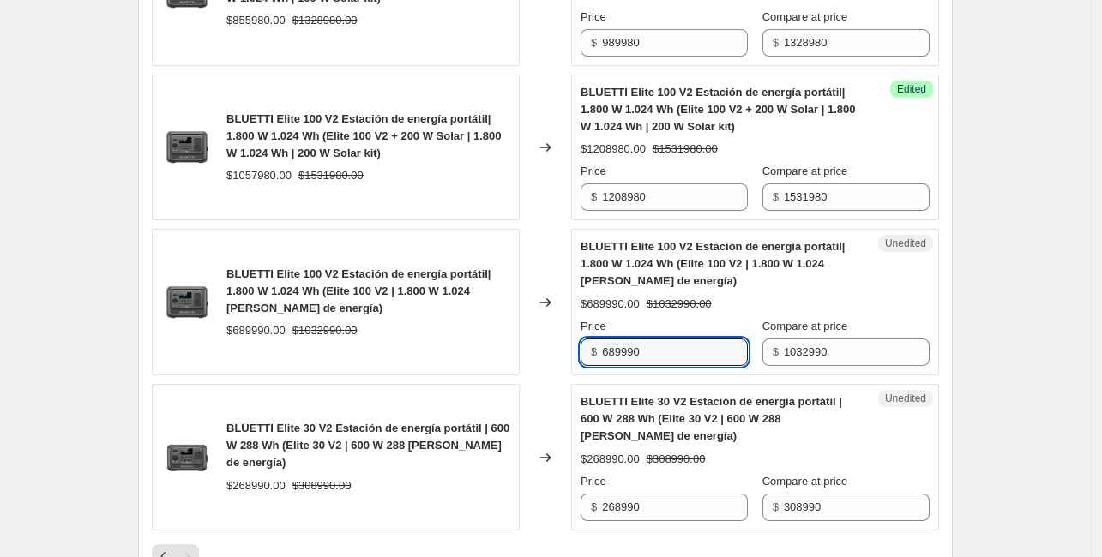
drag, startPoint x: 712, startPoint y: 354, endPoint x: 580, endPoint y: 352, distance: 132.9
click at [580, 352] on div "Unedited BLUETTI Elite 100 V2 Estación de energía portátil| 1.800 W 1.024 Wh (E…" at bounding box center [755, 302] width 368 height 147
type input "799990"
click at [582, 352] on div "Unedited BLUETTI Elite 100 V2 Estación de energía portátil| 1.800 W 1.024 Wh (E…" at bounding box center [755, 302] width 368 height 147
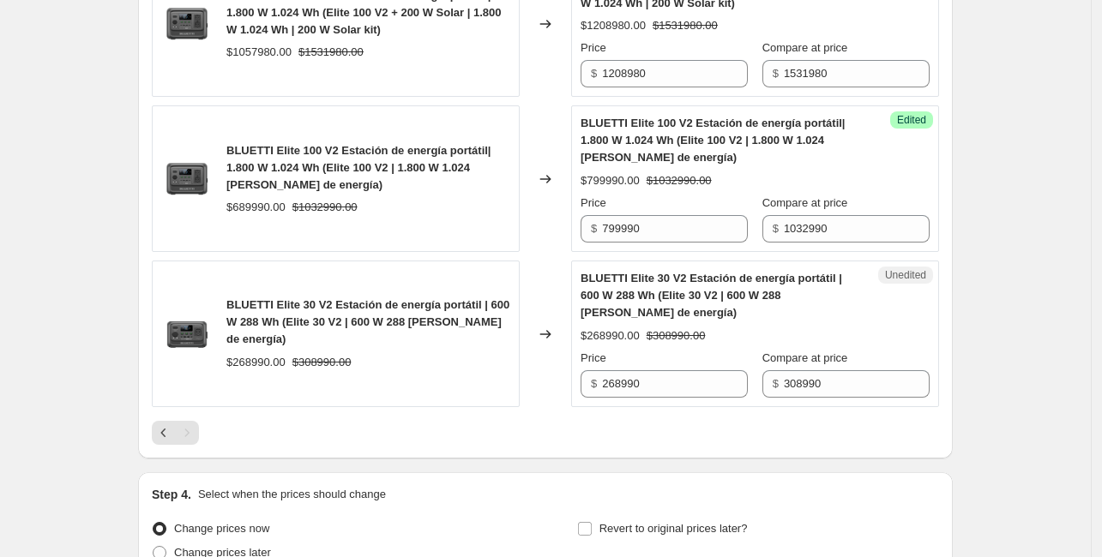
scroll to position [3172, 0]
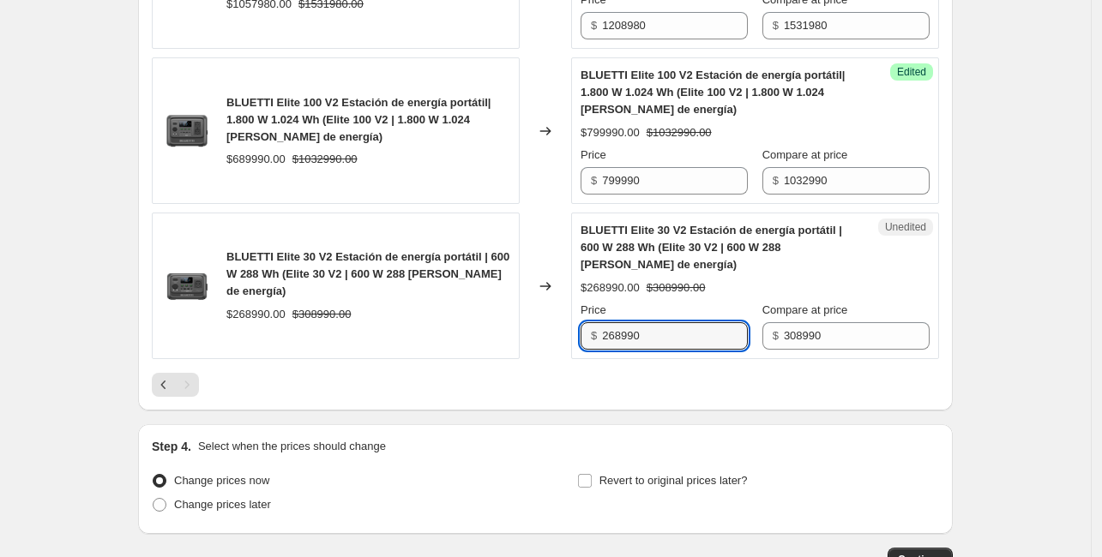
drag, startPoint x: 674, startPoint y: 351, endPoint x: 598, endPoint y: 341, distance: 76.0
click at [598, 341] on div "$ 268990" at bounding box center [663, 335] width 167 height 27
type input "298990"
click at [551, 316] on div "Changed to" at bounding box center [544, 286] width 51 height 147
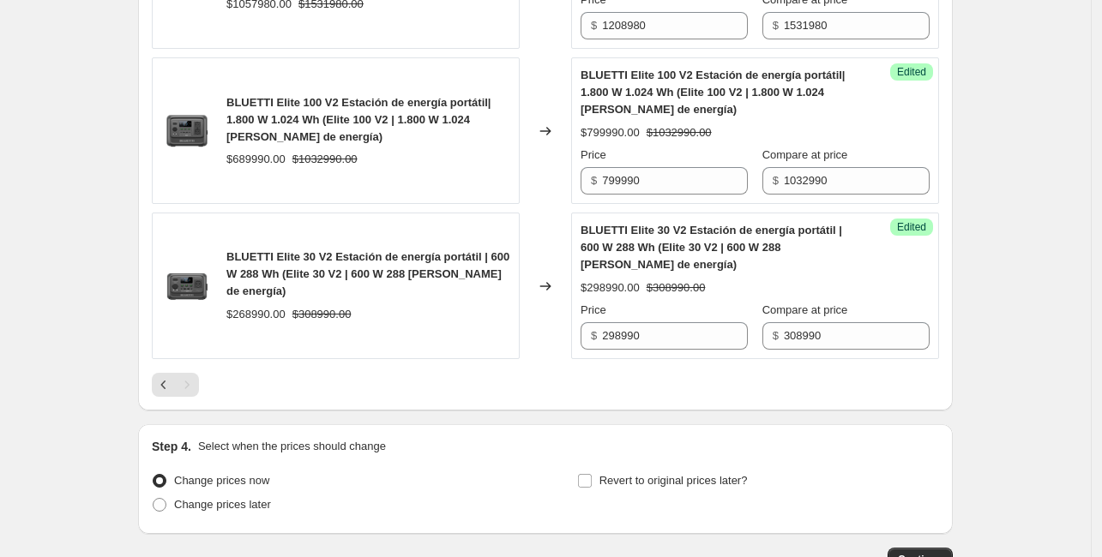
scroll to position [3301, 0]
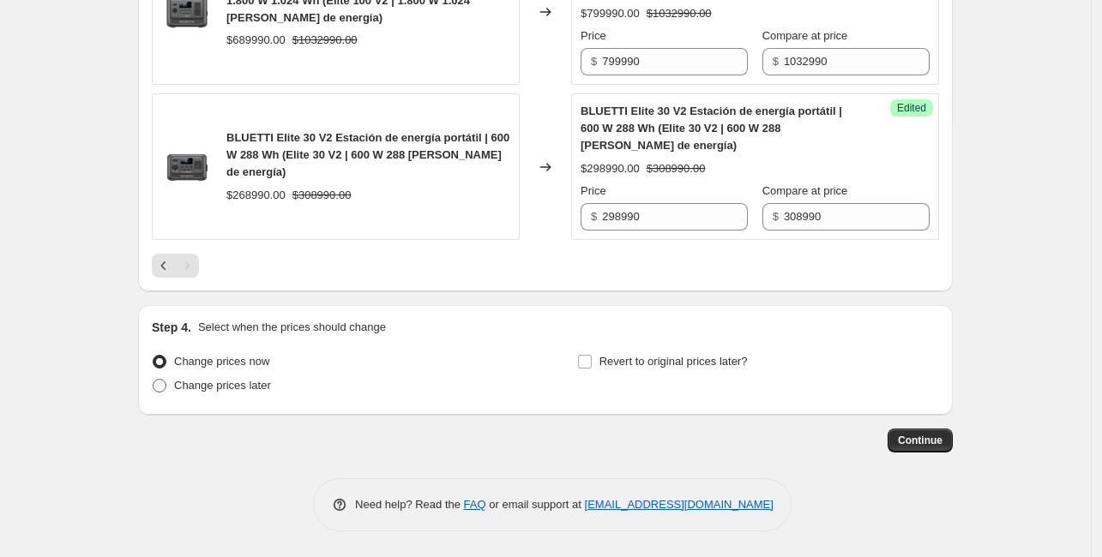
click at [214, 393] on span "Change prices later" at bounding box center [222, 385] width 97 height 17
click at [153, 380] on input "Change prices later" at bounding box center [153, 379] width 1 height 1
radio input "true"
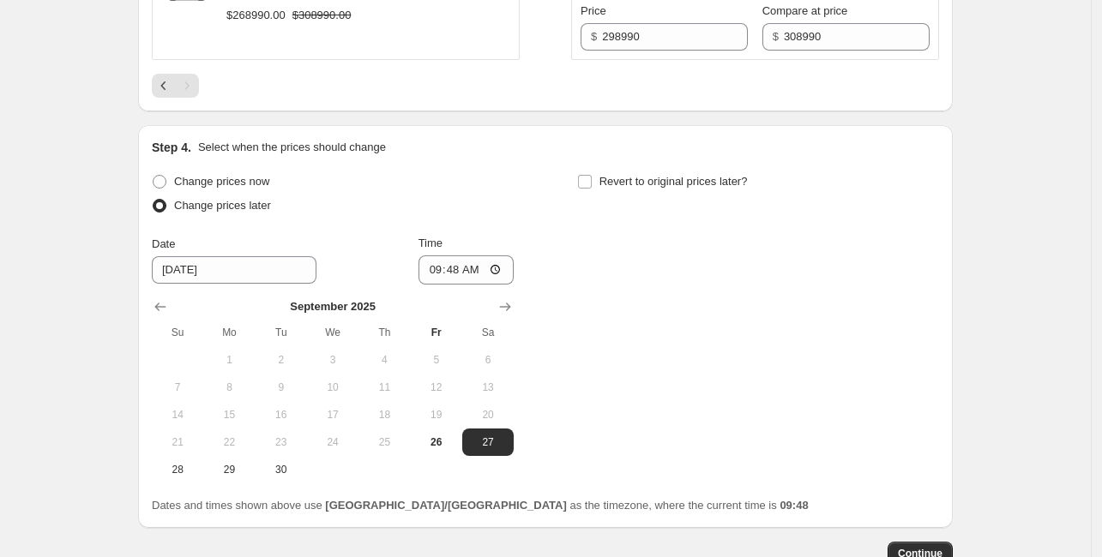
scroll to position [3473, 0]
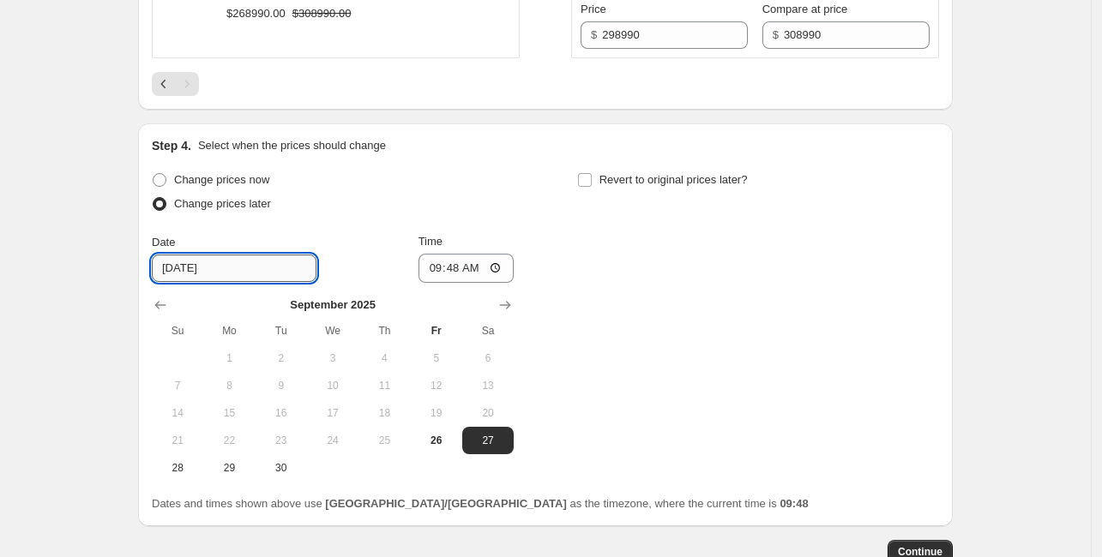
click at [267, 282] on input "[DATE]" at bounding box center [234, 268] width 165 height 27
click at [183, 271] on input "[DATE]" at bounding box center [234, 268] width 165 height 27
click at [188, 273] on input "[DATE]" at bounding box center [234, 268] width 165 height 27
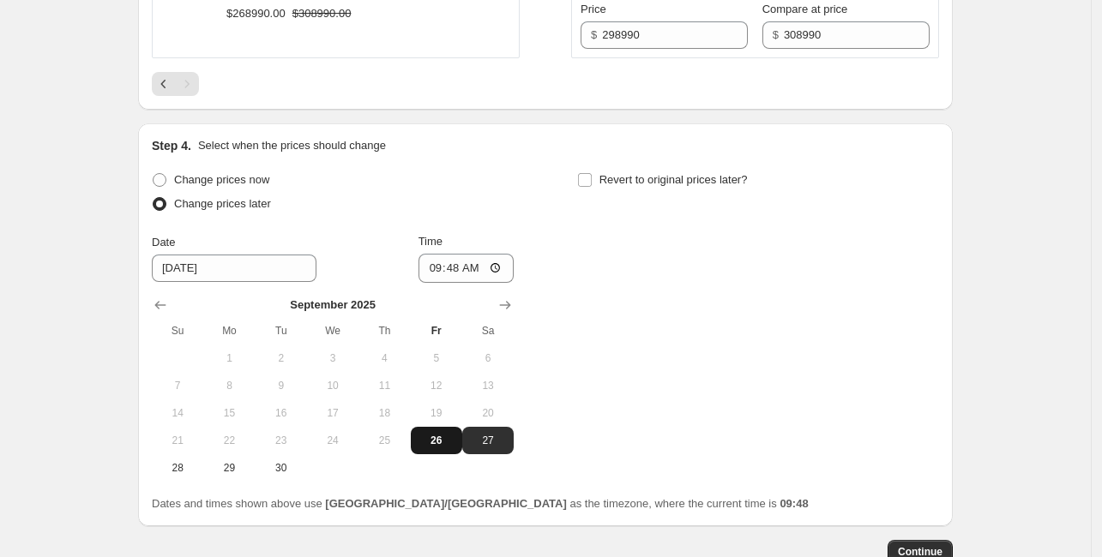
click at [425, 446] on span "26" at bounding box center [436, 441] width 38 height 14
type input "[DATE]"
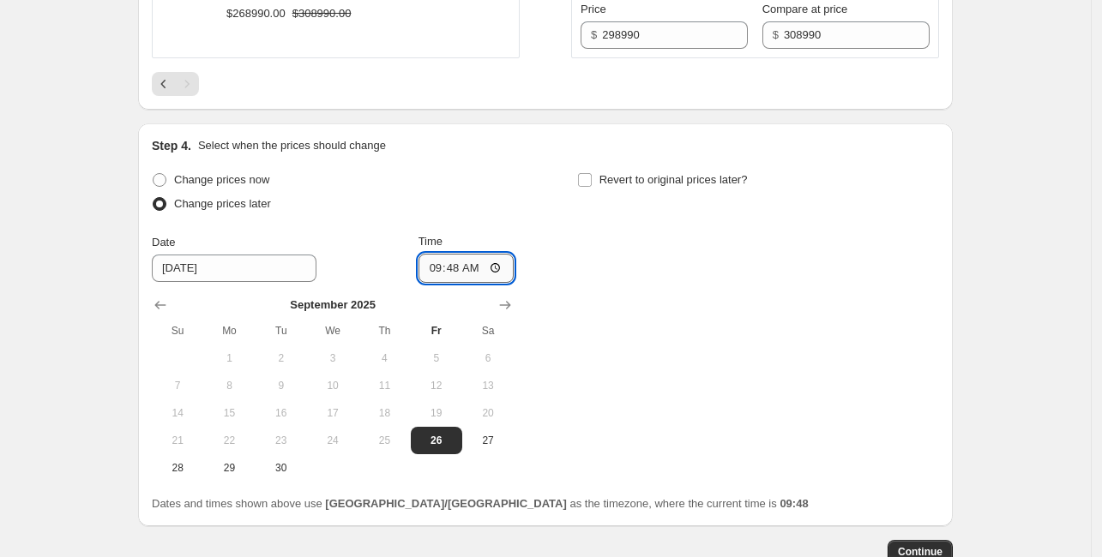
click at [499, 283] on input "09:48" at bounding box center [466, 268] width 96 height 29
type input "11:00"
click at [590, 356] on div "Change prices now Change prices later Date [DATE] Time 11:00 [DATE] Su Mo Tu We…" at bounding box center [545, 325] width 787 height 314
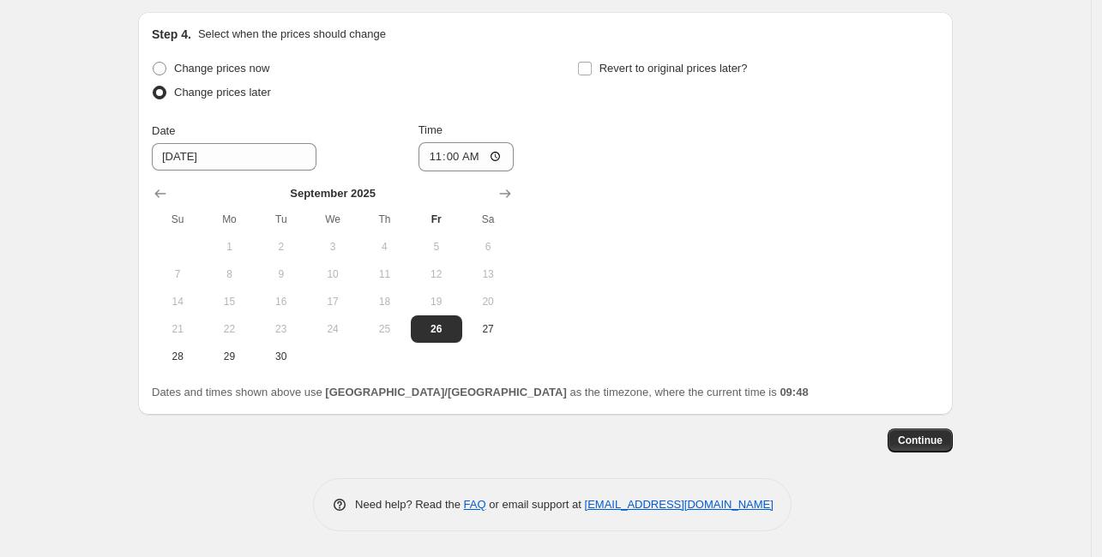
scroll to position [3594, 0]
drag, startPoint x: 652, startPoint y: 395, endPoint x: 435, endPoint y: 402, distance: 216.1
click at [435, 402] on div "Step 4. Select when the prices should change Change prices now Change prices la…" at bounding box center [545, 213] width 814 height 403
click at [625, 402] on div "Step 4. Select when the prices should change Change prices now Change prices la…" at bounding box center [545, 213] width 814 height 403
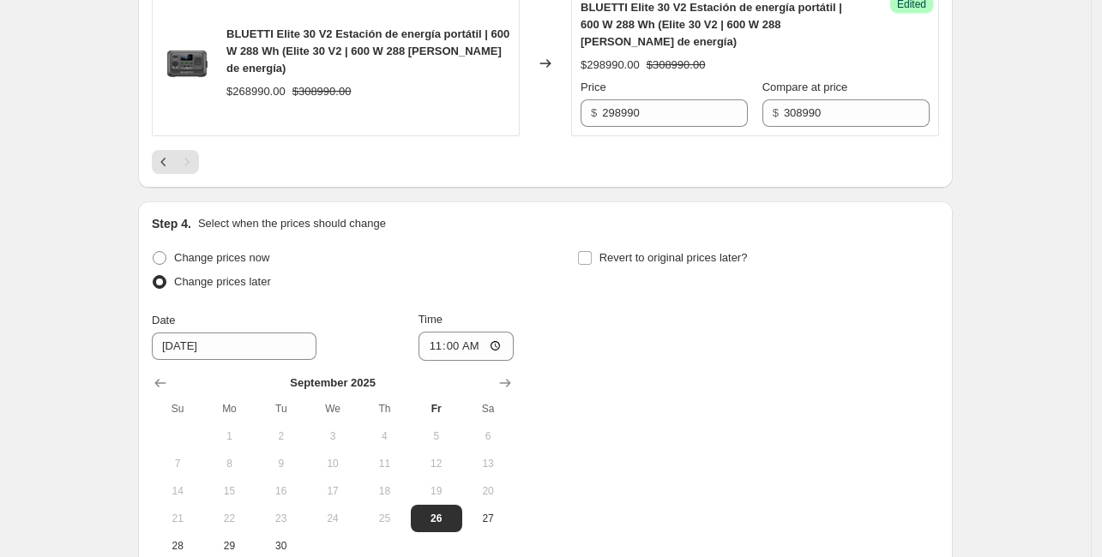
scroll to position [3509, 0]
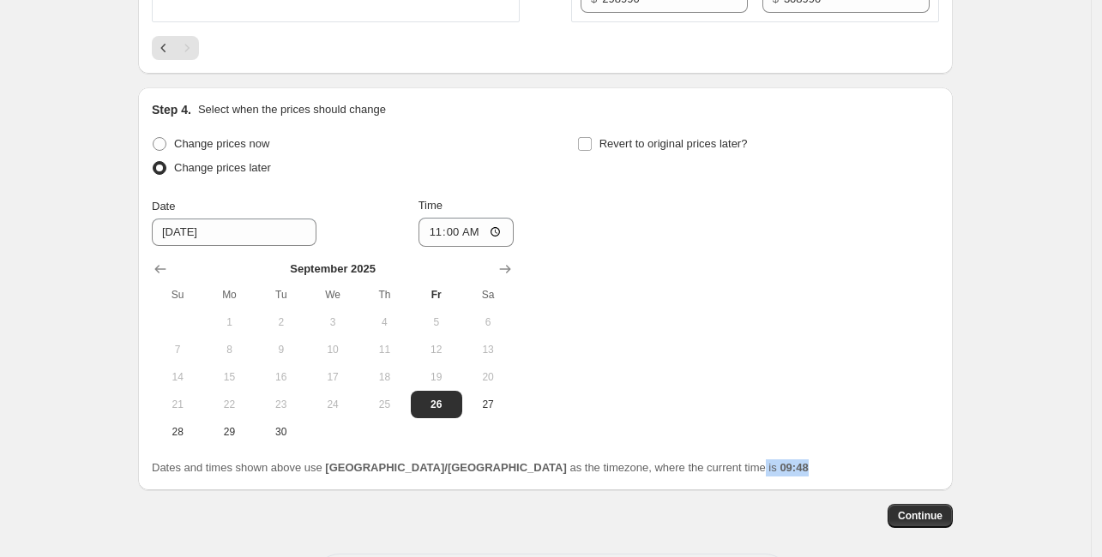
drag, startPoint x: 640, startPoint y: 475, endPoint x: 608, endPoint y: 485, distance: 34.2
click at [608, 477] on div "Dates and times shown above use [GEOGRAPHIC_DATA]/[GEOGRAPHIC_DATA] as the time…" at bounding box center [545, 467] width 787 height 17
click at [620, 477] on div "Dates and times shown above use [GEOGRAPHIC_DATA]/[GEOGRAPHIC_DATA] as the time…" at bounding box center [545, 467] width 787 height 17
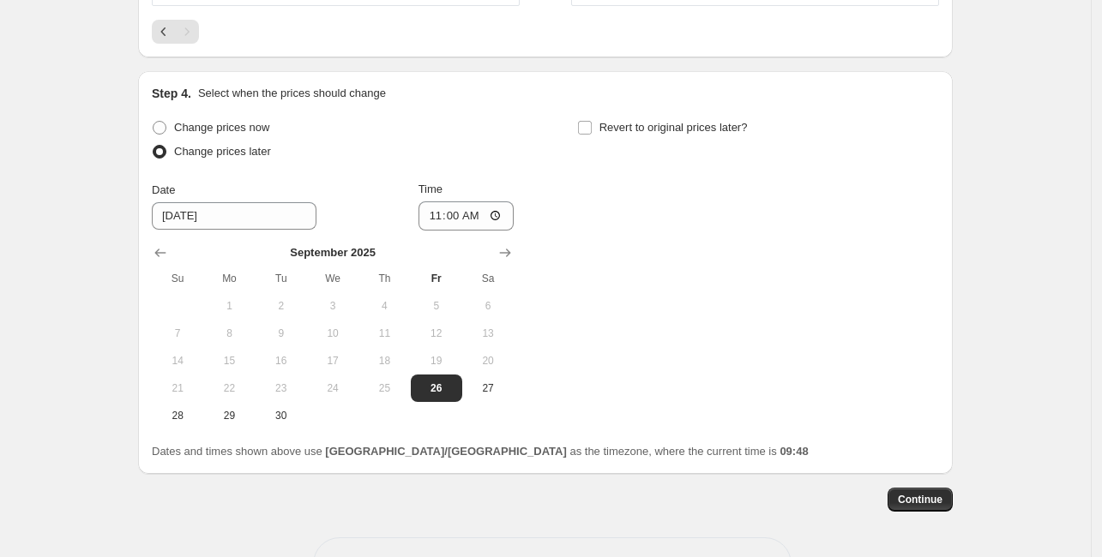
scroll to position [3594, 0]
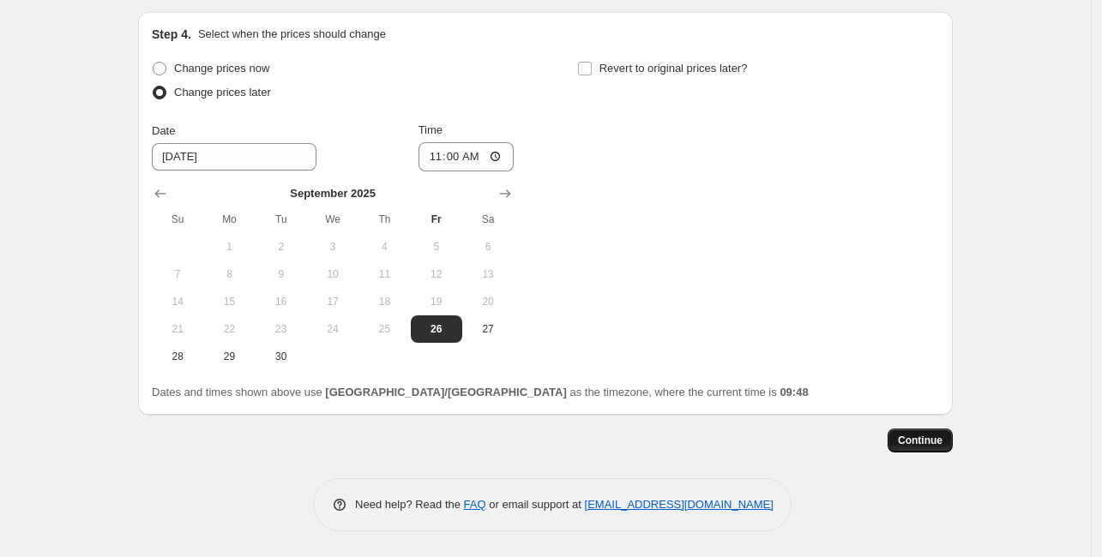
click at [908, 436] on span "Continue" at bounding box center [920, 441] width 45 height 14
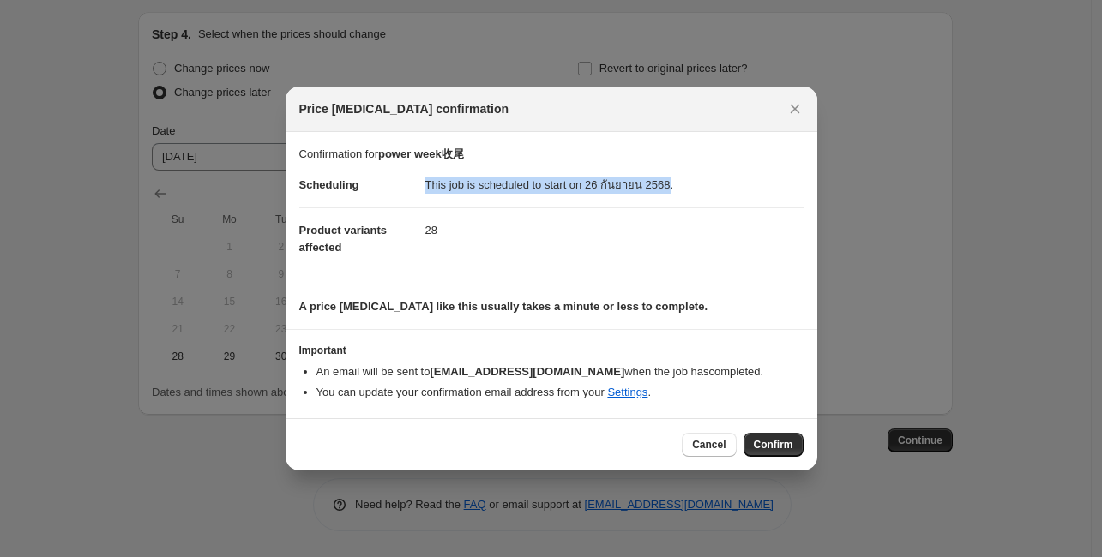
drag, startPoint x: 427, startPoint y: 187, endPoint x: 662, endPoint y: 188, distance: 234.9
click at [662, 188] on dd "This job is scheduled to start on 26 กันยายน 2568." at bounding box center [614, 185] width 378 height 45
click at [688, 195] on dd "This job is scheduled to start on 26 กันยายน 2568." at bounding box center [614, 185] width 378 height 45
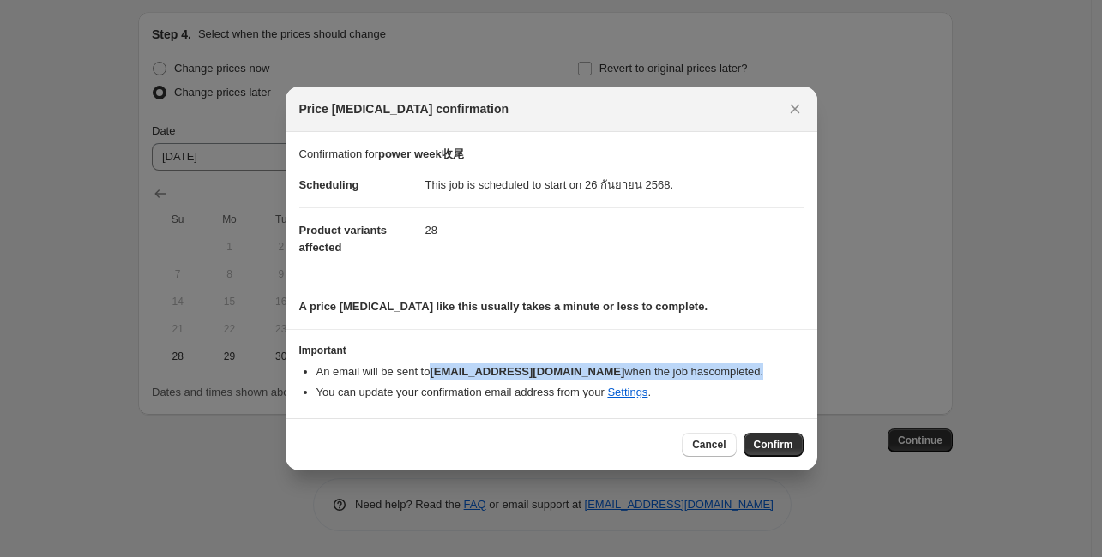
drag, startPoint x: 433, startPoint y: 374, endPoint x: 729, endPoint y: 379, distance: 295.8
click at [727, 378] on li "An email will be sent to [EMAIL_ADDRESS][DOMAIN_NAME] when the job has complete…" at bounding box center [559, 371] width 487 height 17
click at [730, 379] on li "An email will be sent to [EMAIL_ADDRESS][DOMAIN_NAME] when the job has complete…" at bounding box center [559, 371] width 487 height 17
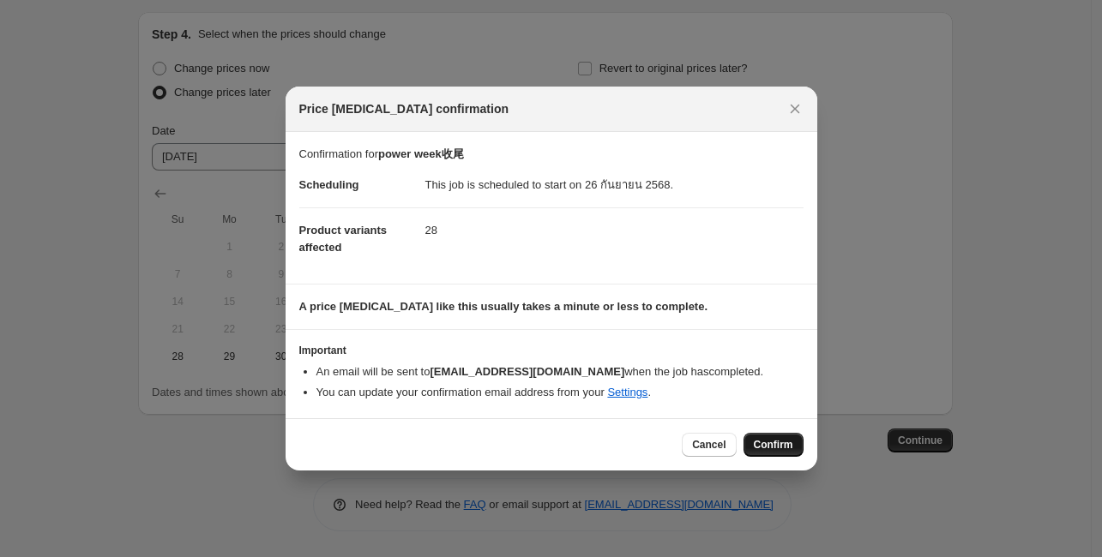
click at [772, 445] on span "Confirm" at bounding box center [773, 445] width 39 height 14
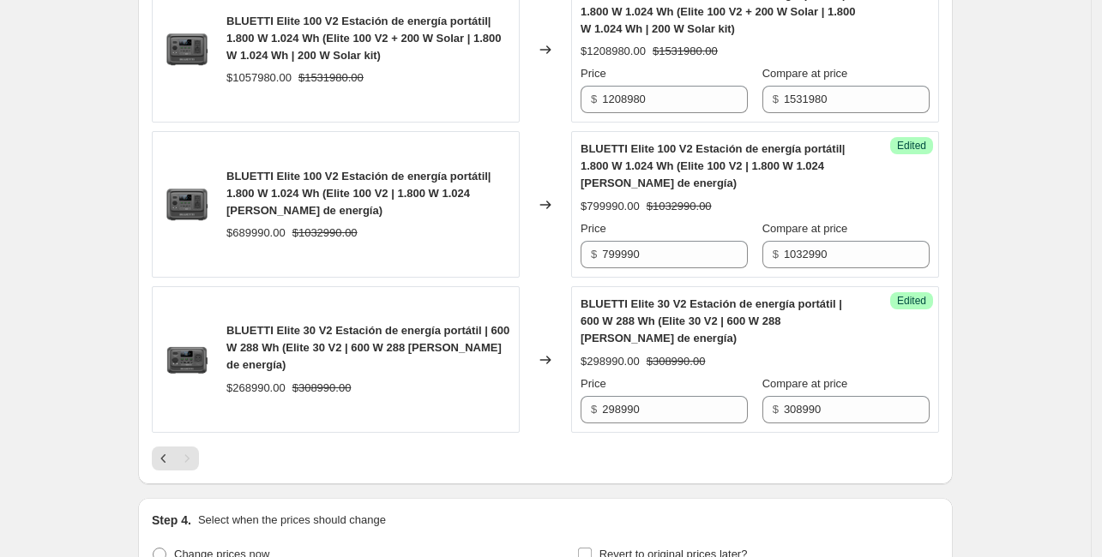
scroll to position [3185, 0]
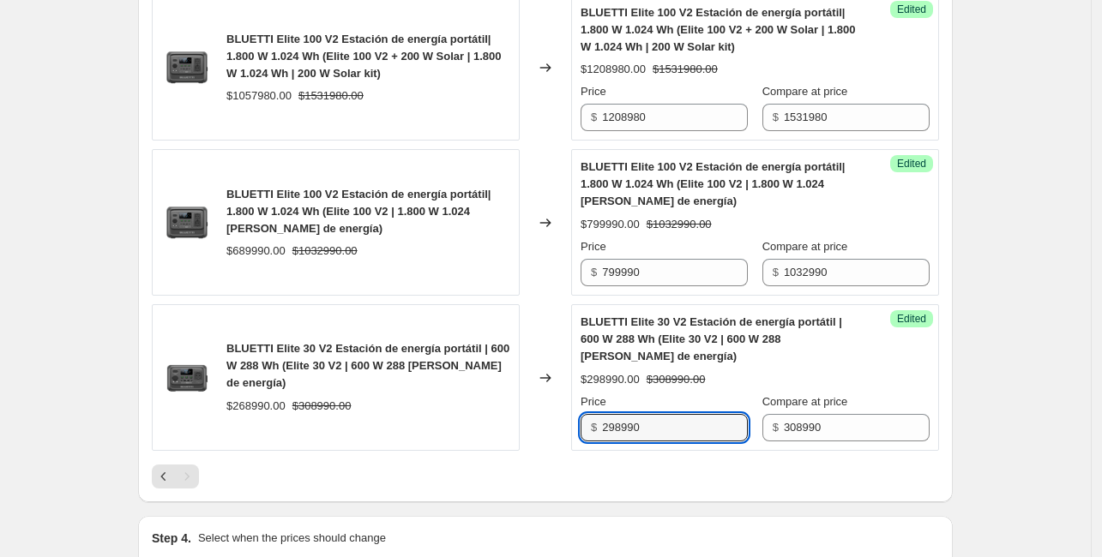
drag, startPoint x: 680, startPoint y: 440, endPoint x: 592, endPoint y: 431, distance: 87.9
click at [592, 431] on div "$ 298990" at bounding box center [663, 427] width 167 height 27
type input "268990"
click at [538, 428] on div "Changed to" at bounding box center [544, 377] width 51 height 147
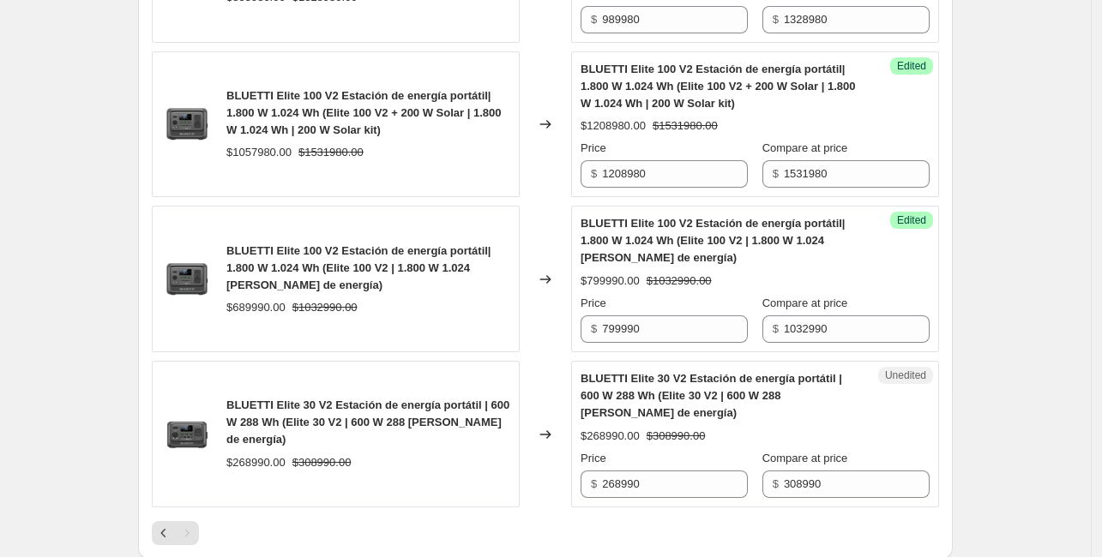
scroll to position [3099, 0]
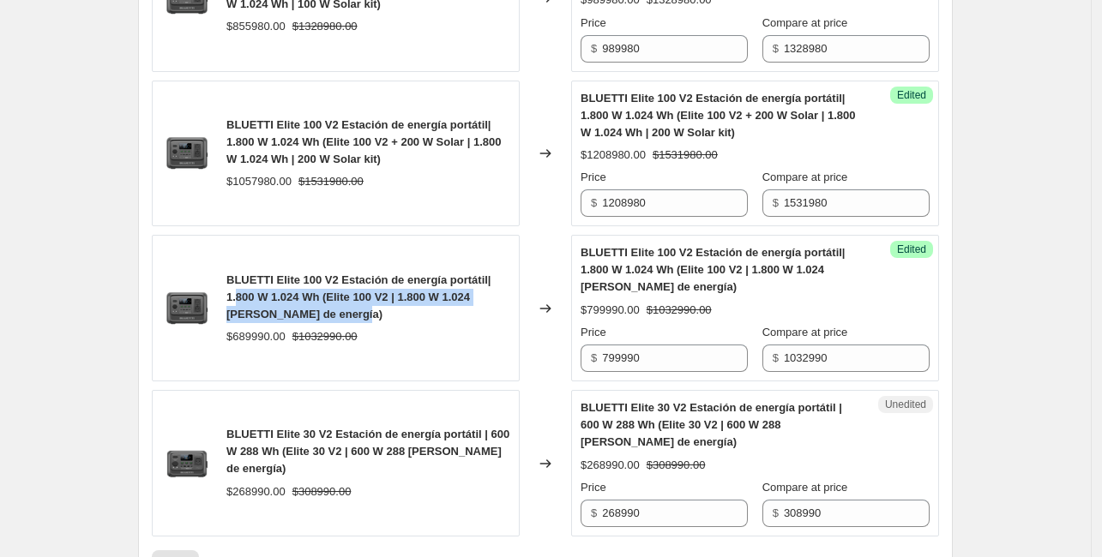
drag, startPoint x: 346, startPoint y: 329, endPoint x: 239, endPoint y: 299, distance: 111.3
click at [239, 299] on div "BLUETTI Elite 100 V2 Estación de energía portátil| 1.800 W 1.024 Wh (Elite 100 …" at bounding box center [368, 297] width 284 height 51
click at [352, 309] on span "BLUETTI Elite 100 V2 Estación de energía portátil| 1.800 W 1.024 Wh (Elite 100 …" at bounding box center [358, 296] width 265 height 47
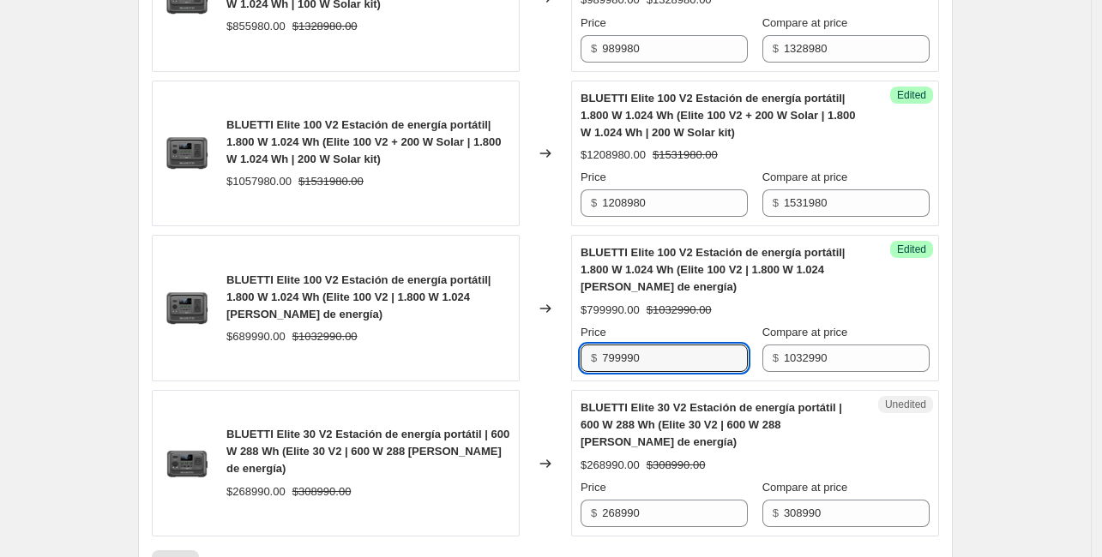
drag, startPoint x: 703, startPoint y: 375, endPoint x: 564, endPoint y: 372, distance: 138.9
click at [564, 372] on div "BLUETTI Elite 100 V2 Estación de energía portátil| 1.800 W 1.024 Wh (Elite 100 …" at bounding box center [545, 308] width 787 height 147
type input "2"
type input "689990"
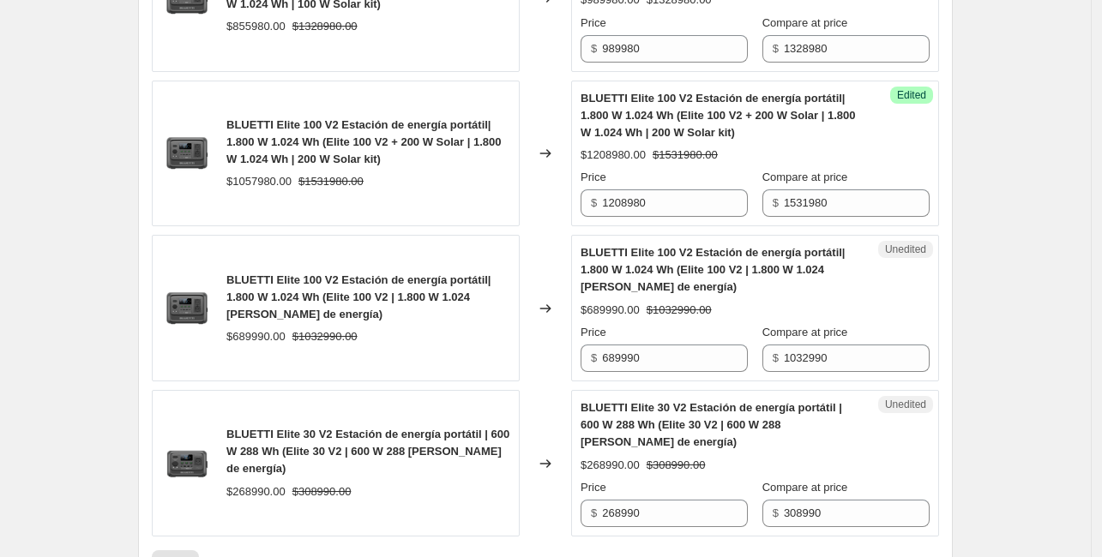
click at [564, 372] on div "Changed to" at bounding box center [544, 308] width 51 height 147
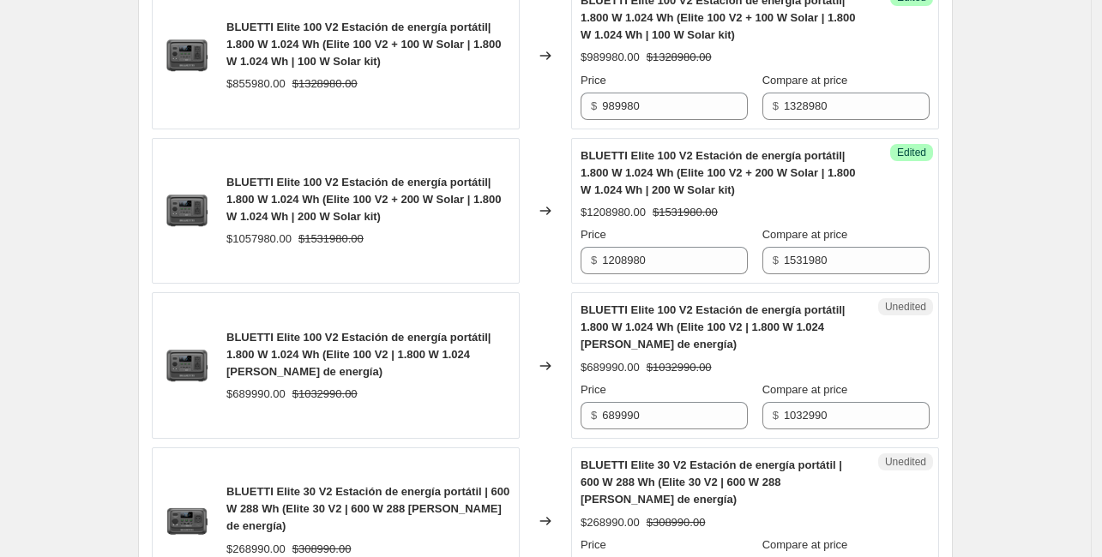
scroll to position [3013, 0]
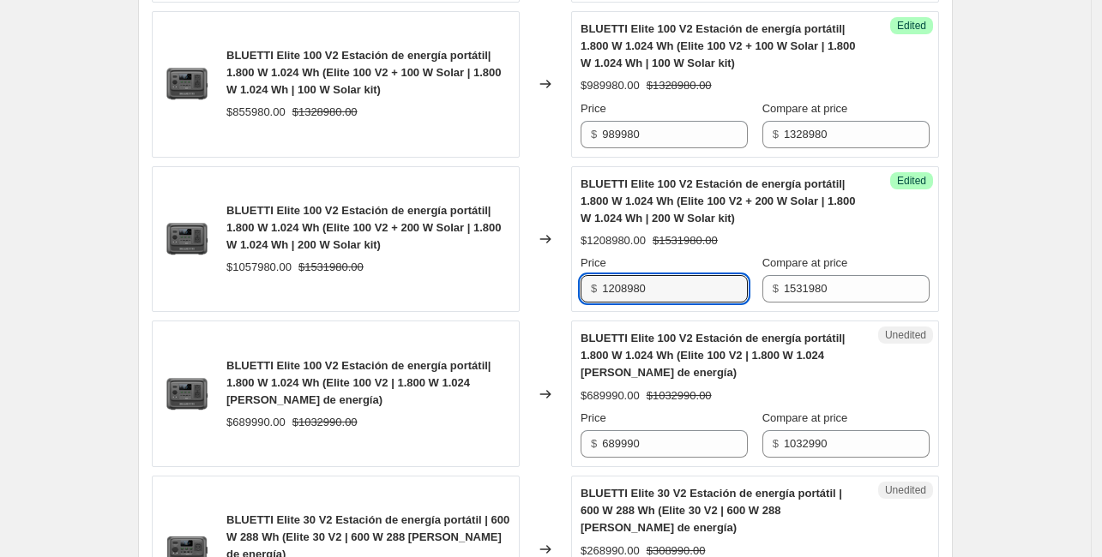
drag, startPoint x: 688, startPoint y: 303, endPoint x: 592, endPoint y: 296, distance: 96.3
click at [592, 296] on div "$ 1208980" at bounding box center [663, 288] width 167 height 27
type input "1057980"
click at [580, 313] on div "Success Edited BLUETTI Elite 100 V2 Estación de energía portátil| 1.800 W 1.024…" at bounding box center [755, 239] width 368 height 147
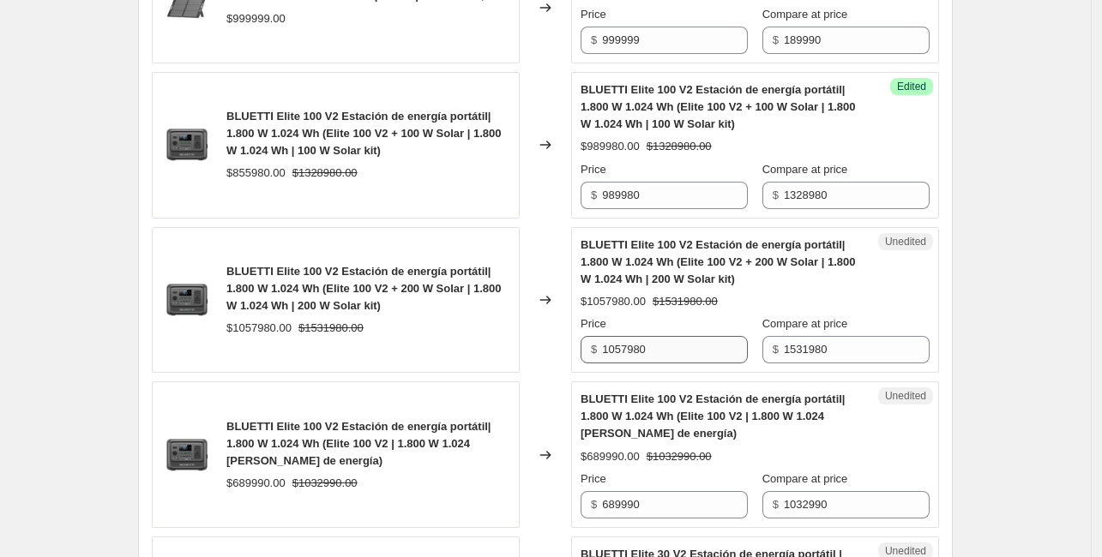
scroll to position [2928, 0]
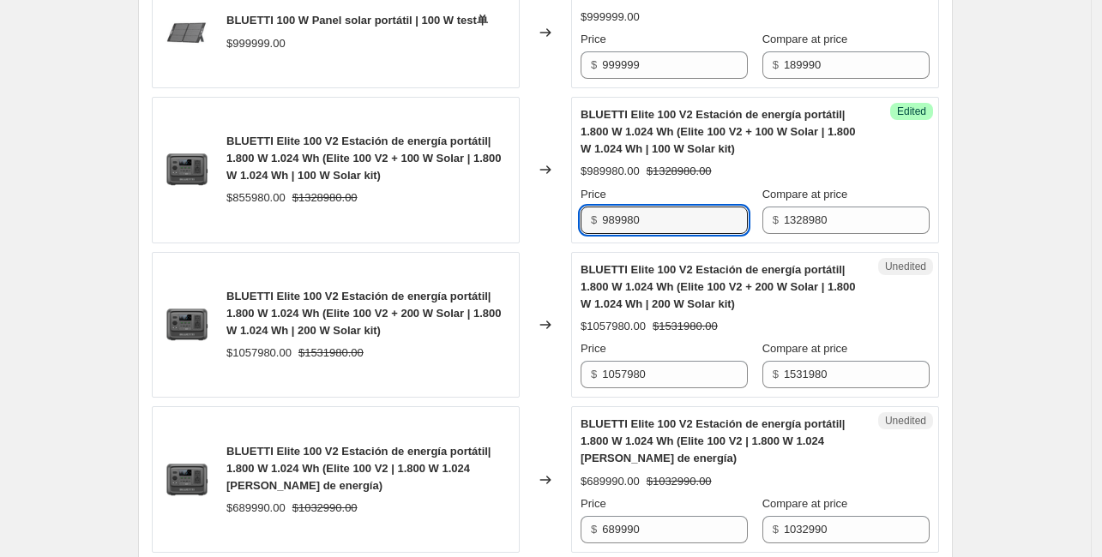
drag, startPoint x: 665, startPoint y: 231, endPoint x: 550, endPoint y: 248, distance: 116.1
click at [550, 243] on div "BLUETTI Elite 100 V2 Estación de energía portátil| 1.800 W 1.024 Wh (Elite 100 …" at bounding box center [545, 170] width 787 height 147
type input "855980"
click at [570, 266] on div "Changed to" at bounding box center [544, 325] width 51 height 147
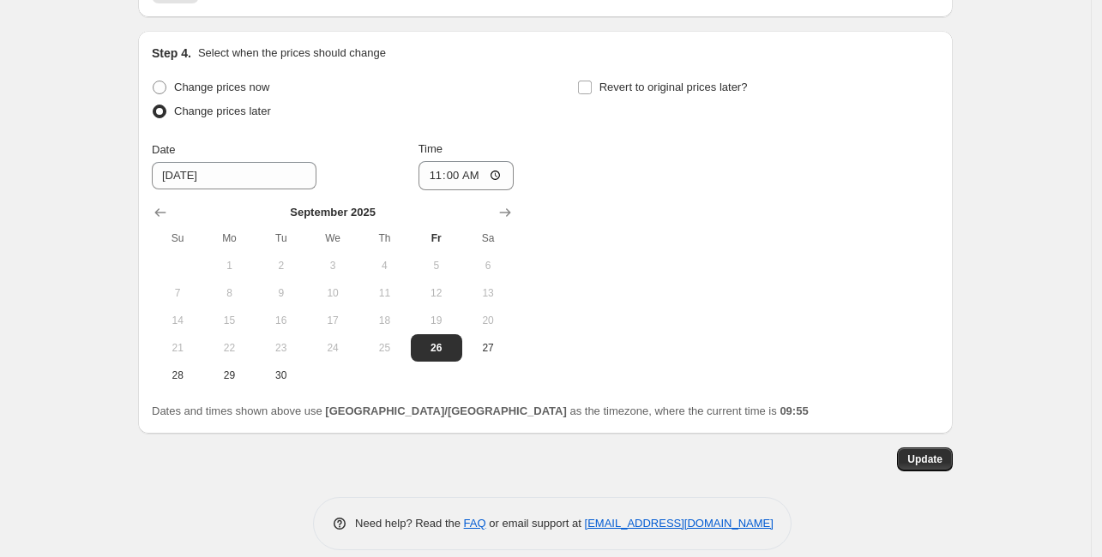
scroll to position [3699, 0]
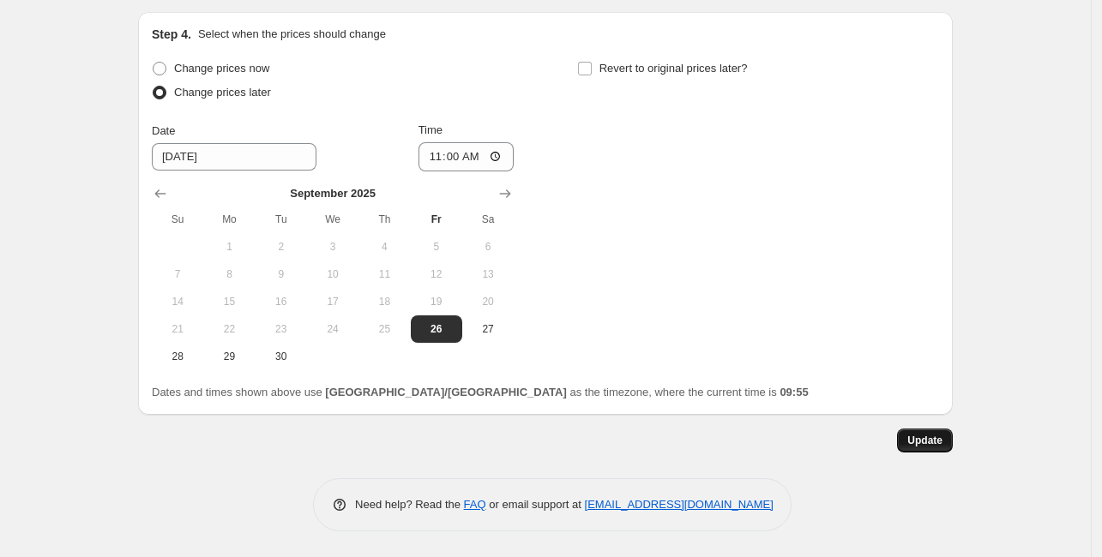
click at [913, 433] on button "Update" at bounding box center [925, 441] width 56 height 24
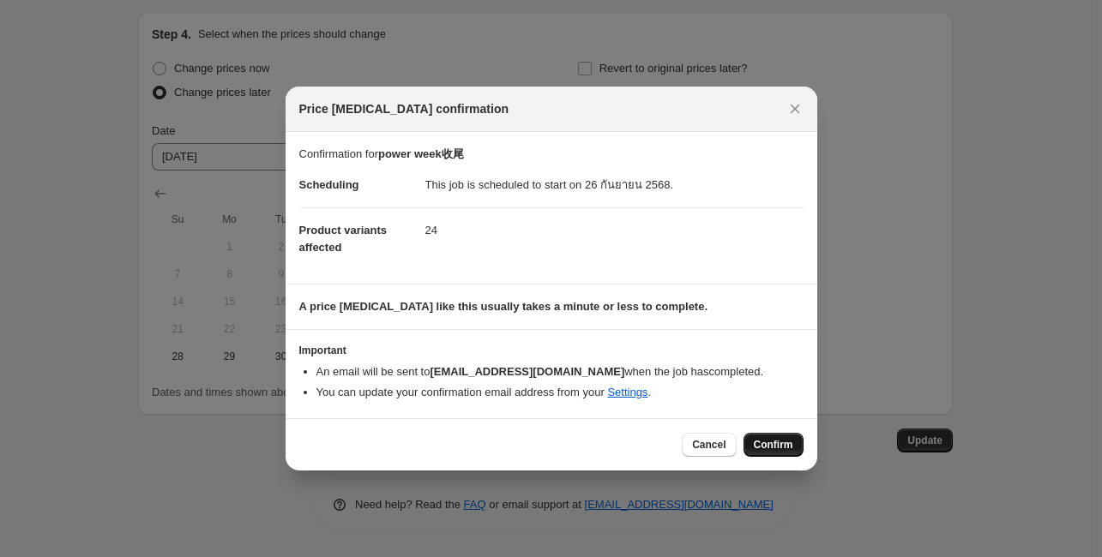
click at [770, 449] on span "Confirm" at bounding box center [773, 445] width 39 height 14
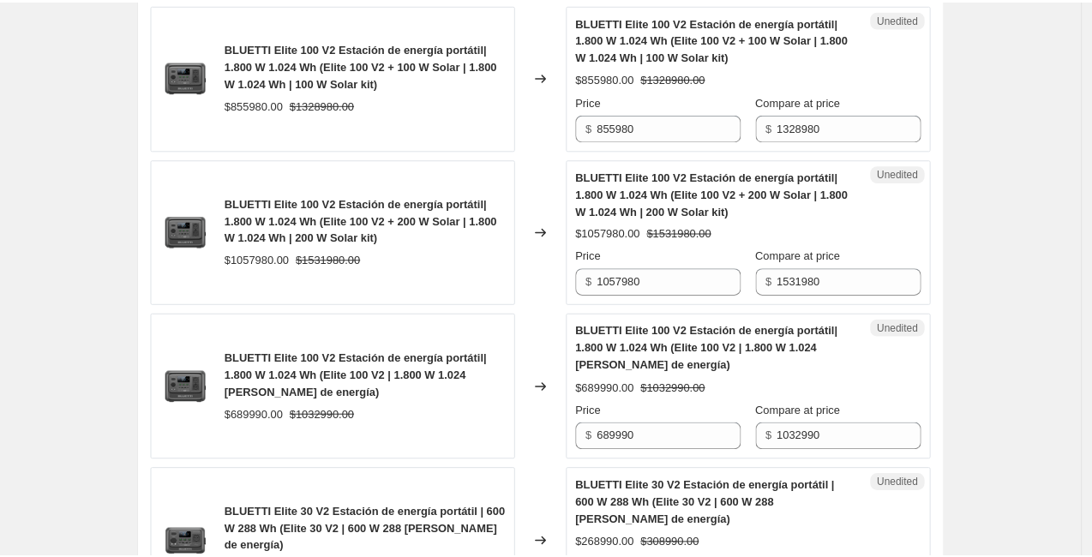
scroll to position [3013, 0]
